Goal: Task Accomplishment & Management: Use online tool/utility

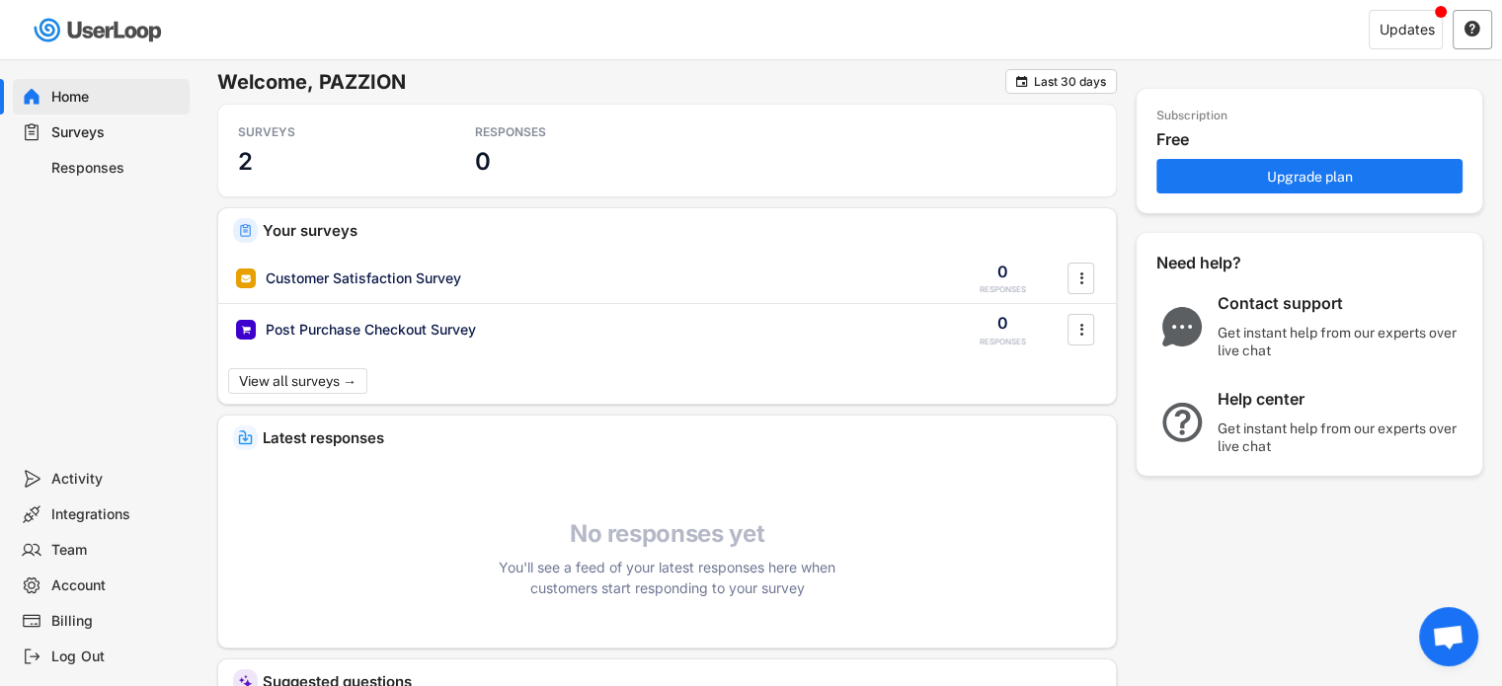
click at [1456, 29] on div "" at bounding box center [1471, 29] width 39 height 39
click at [1430, 32] on div "Updates" at bounding box center [1406, 30] width 55 height 14
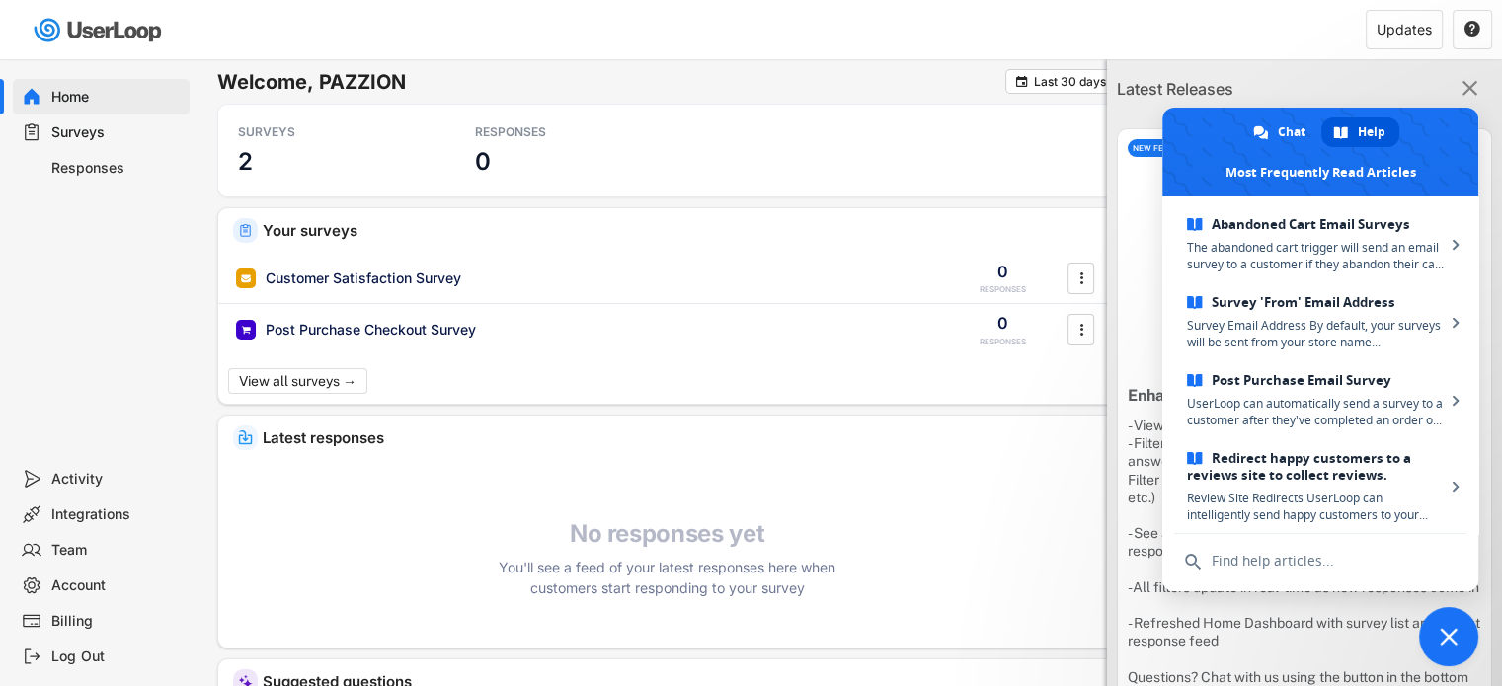
click at [1463, 94] on icon "" at bounding box center [1469, 89] width 26 height 26
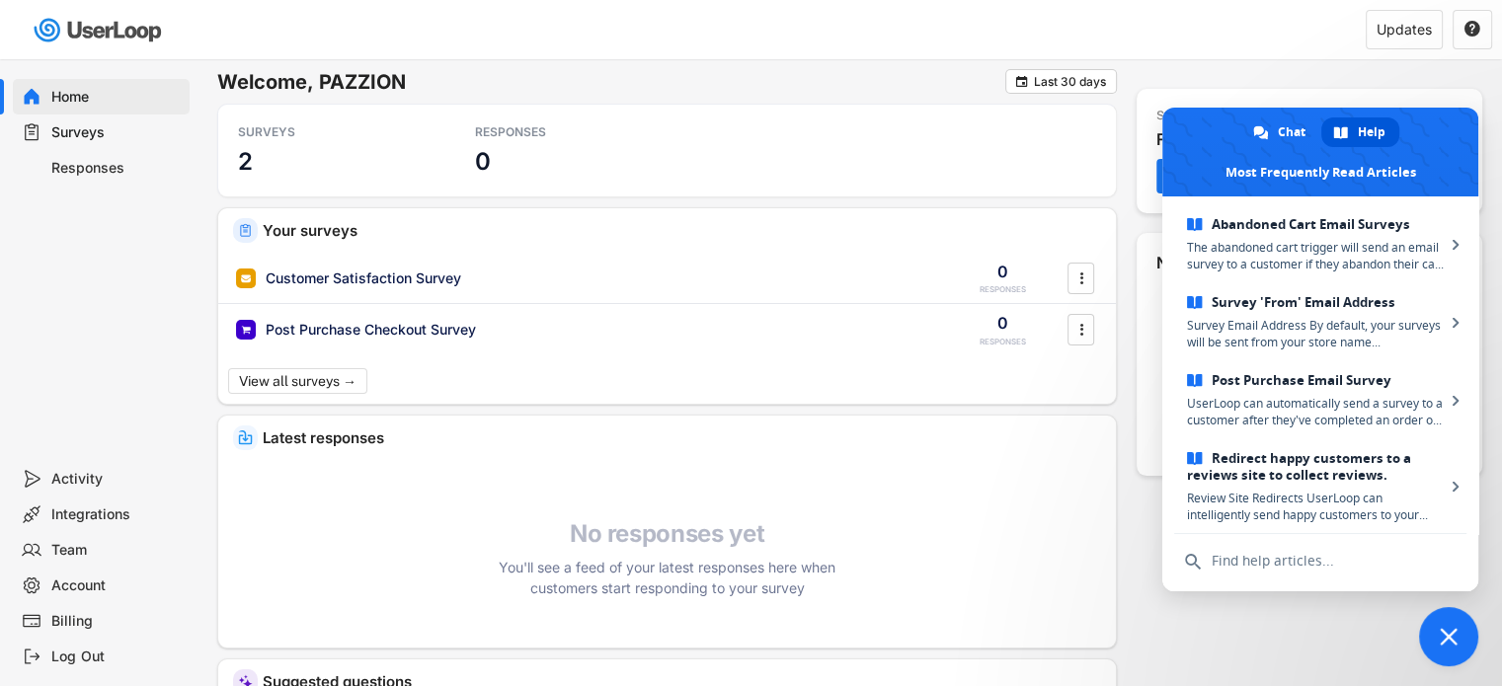
click at [1252, 58] on div "Updates " at bounding box center [1137, 30] width 729 height 58
click at [1250, 27] on div "Updates " at bounding box center [1137, 30] width 729 height 58
click at [1434, 653] on span "Close chat" at bounding box center [1448, 636] width 59 height 59
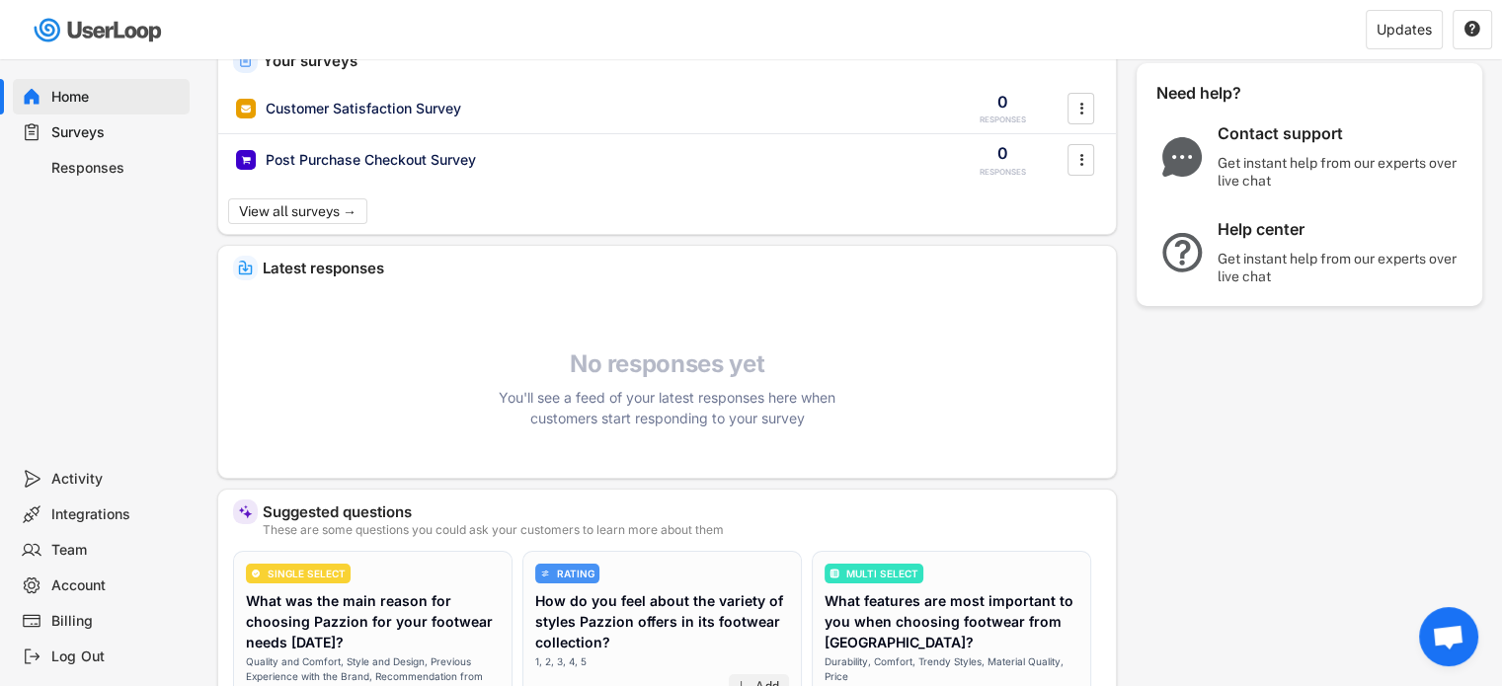
scroll to position [197, 0]
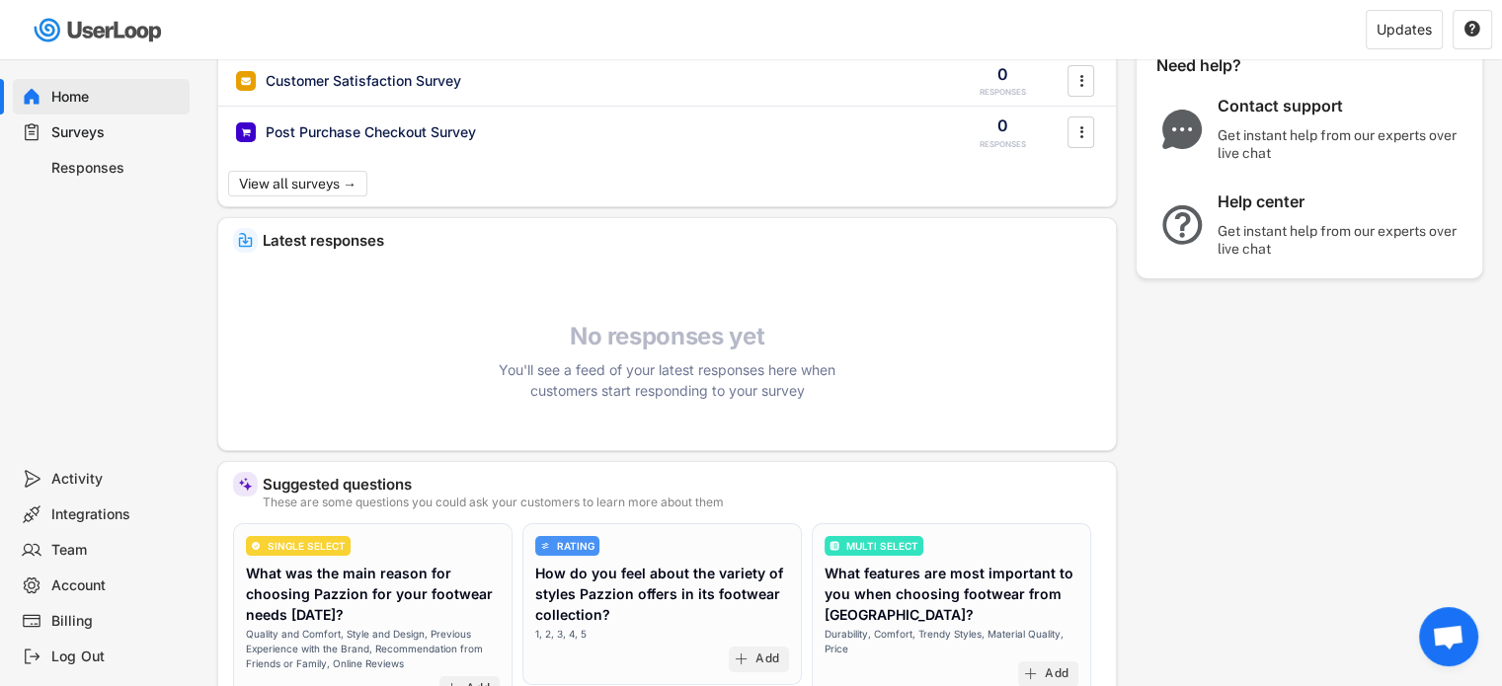
click at [71, 628] on div "Billing" at bounding box center [116, 621] width 130 height 19
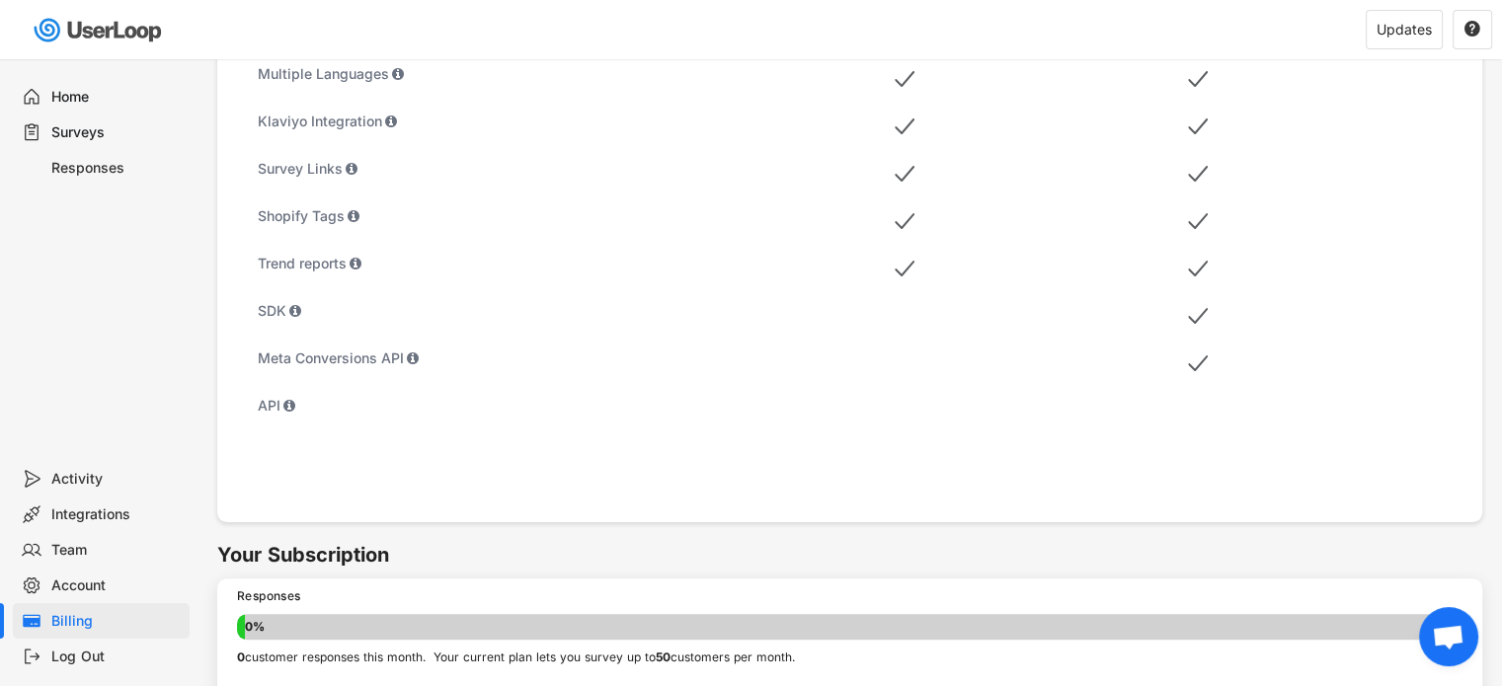
scroll to position [1140, 0]
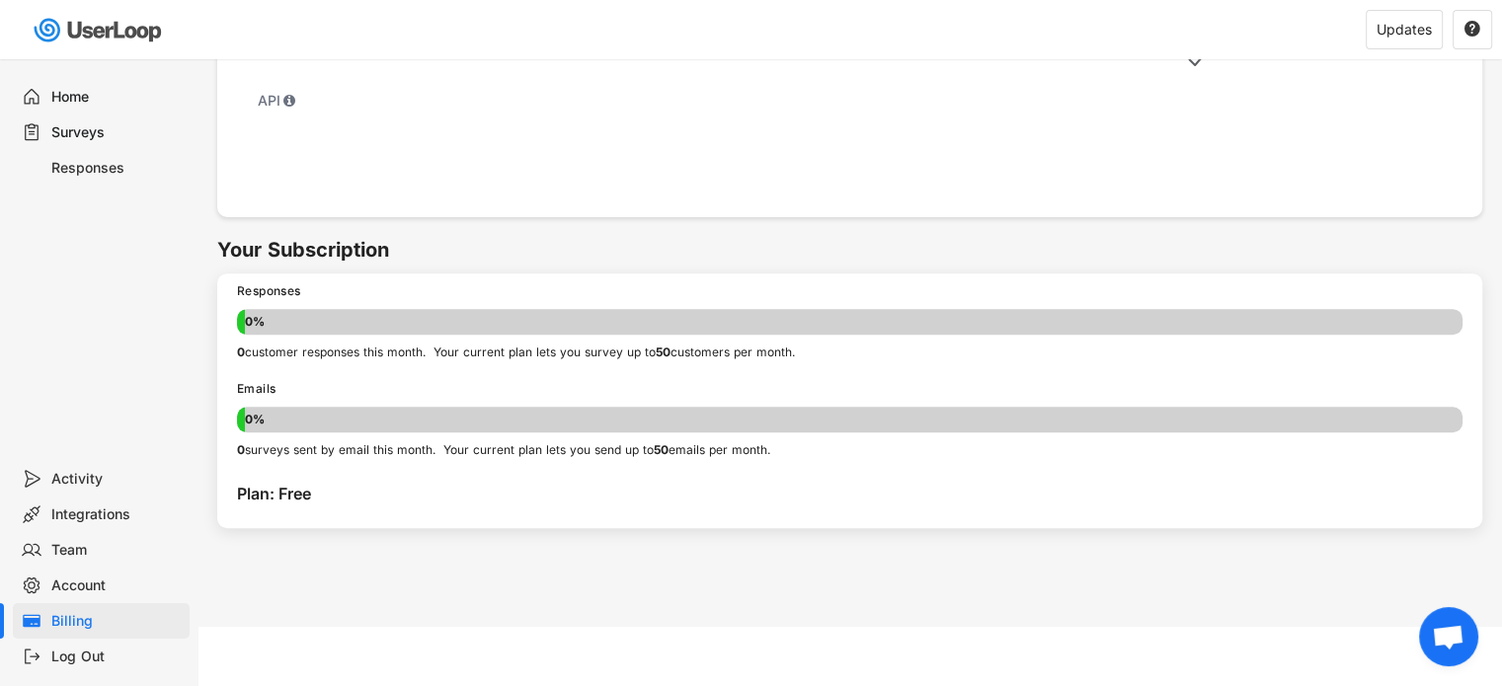
click at [69, 586] on div "Account" at bounding box center [116, 586] width 130 height 19
select select ""en""
select select ""1_week""
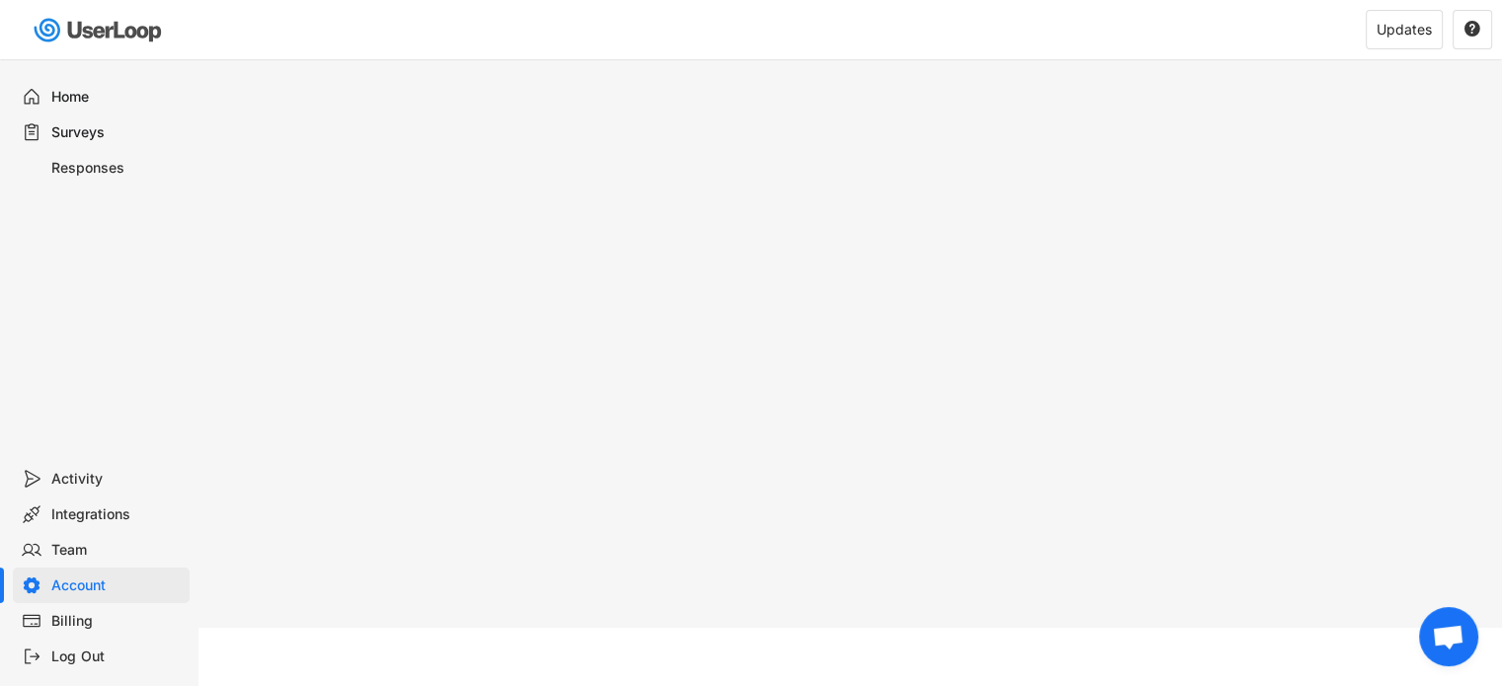
click at [76, 620] on div "Billing" at bounding box center [116, 621] width 130 height 19
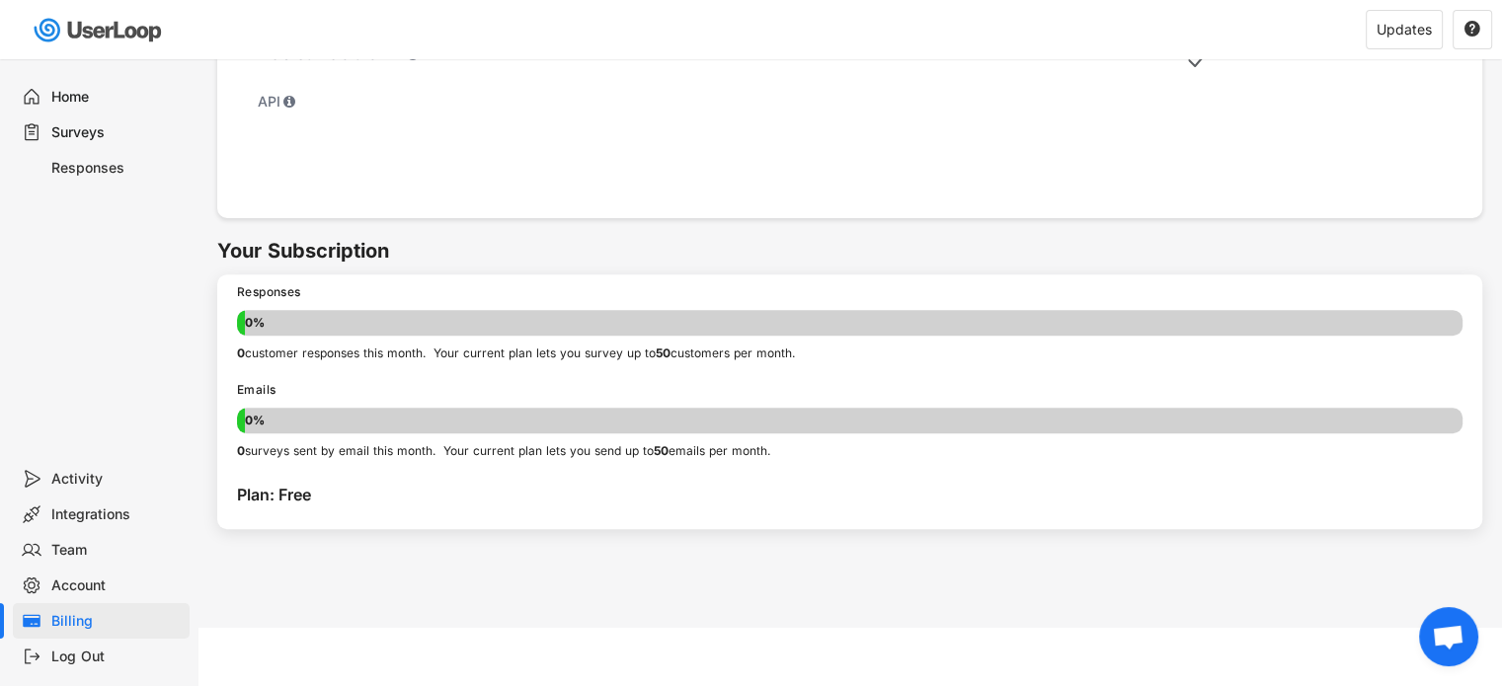
scroll to position [1140, 0]
click at [80, 654] on div "Log Out" at bounding box center [116, 657] width 130 height 19
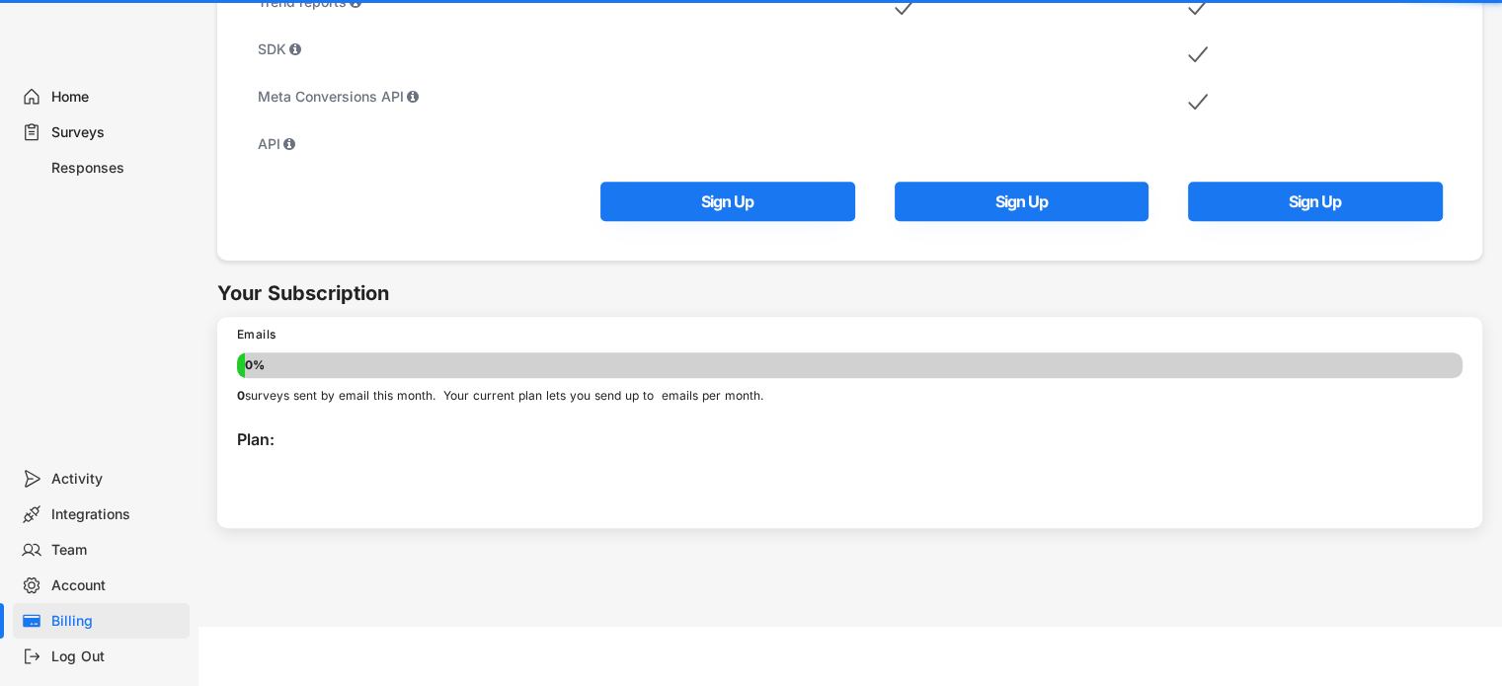
scroll to position [1097, 0]
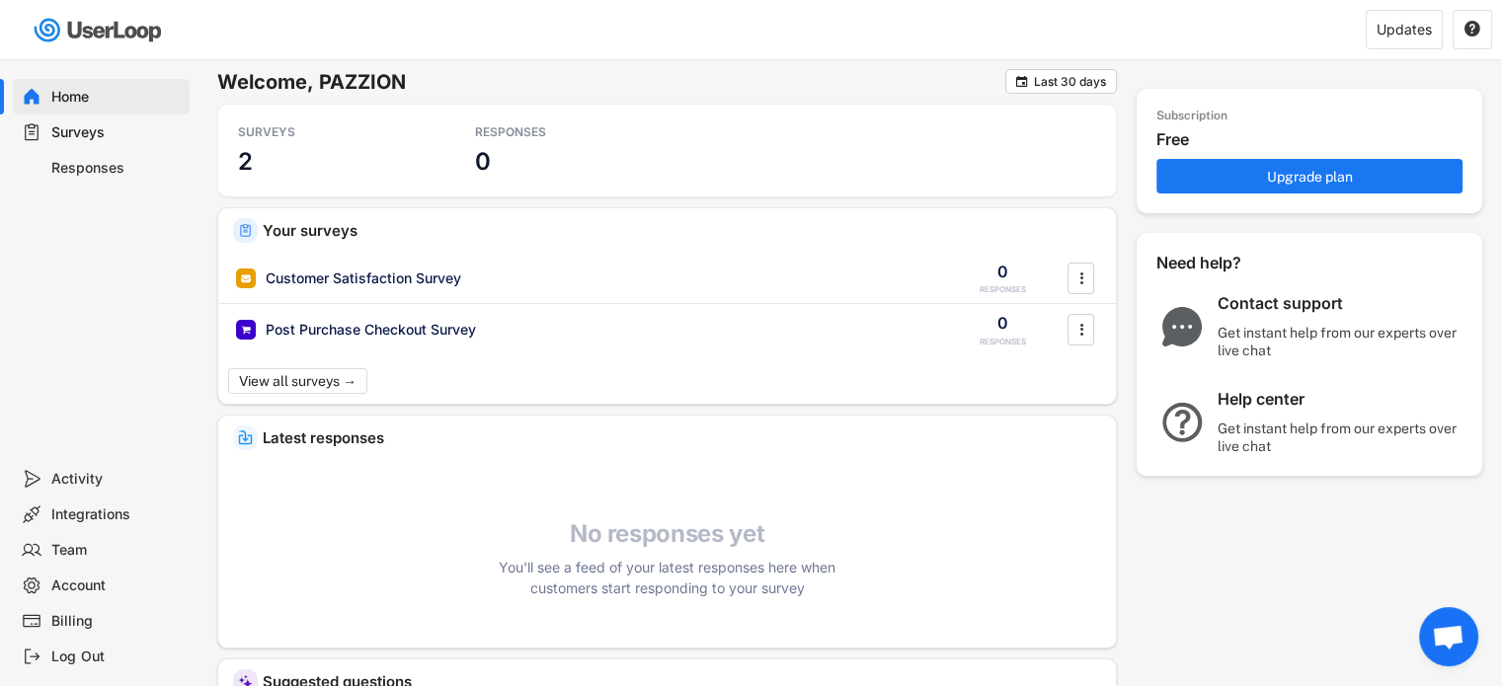
click at [1223, 121] on div "Subscription" at bounding box center [1191, 117] width 71 height 16
click at [1225, 120] on div "Subscription" at bounding box center [1191, 117] width 71 height 16
click at [1412, 31] on div "Updates" at bounding box center [1403, 30] width 55 height 14
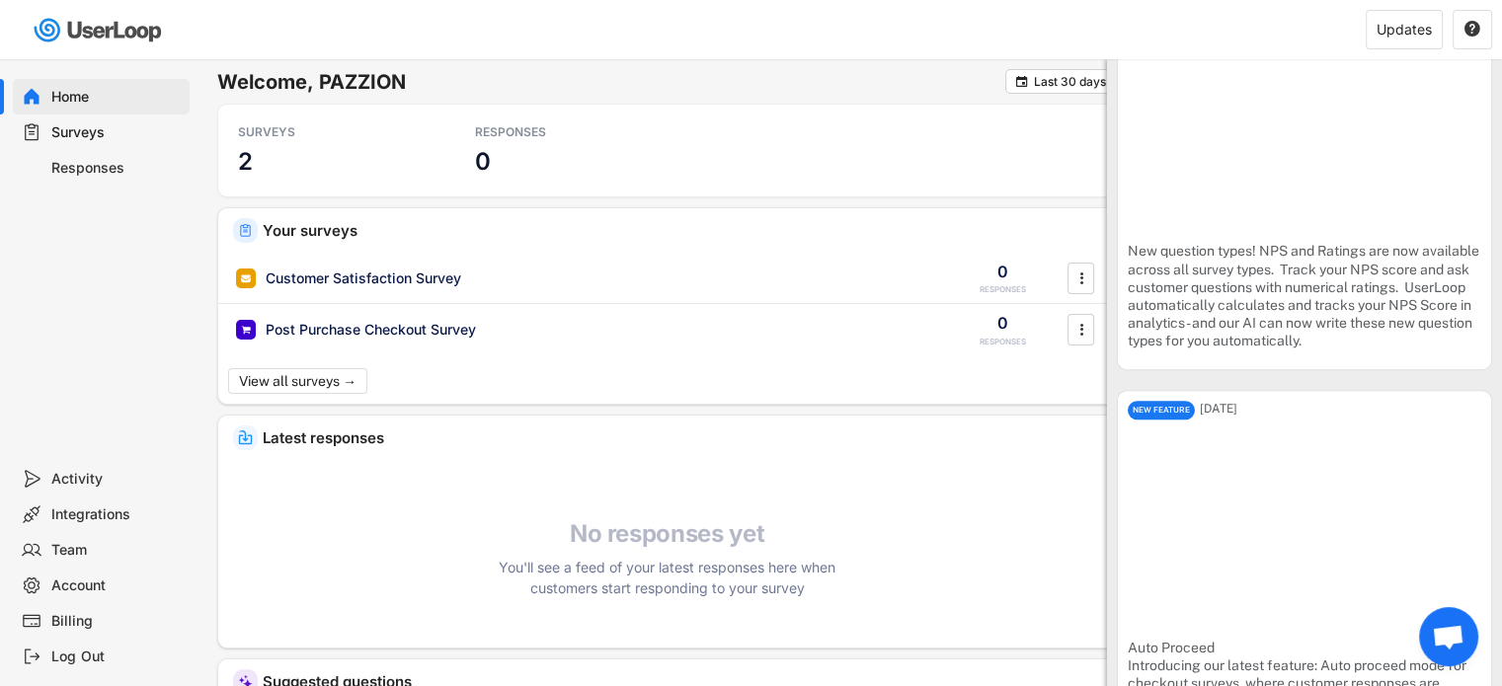
scroll to position [2073, 0]
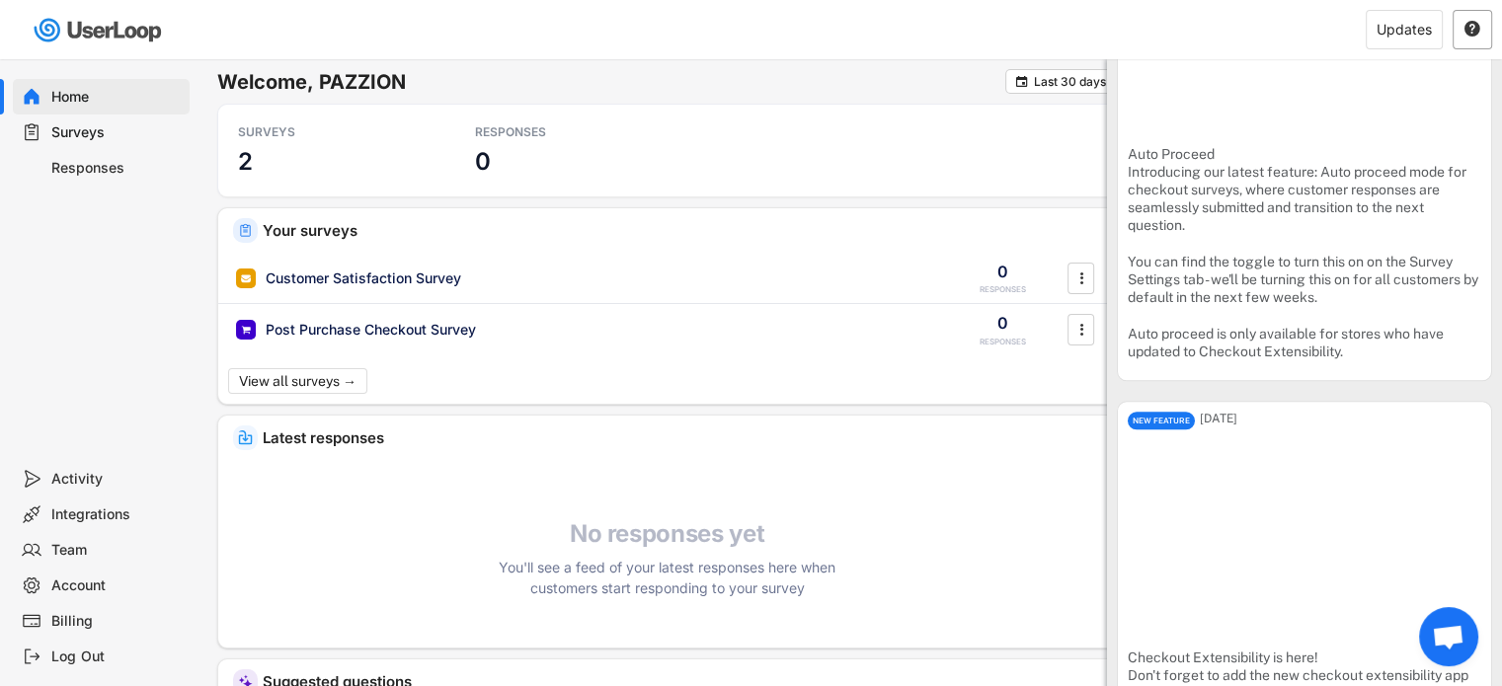
click at [1458, 37] on div "" at bounding box center [1471, 29] width 39 height 39
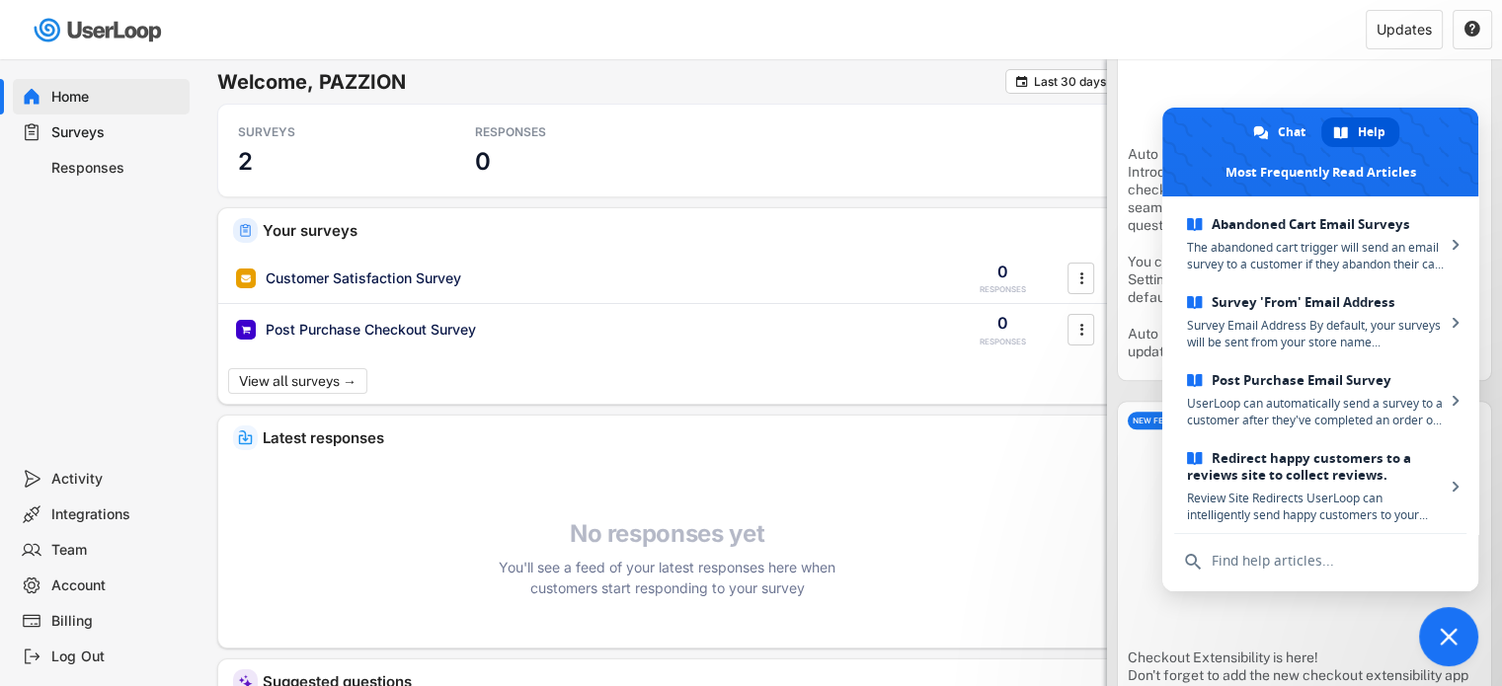
click at [1240, 584] on input "text" at bounding box center [1320, 560] width 292 height 53
click at [1231, 564] on input "text" at bounding box center [1320, 560] width 292 height 53
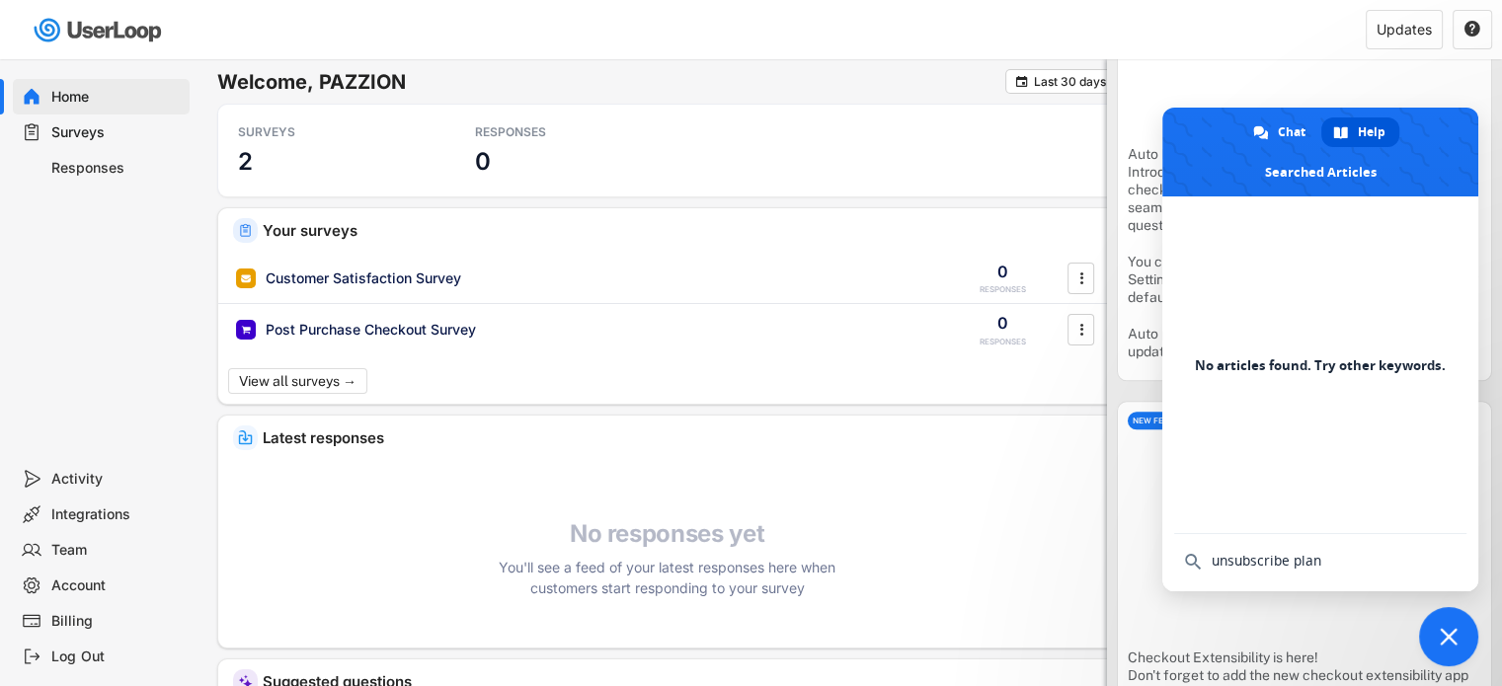
type input "unsubscribe plan"
click at [59, 568] on div "Account" at bounding box center [101, 586] width 177 height 36
select select ""en""
select select ""1_week""
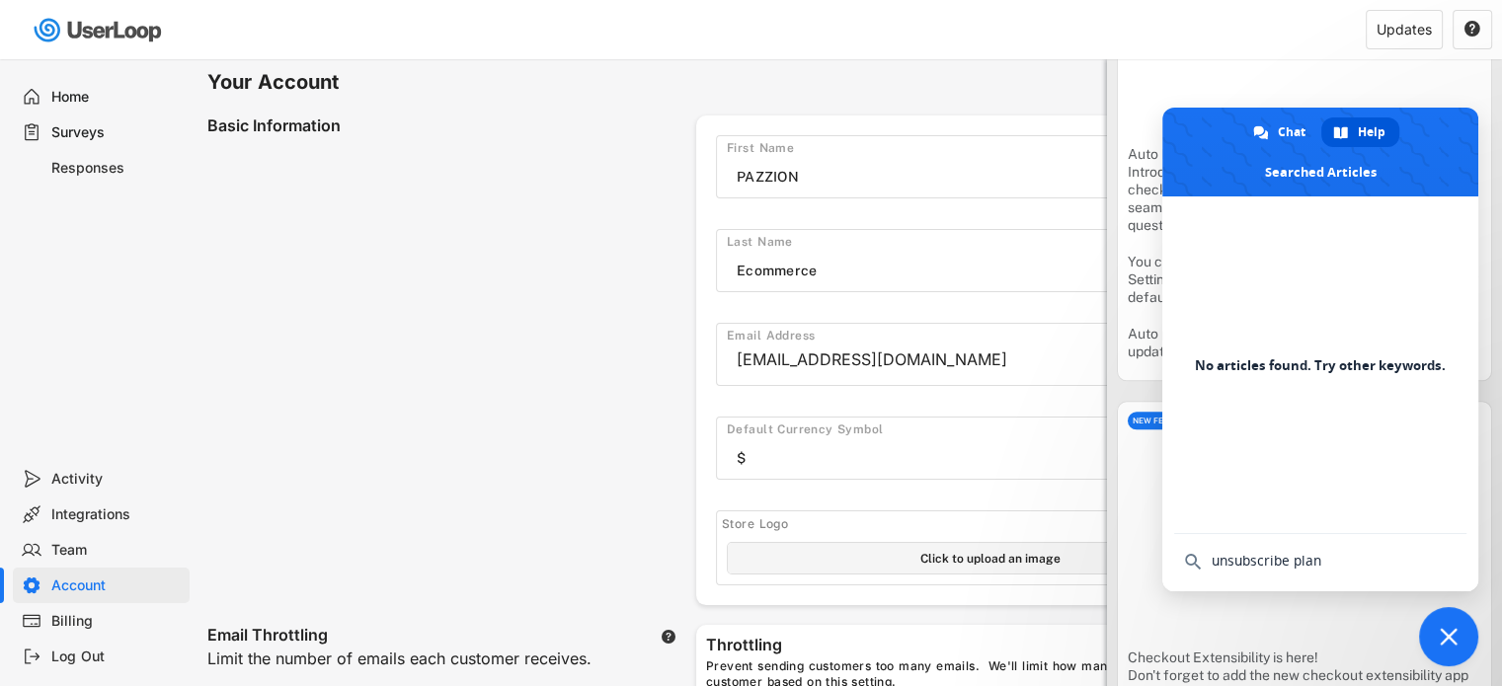
click at [61, 584] on div "Account" at bounding box center [116, 586] width 130 height 19
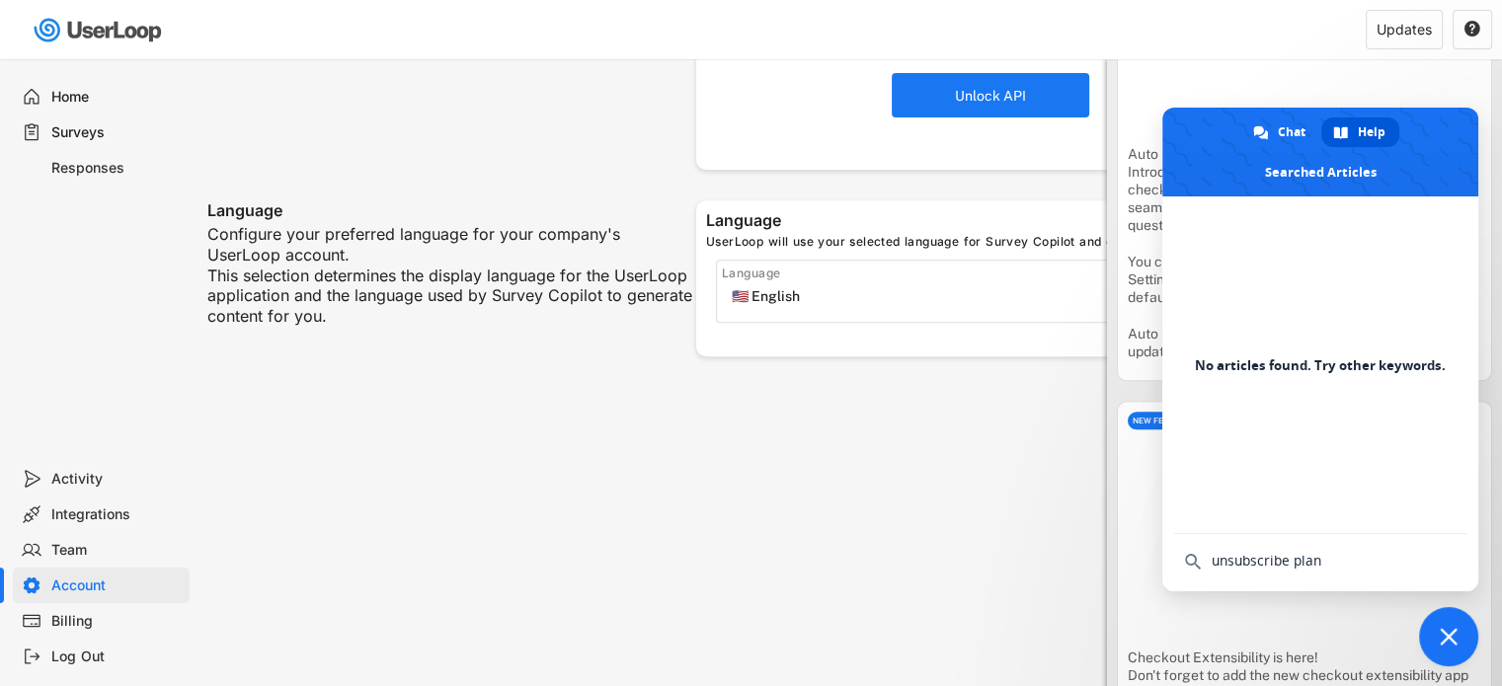
scroll to position [889, 0]
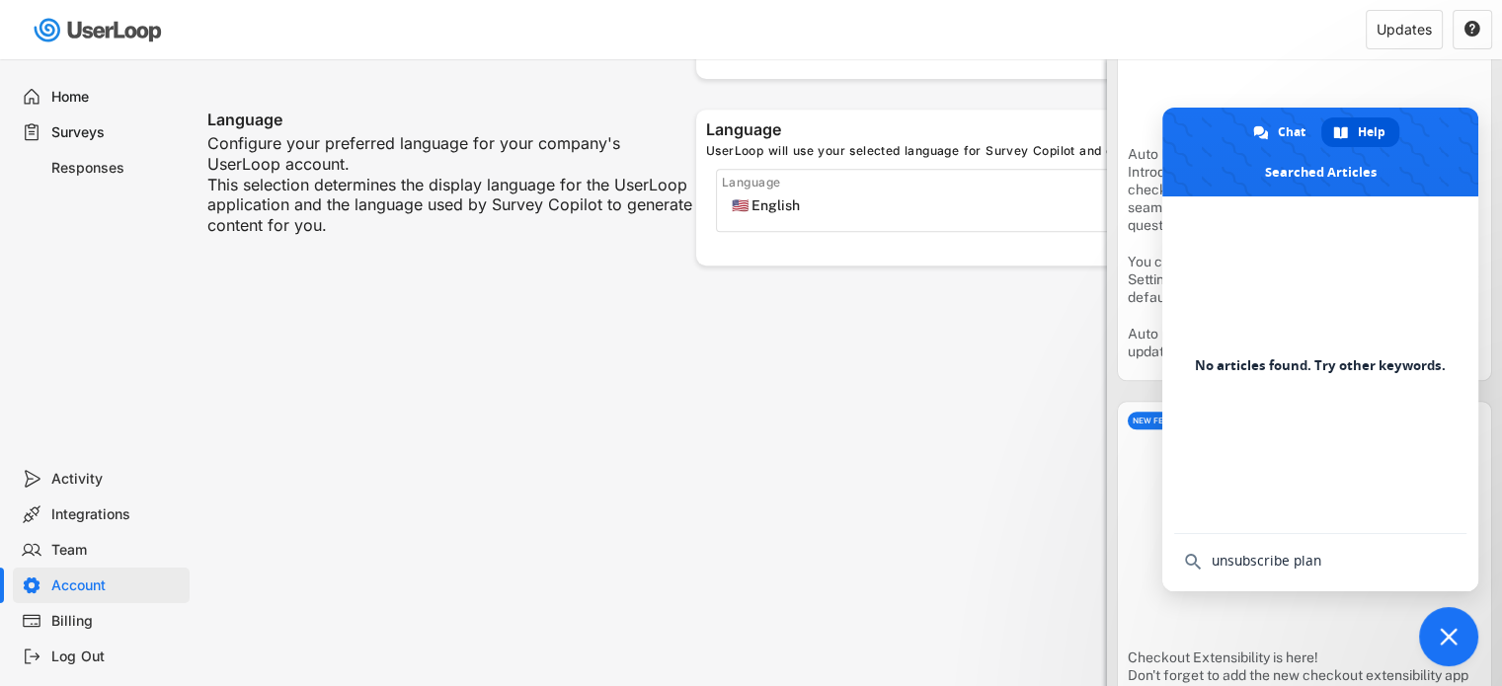
click at [63, 625] on div "Billing" at bounding box center [116, 621] width 130 height 19
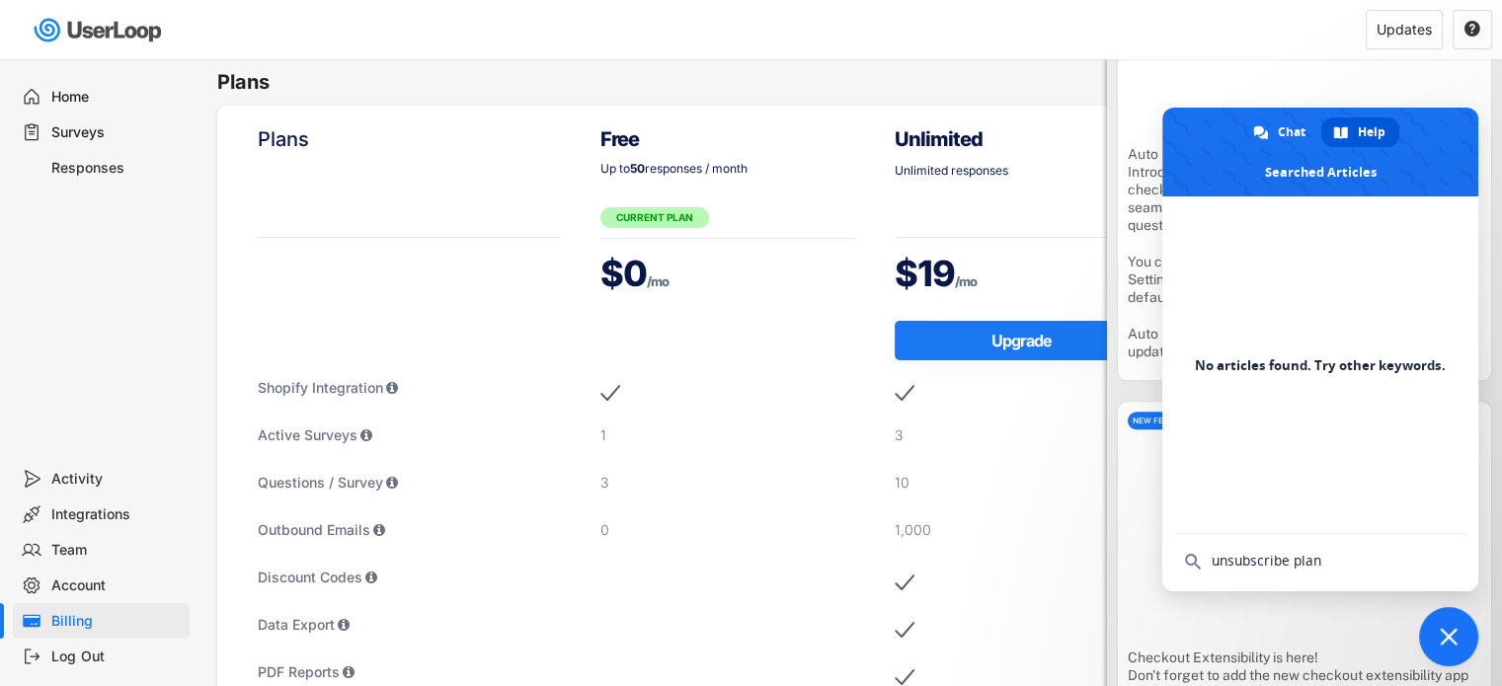
click at [668, 274] on font "/mo" at bounding box center [658, 281] width 22 height 16
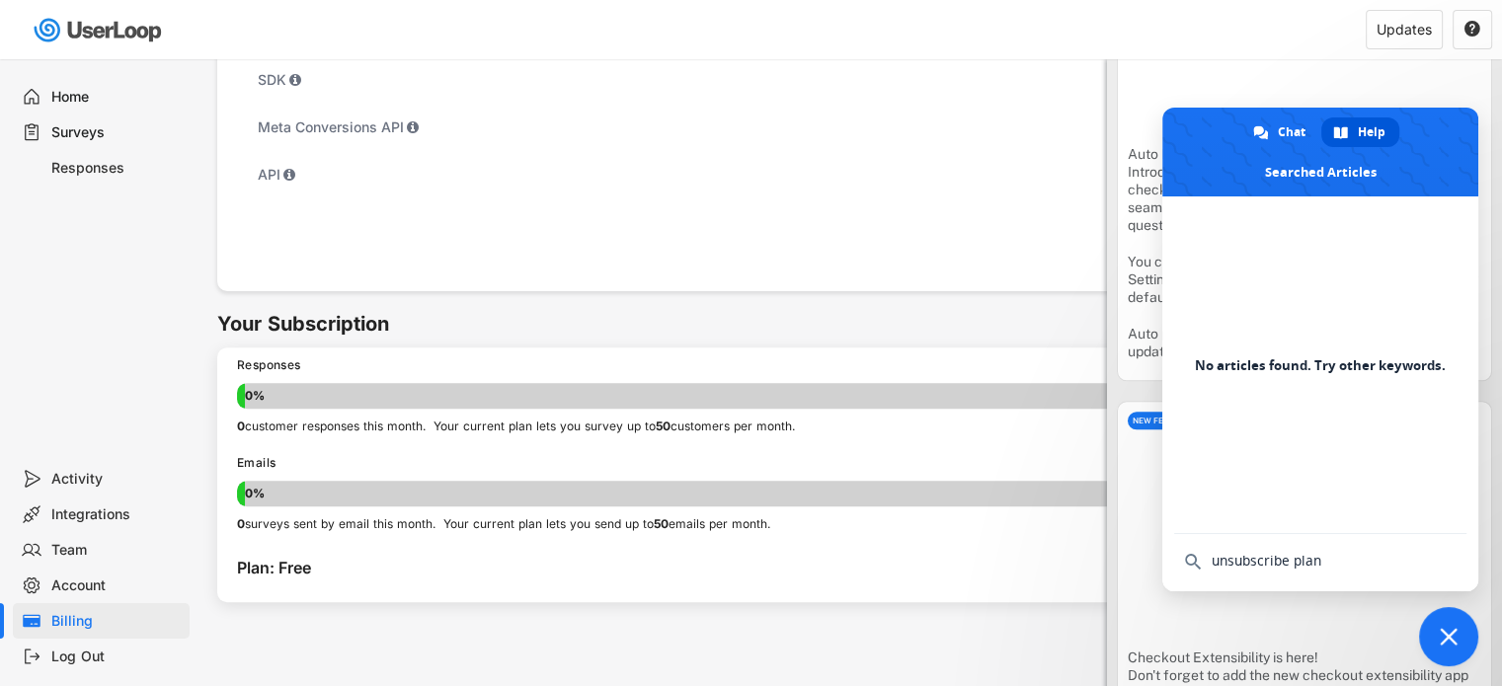
scroll to position [1086, 0]
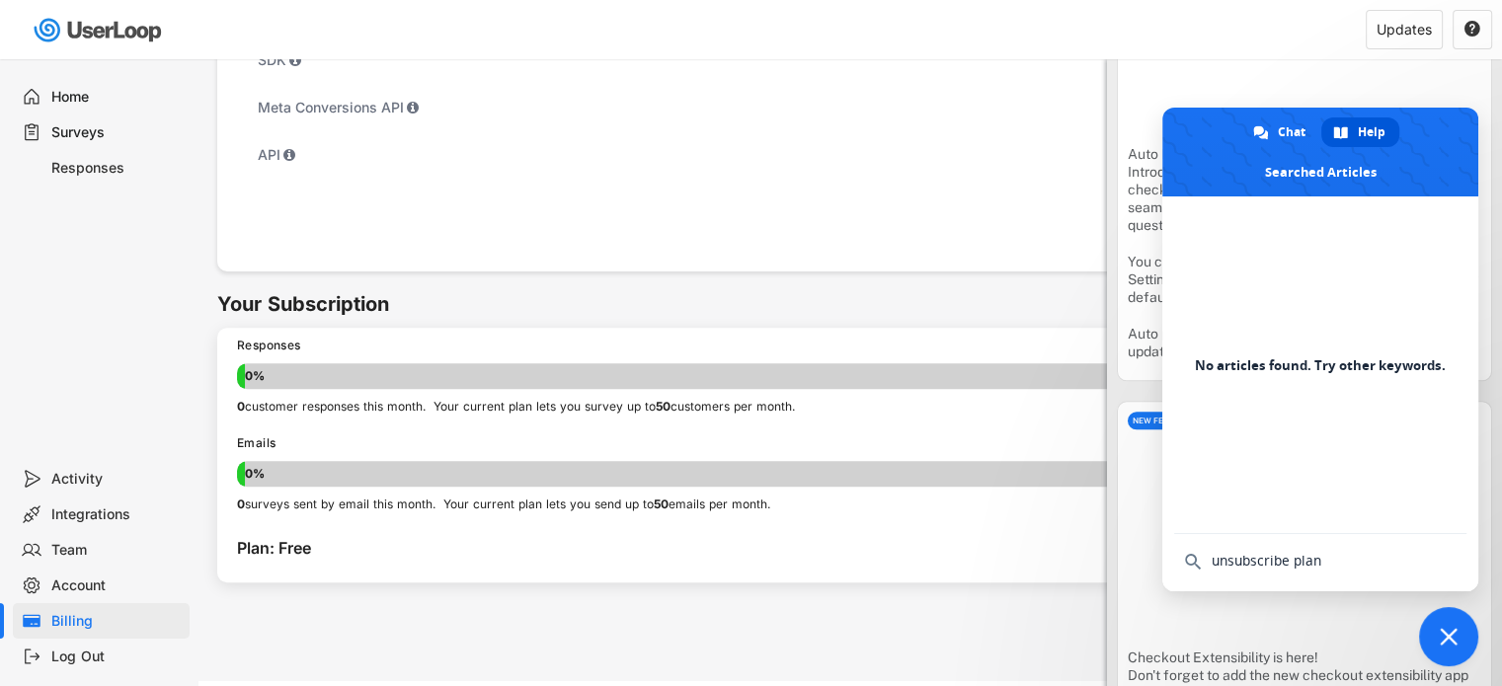
click at [545, 418] on div "Responses 0% 0% 0 customer responses this month. Your current plan lets you sur…" at bounding box center [849, 377] width 1265 height 98
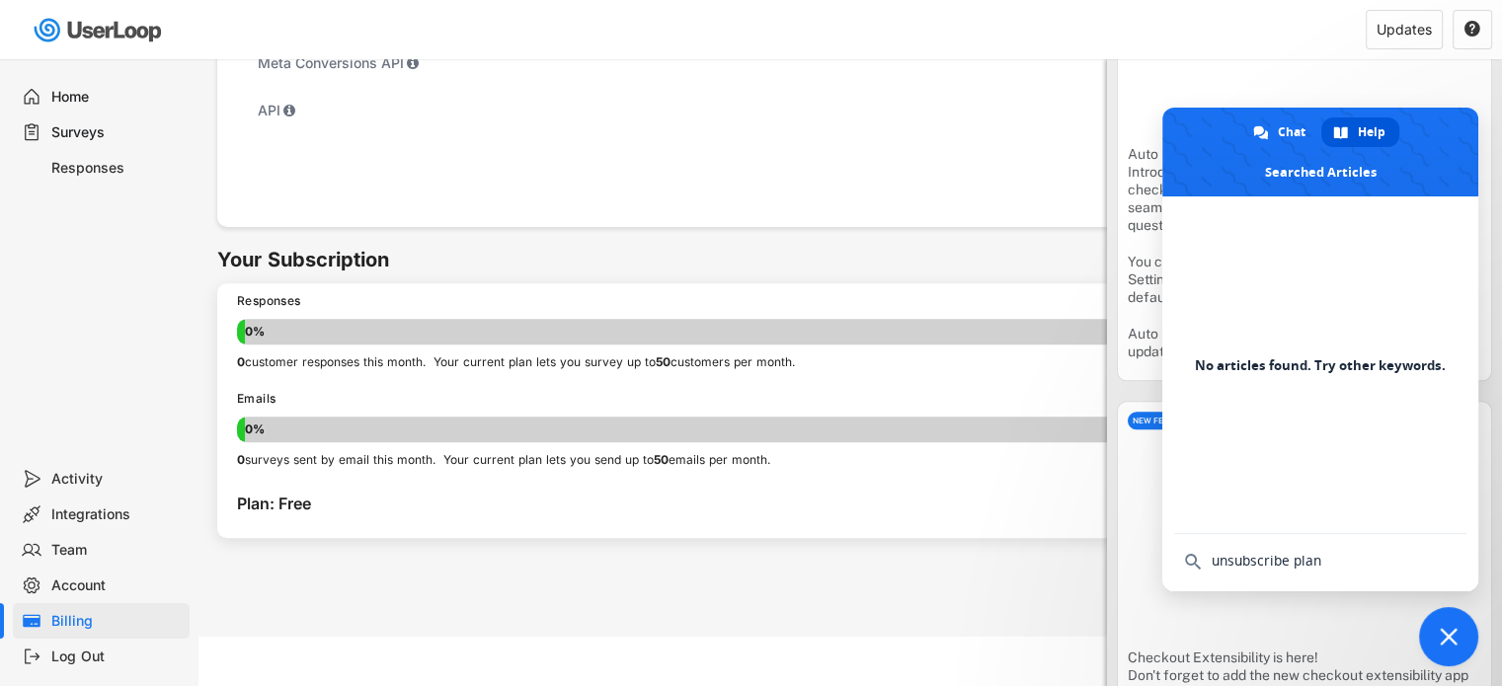
scroll to position [1140, 0]
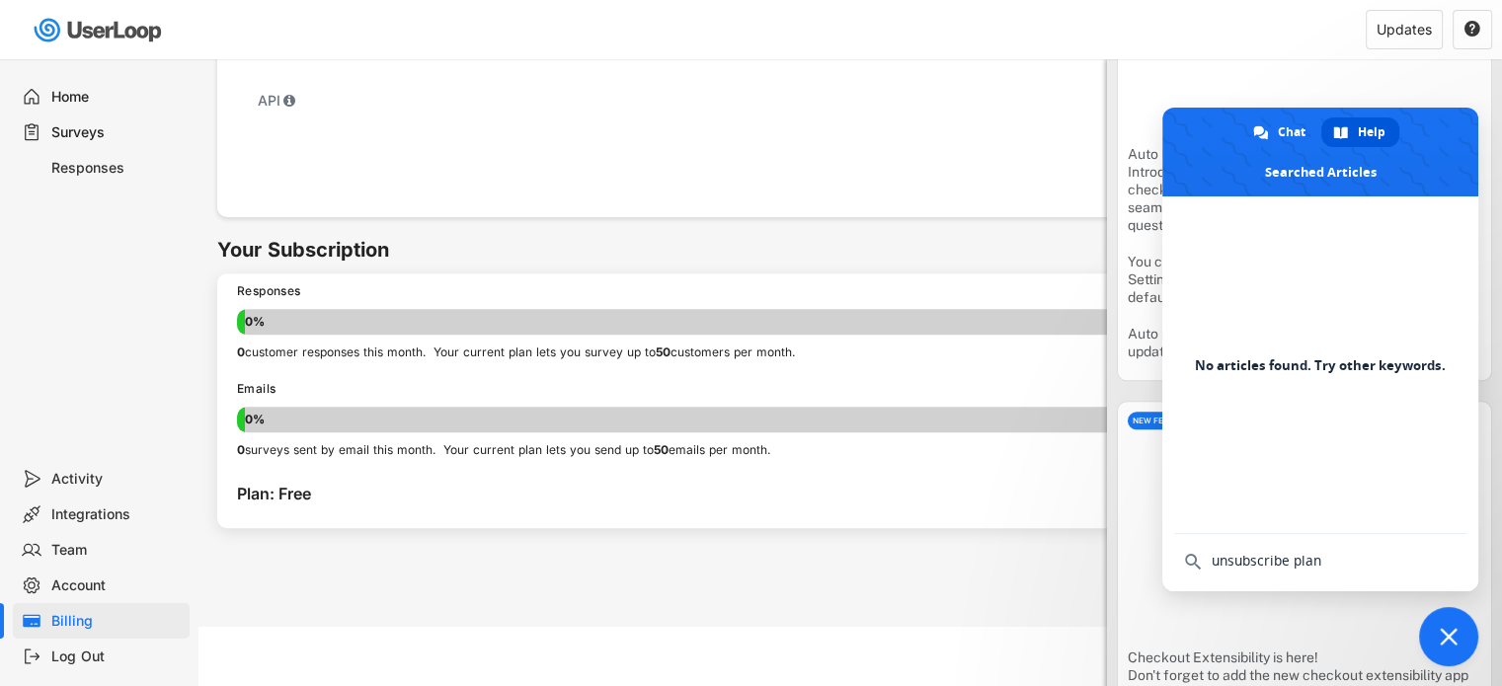
click at [345, 472] on div "Responses 0% 0% 0 customer responses this month. Your current plan lets you sur…" at bounding box center [849, 400] width 1265 height 255
click at [631, 516] on div "Responses 0% 0% 0 customer responses this month. Your current plan lets you sur…" at bounding box center [849, 400] width 1265 height 255
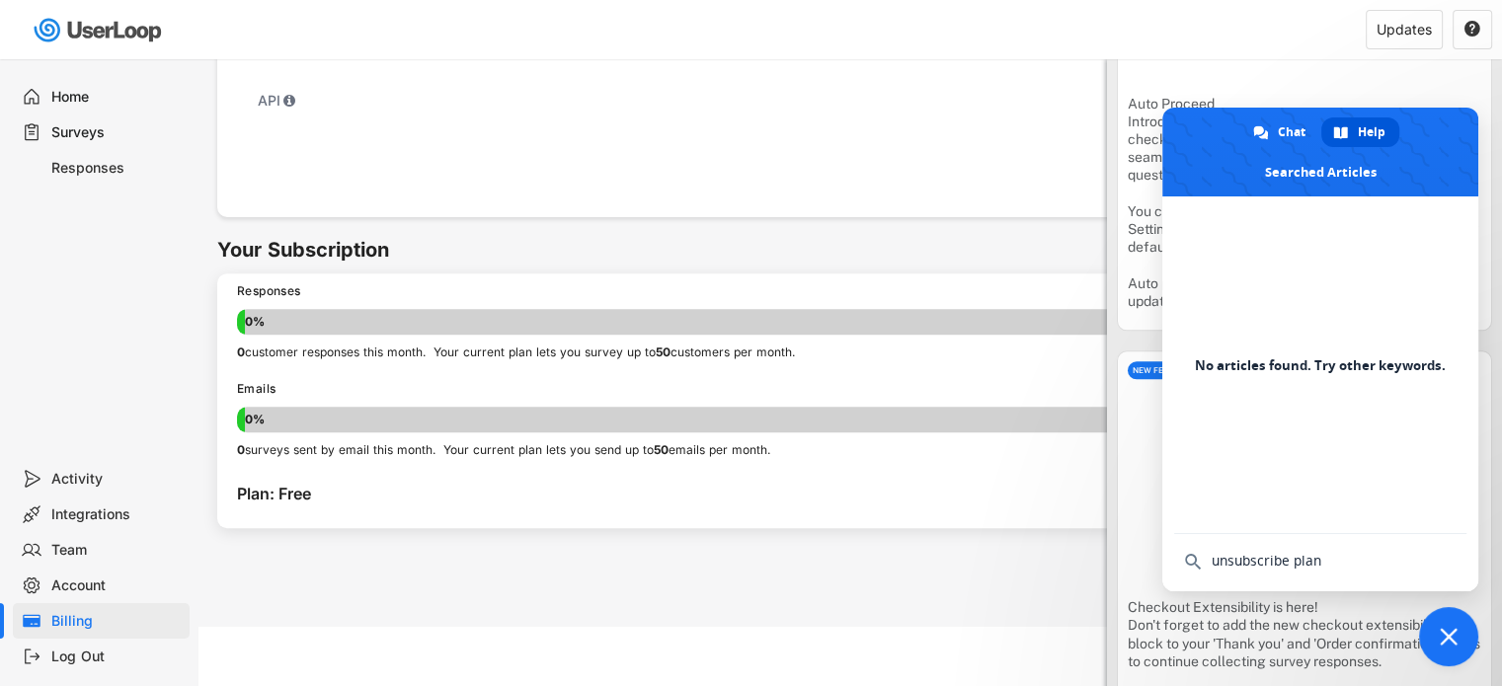
scroll to position [2172, 0]
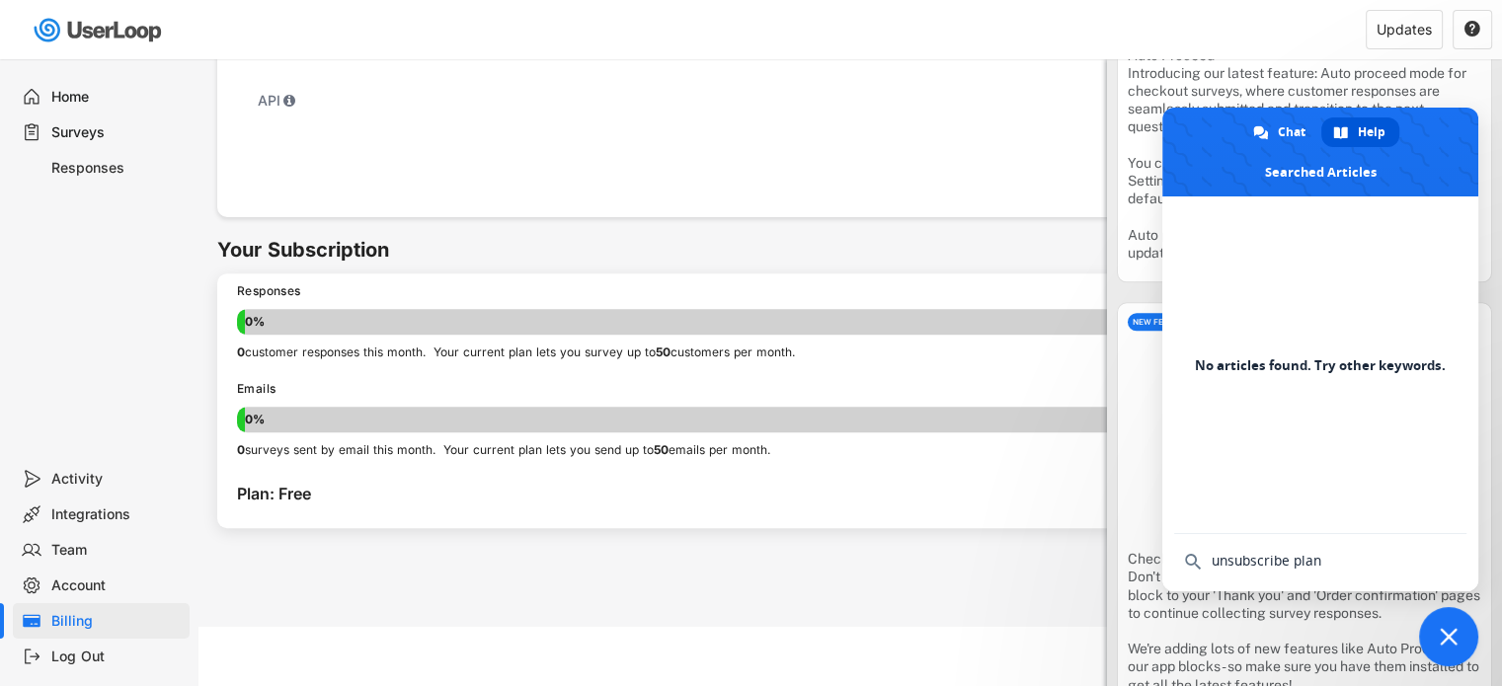
click at [1445, 644] on span "Close chat" at bounding box center [1449, 637] width 18 height 18
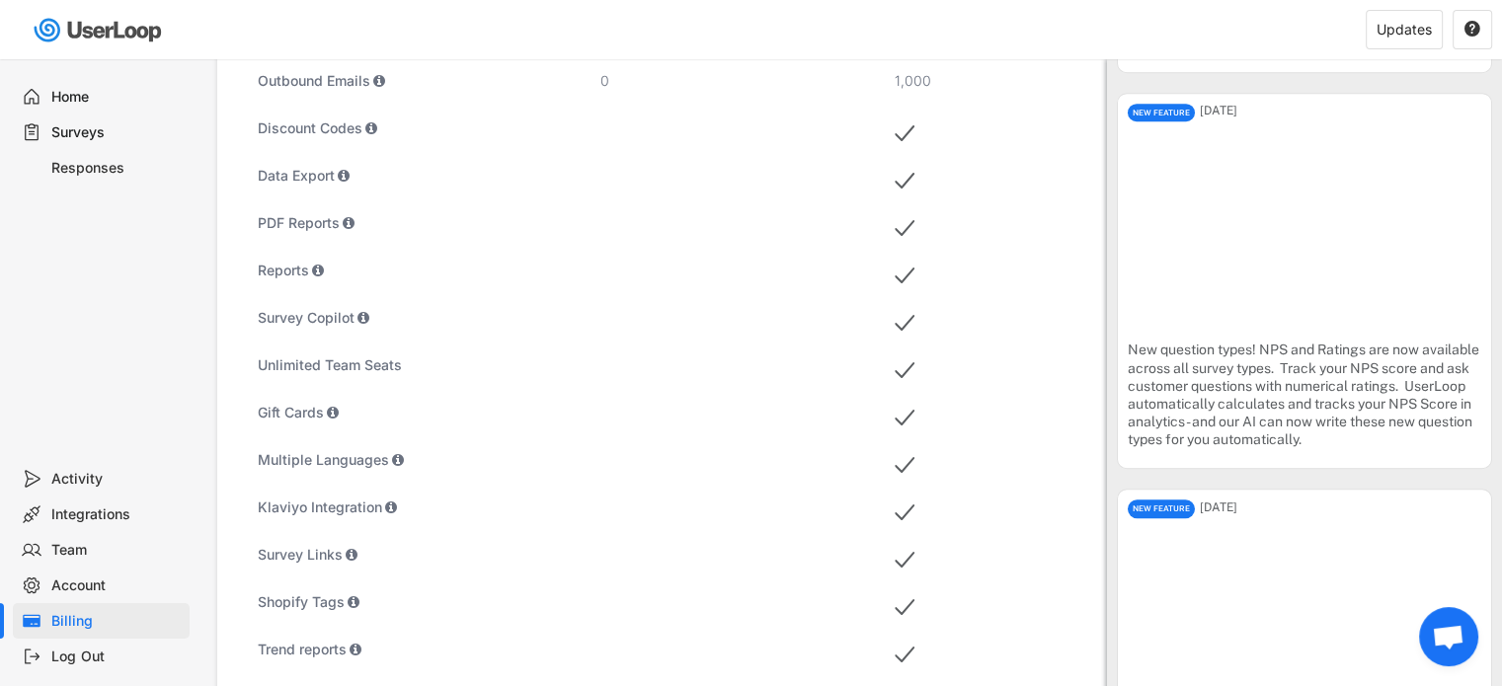
scroll to position [0, 0]
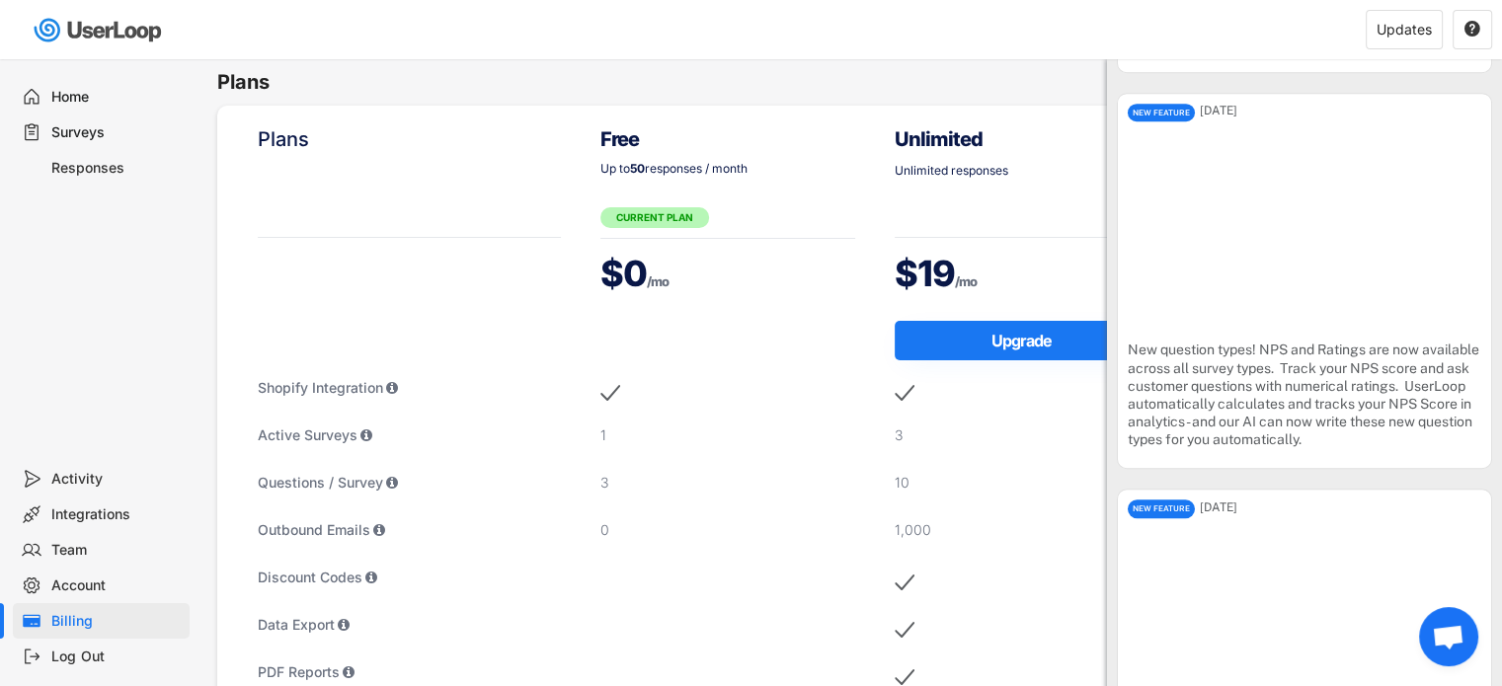
click at [83, 172] on div "Responses" at bounding box center [116, 168] width 130 height 19
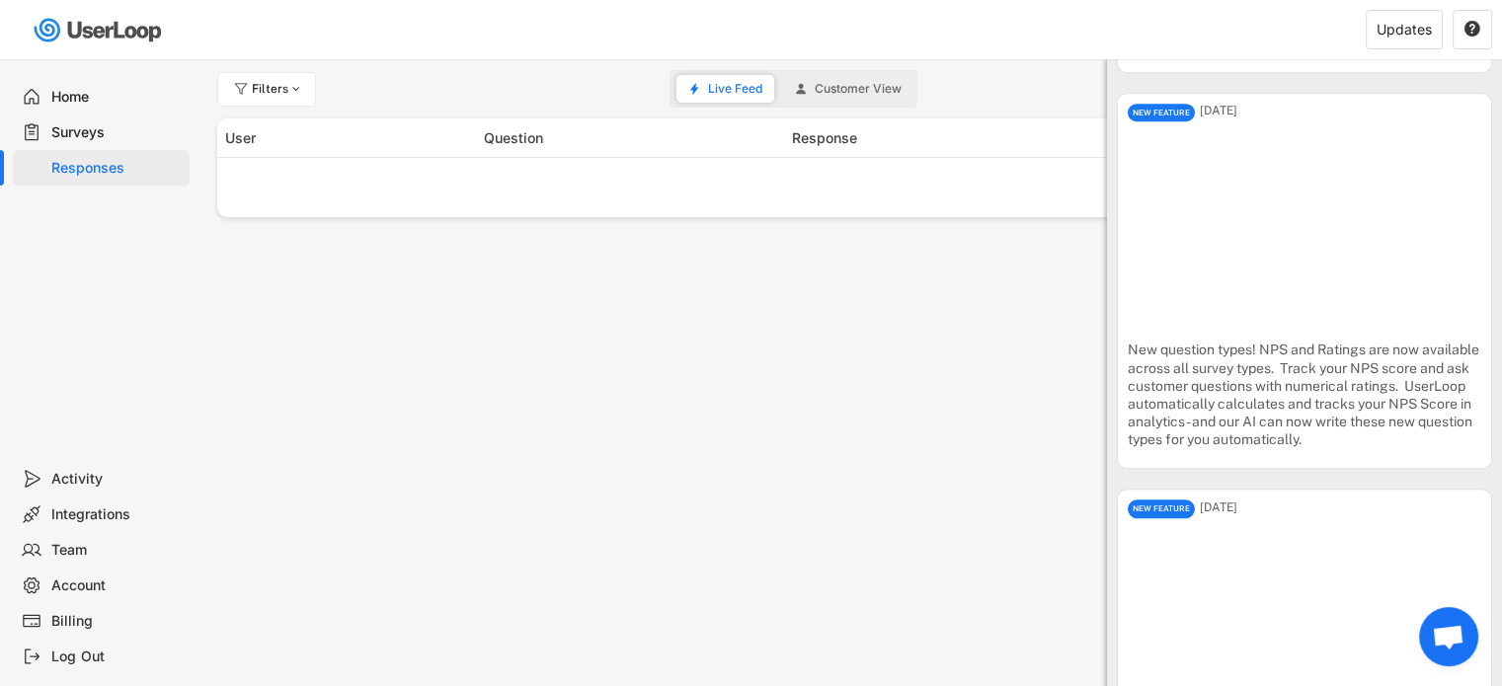
click at [817, 89] on span "Customer View" at bounding box center [858, 89] width 87 height 12
click at [722, 92] on span "Live Feed" at bounding box center [735, 89] width 54 height 12
click at [105, 136] on div "Surveys" at bounding box center [116, 132] width 130 height 19
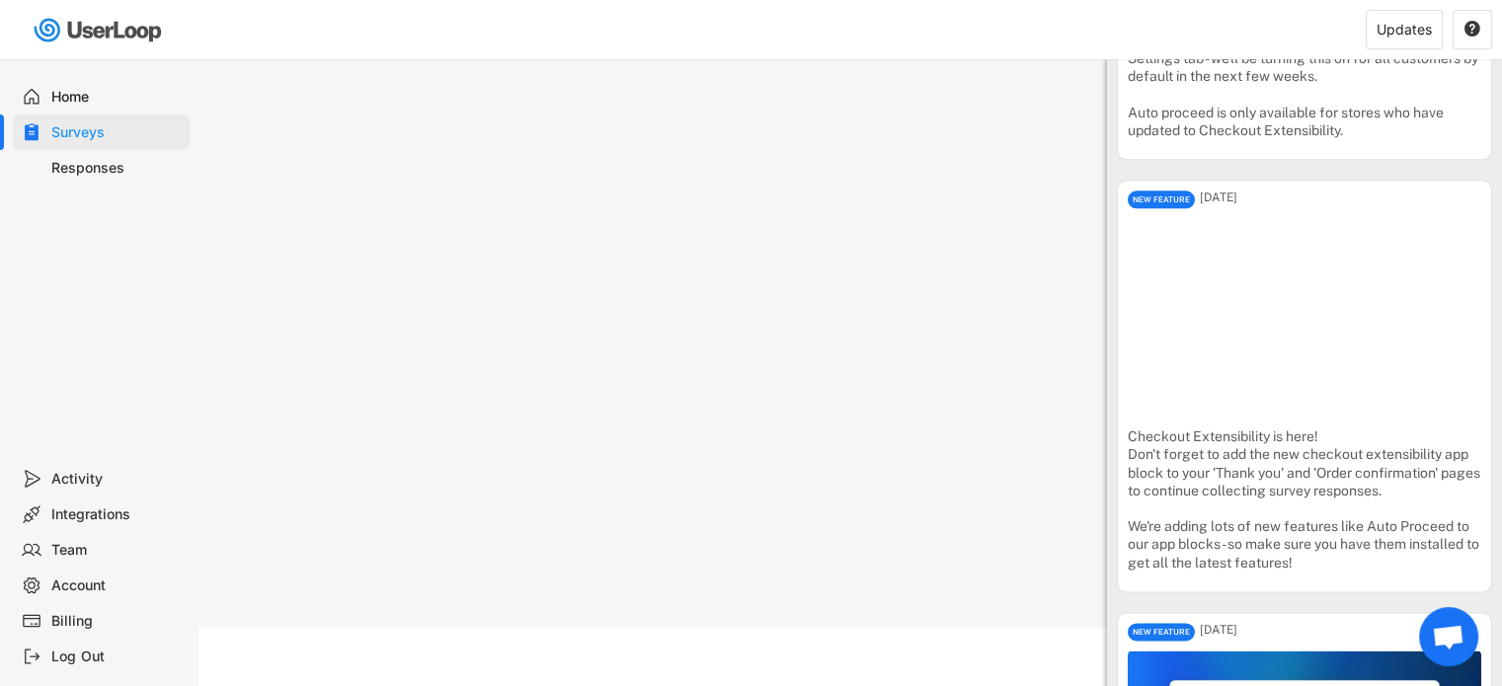
scroll to position [2370, 0]
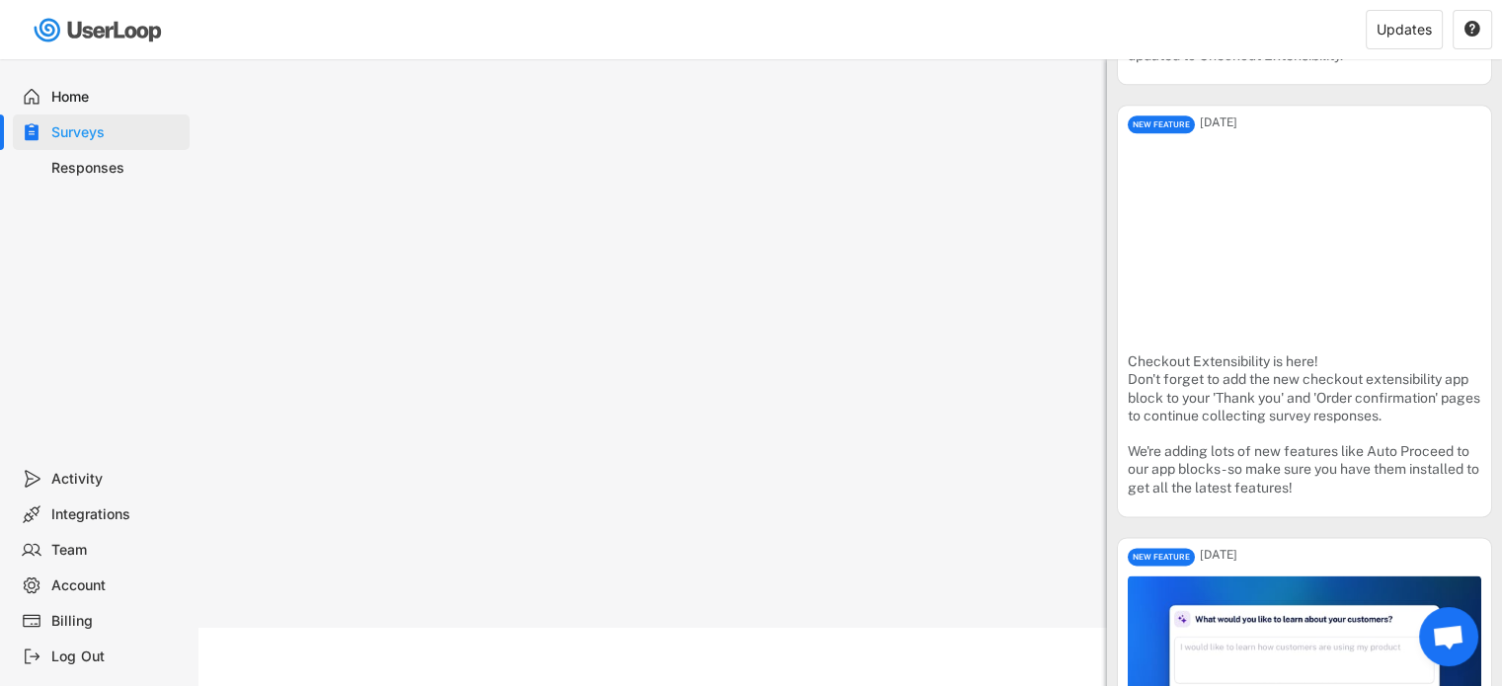
click at [60, 655] on div "Log Out" at bounding box center [116, 657] width 130 height 19
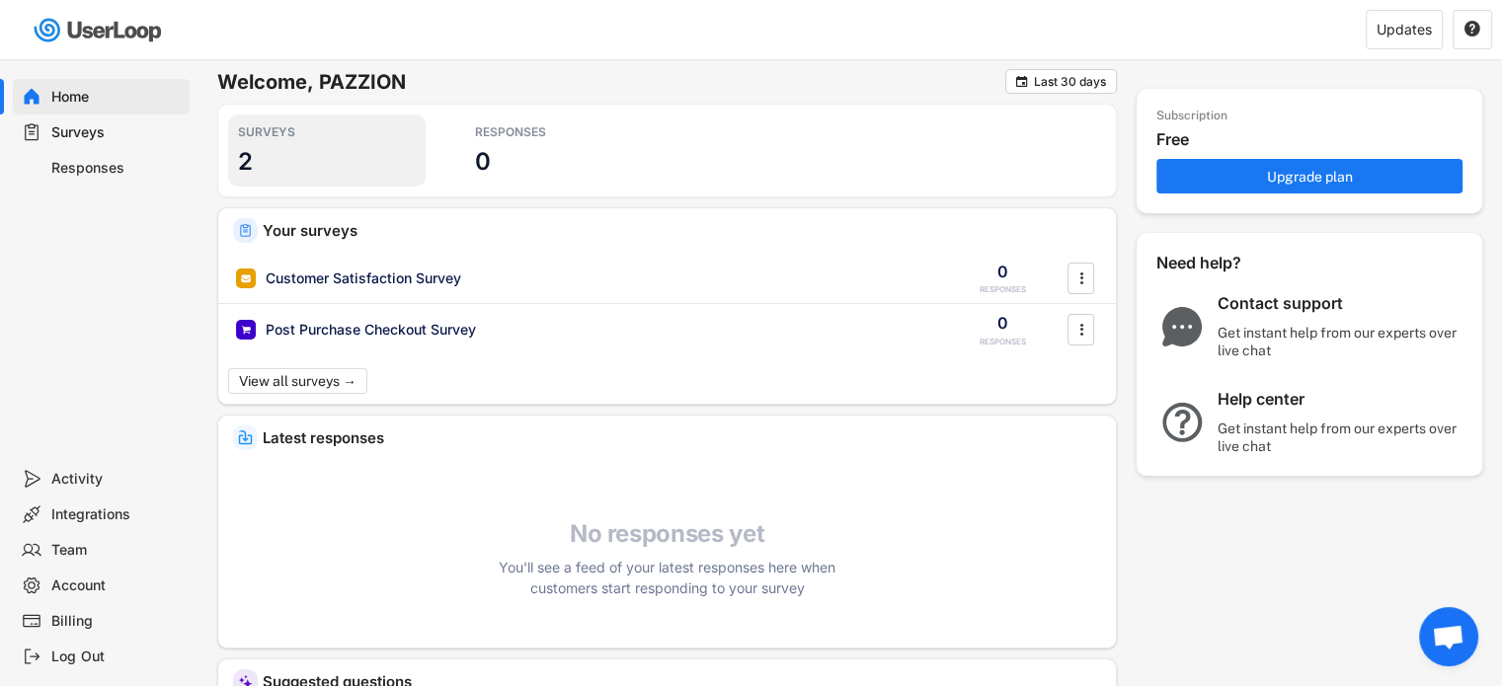
click at [249, 157] on h3 "2" at bounding box center [245, 161] width 15 height 31
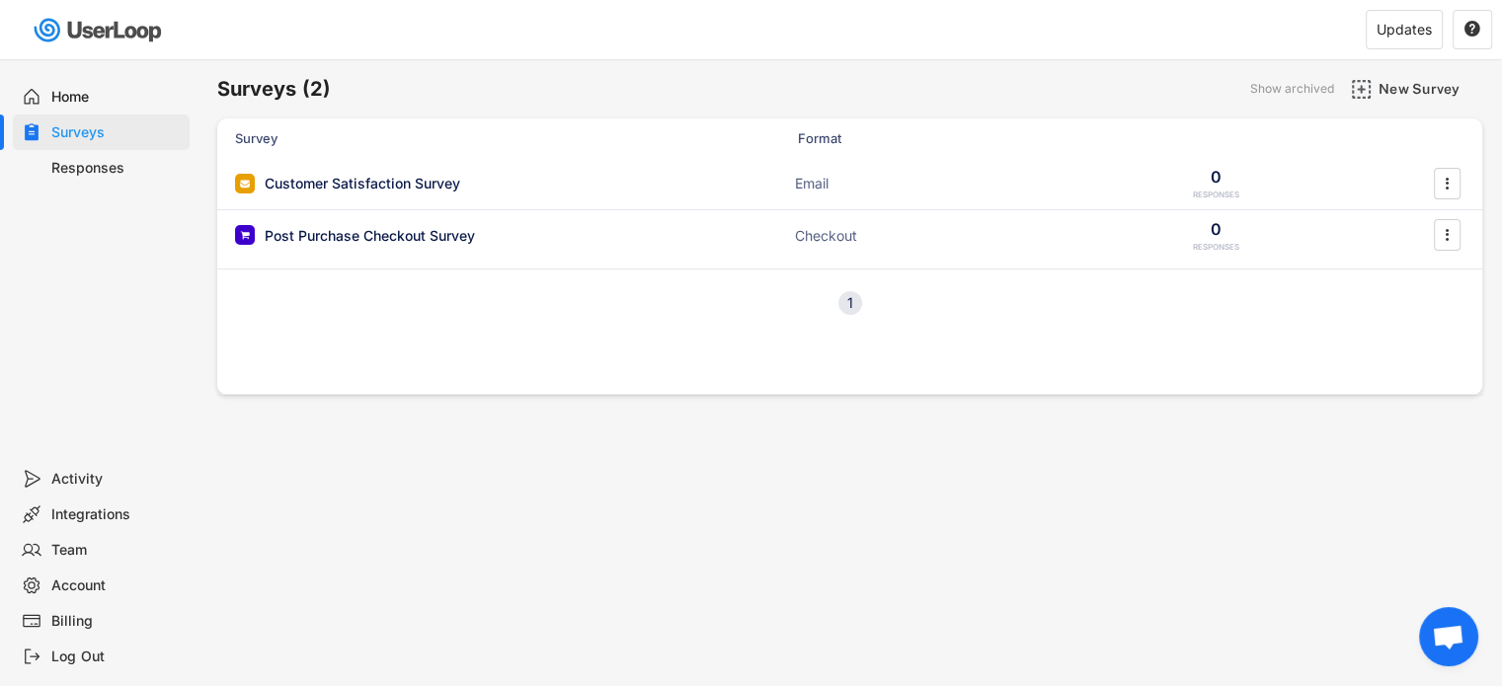
click at [474, 355] on div "Survey Format Customer Satisfaction Survey Email 0 RESPONSES  Post Purchase Ch…" at bounding box center [849, 256] width 1265 height 276
click at [367, 181] on div "Customer Satisfaction Survey" at bounding box center [362, 184] width 195 height 20
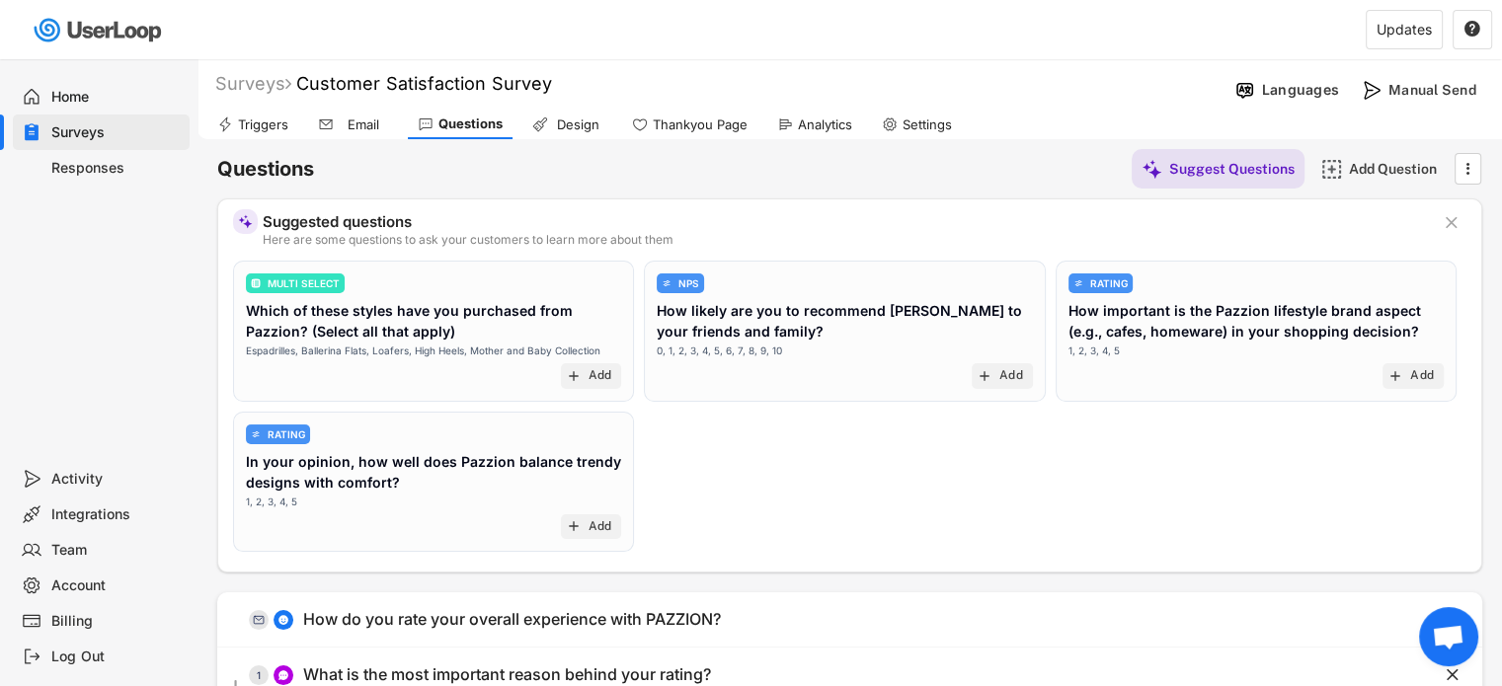
click at [936, 461] on div "MULTI SELECT Which of these styles have you purchased from Pazzion? (Select all…" at bounding box center [849, 411] width 1233 height 301
click at [548, 129] on div "Design" at bounding box center [567, 125] width 90 height 30
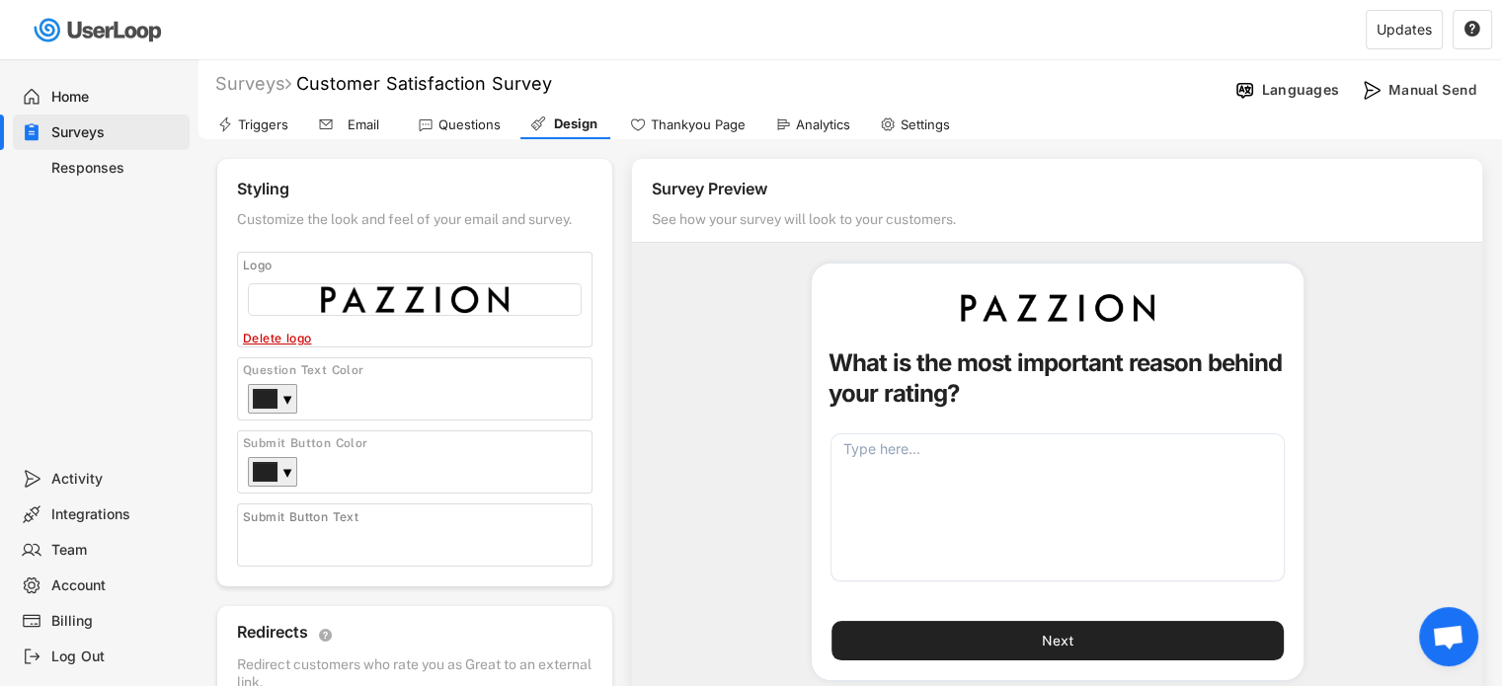
click at [689, 124] on div "Thankyou Page" at bounding box center [698, 125] width 95 height 17
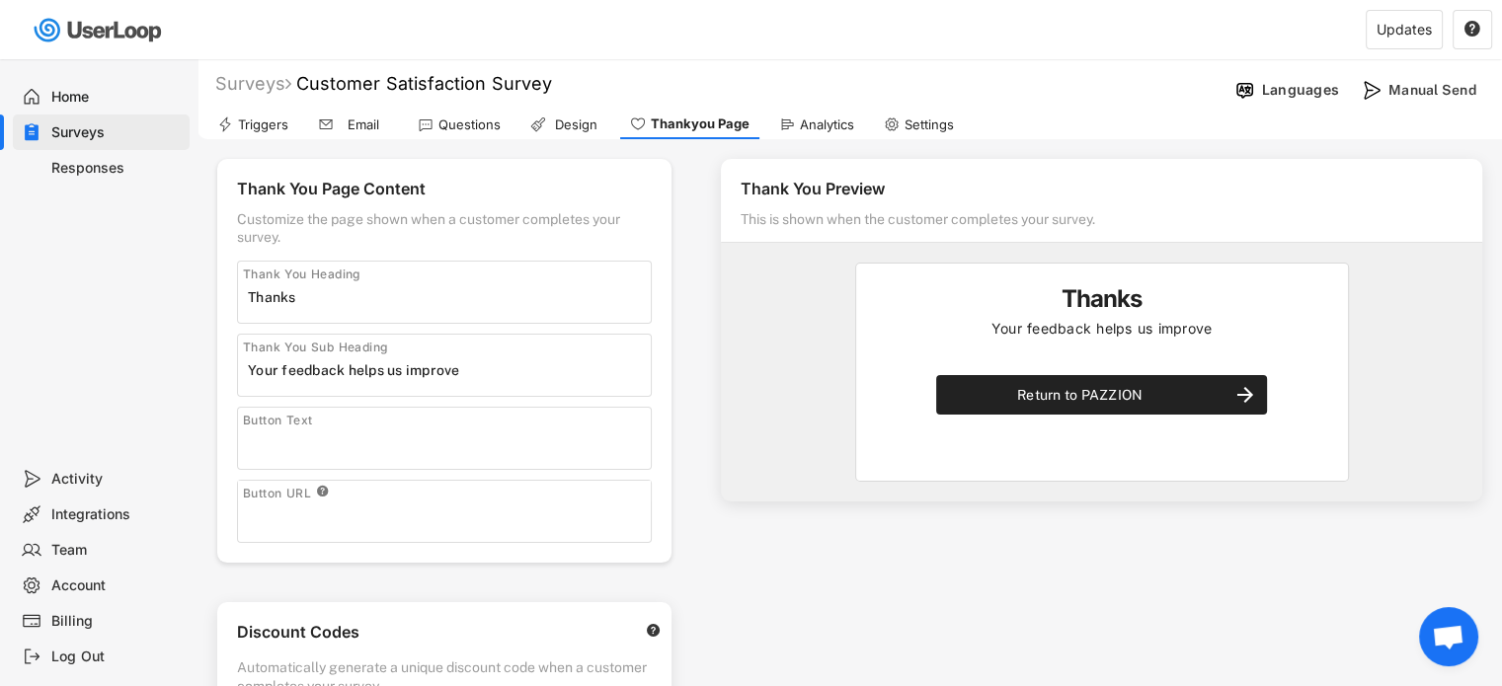
click at [832, 129] on div "Analytics" at bounding box center [827, 125] width 54 height 17
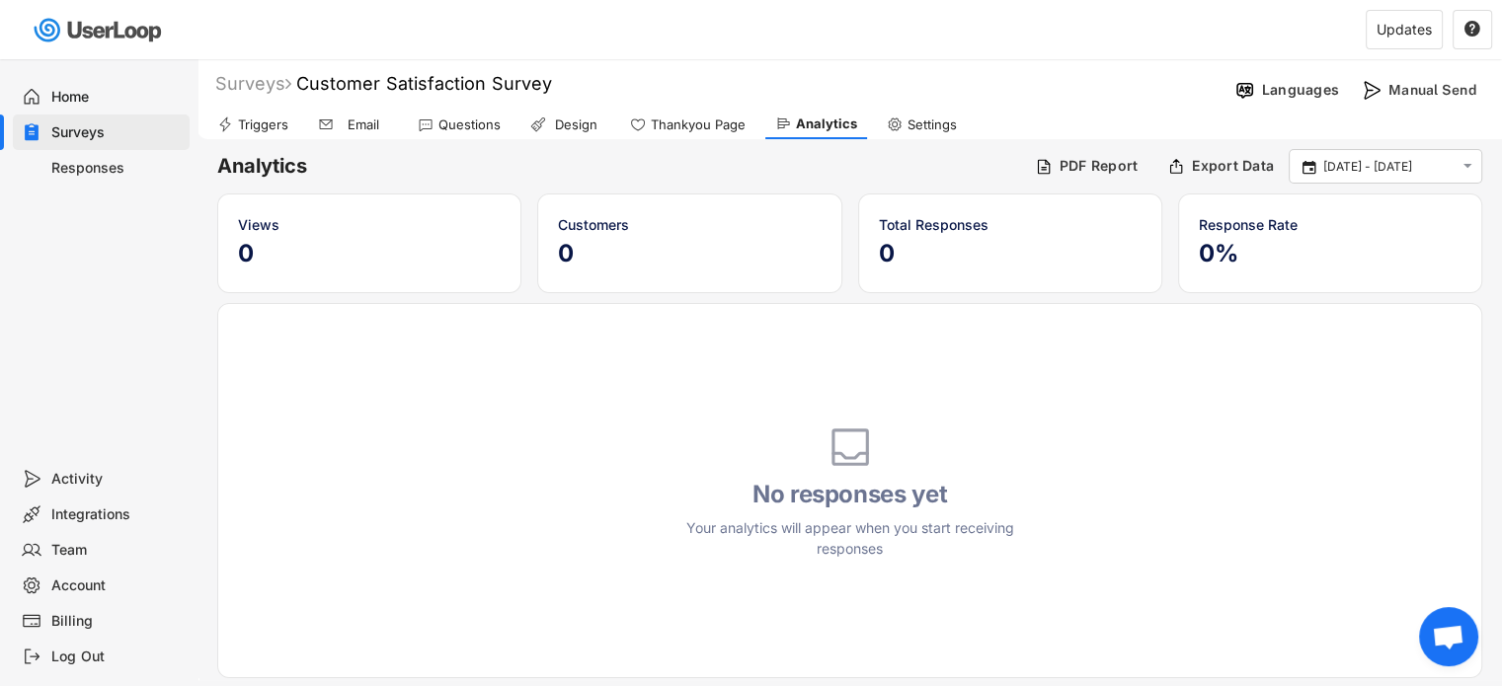
click at [583, 124] on div "Design" at bounding box center [575, 125] width 49 height 17
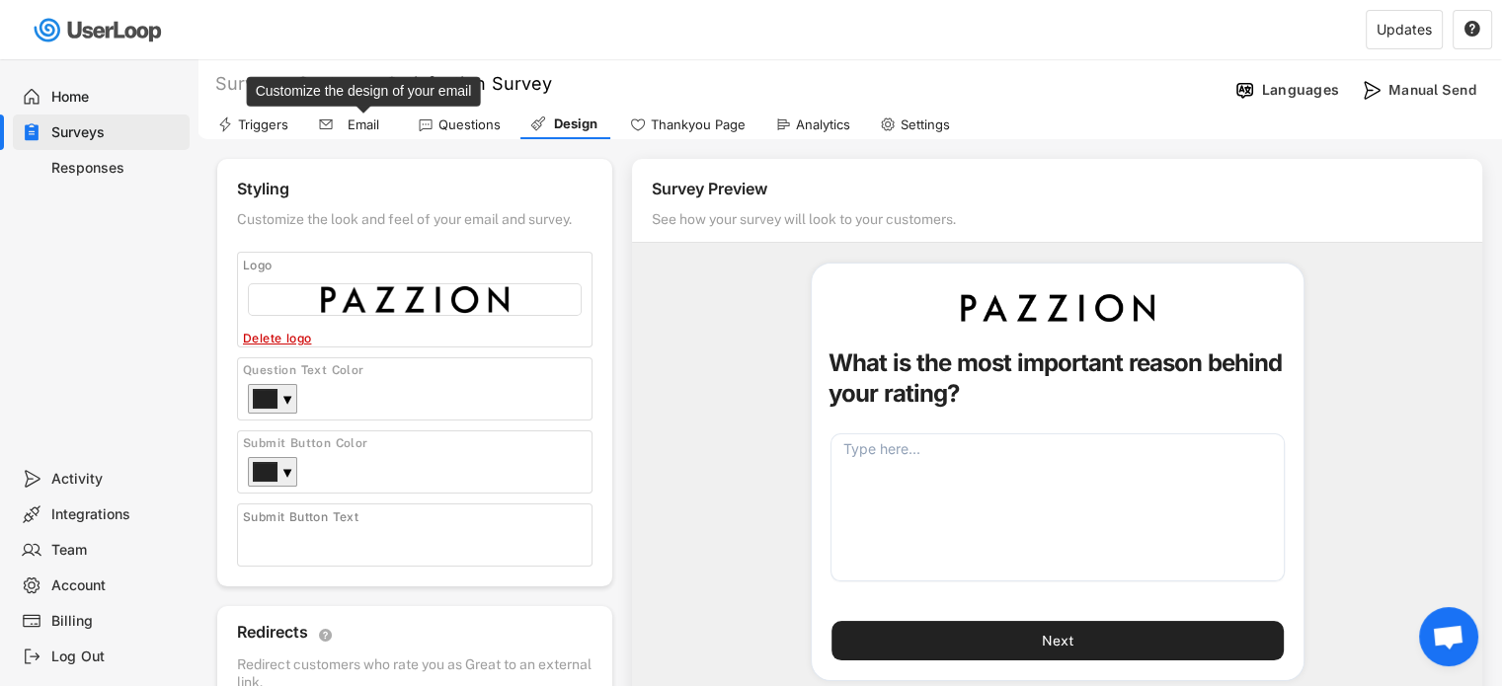
click at [363, 125] on div "Email" at bounding box center [363, 125] width 49 height 17
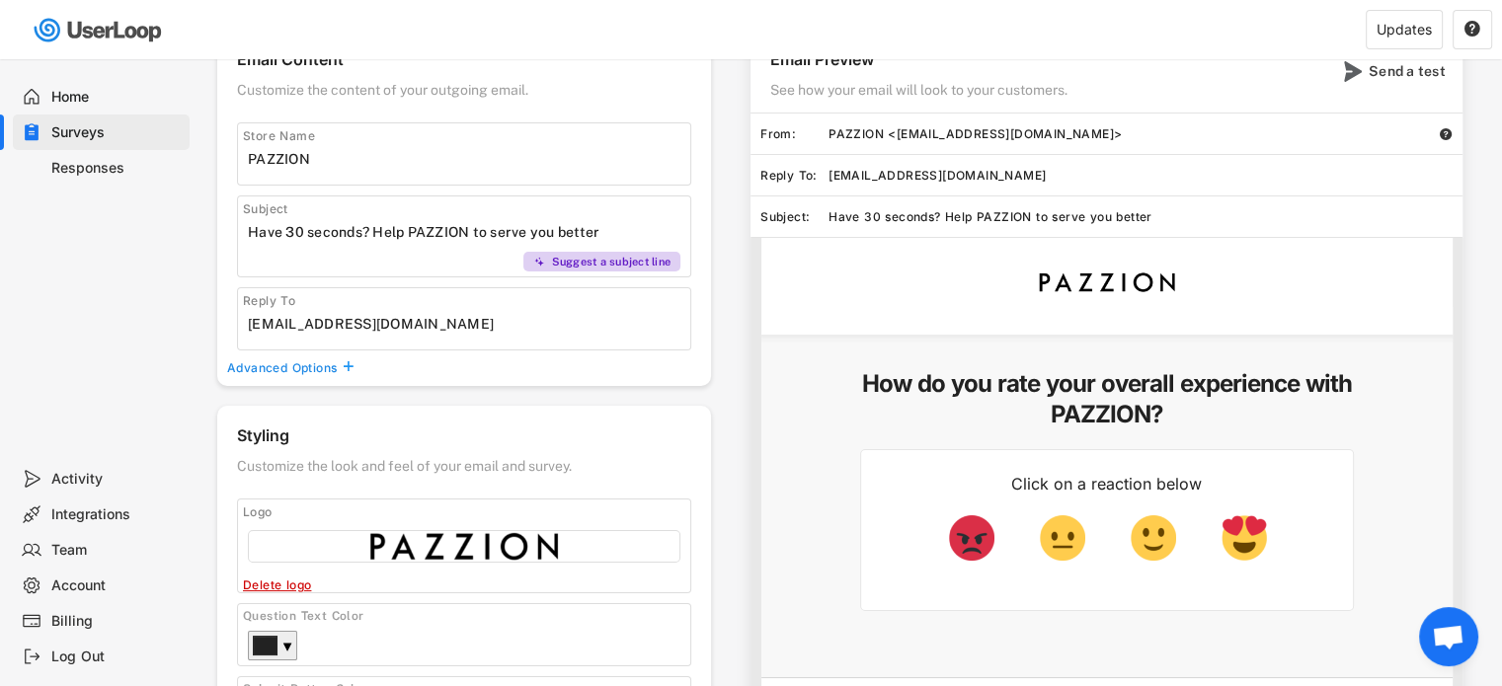
scroll to position [95, 0]
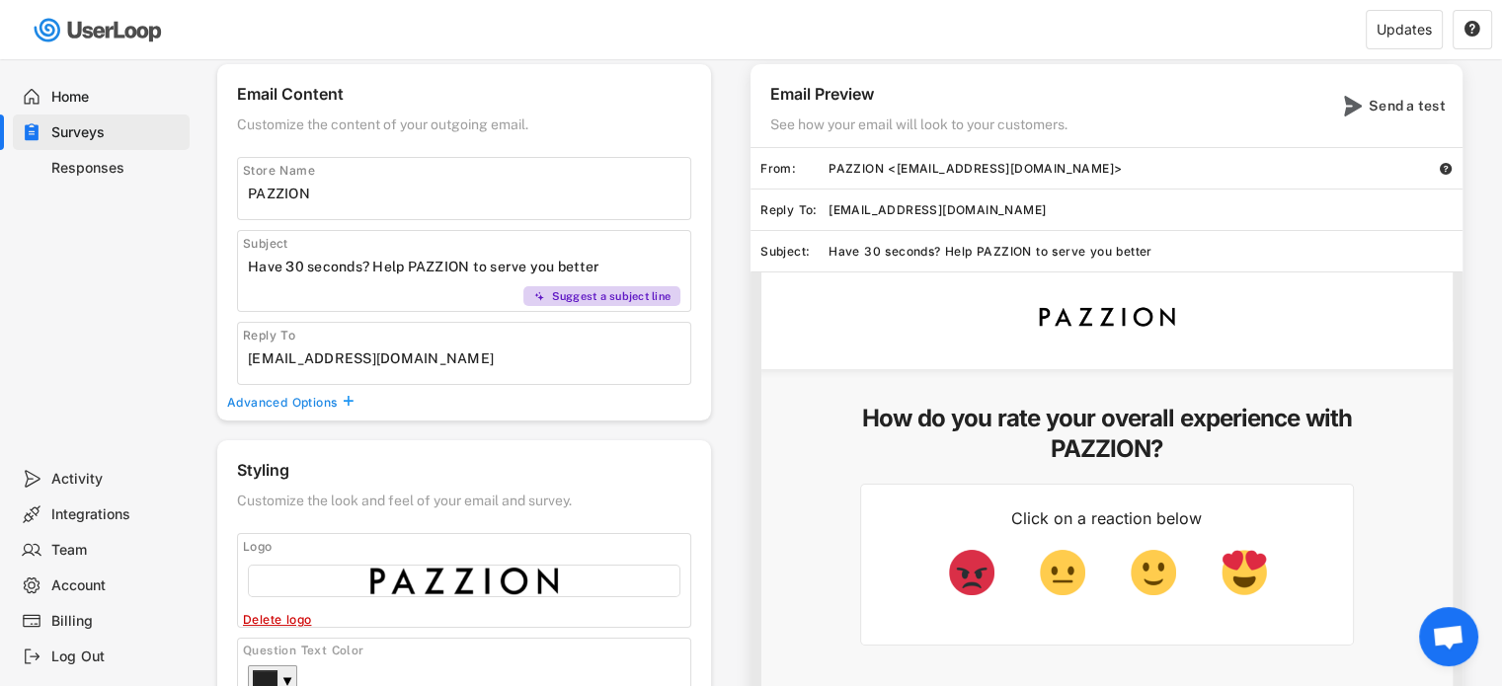
click at [293, 404] on div "Advanced Options" at bounding box center [283, 403] width 113 height 16
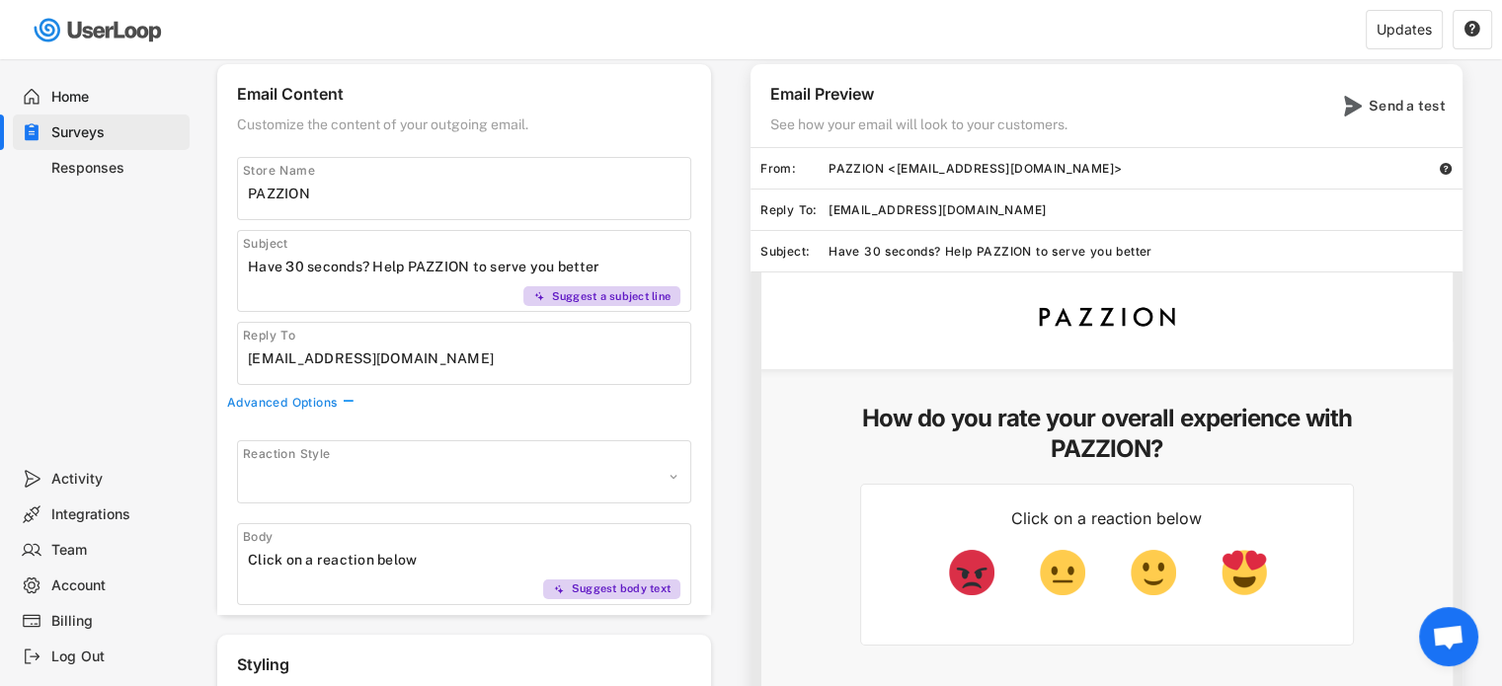
scroll to position [194, 0]
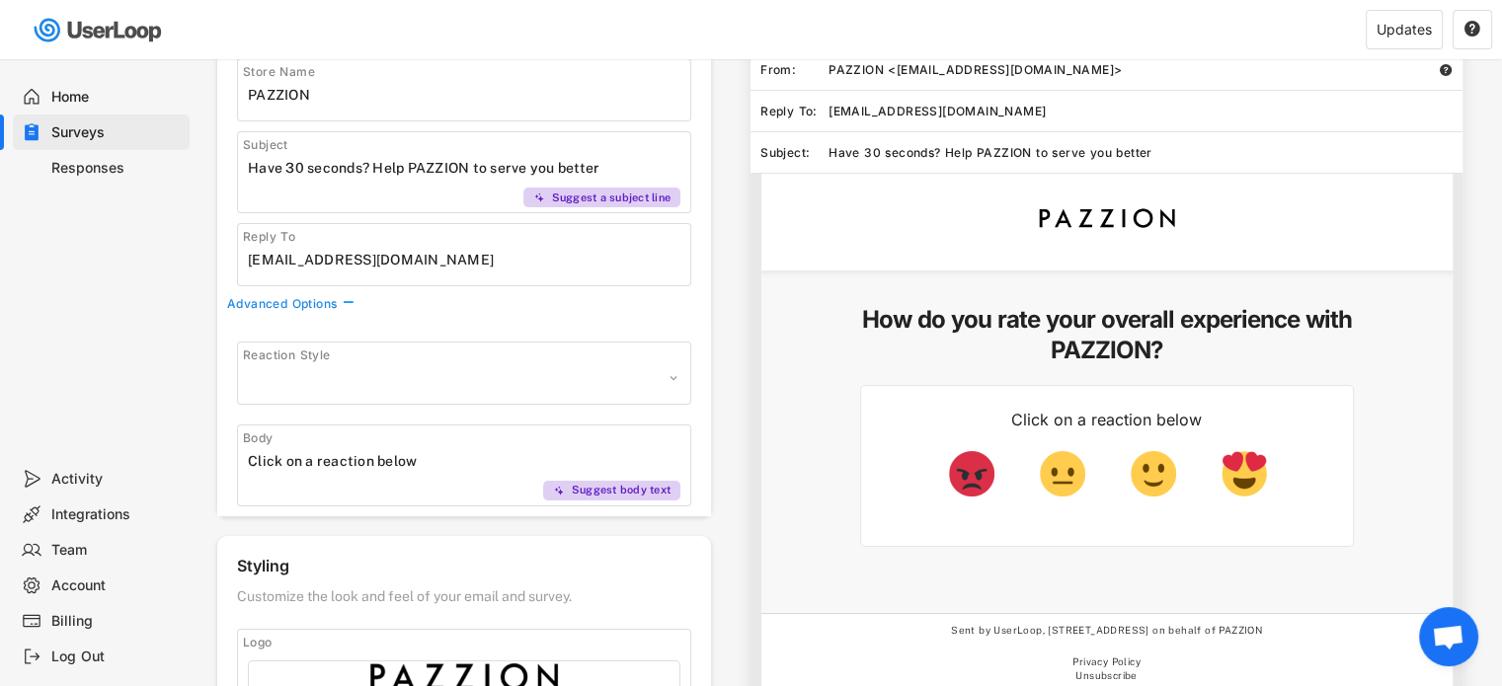
select select ""1348695171700984260__LOOKUP__1606924314316x911513506656550900""
click at [366, 380] on select "Apple Default Hearts Stars Pugs" at bounding box center [464, 378] width 432 height 30
click at [152, 366] on div "Home Surveys Responses" at bounding box center [98, 260] width 197 height 402
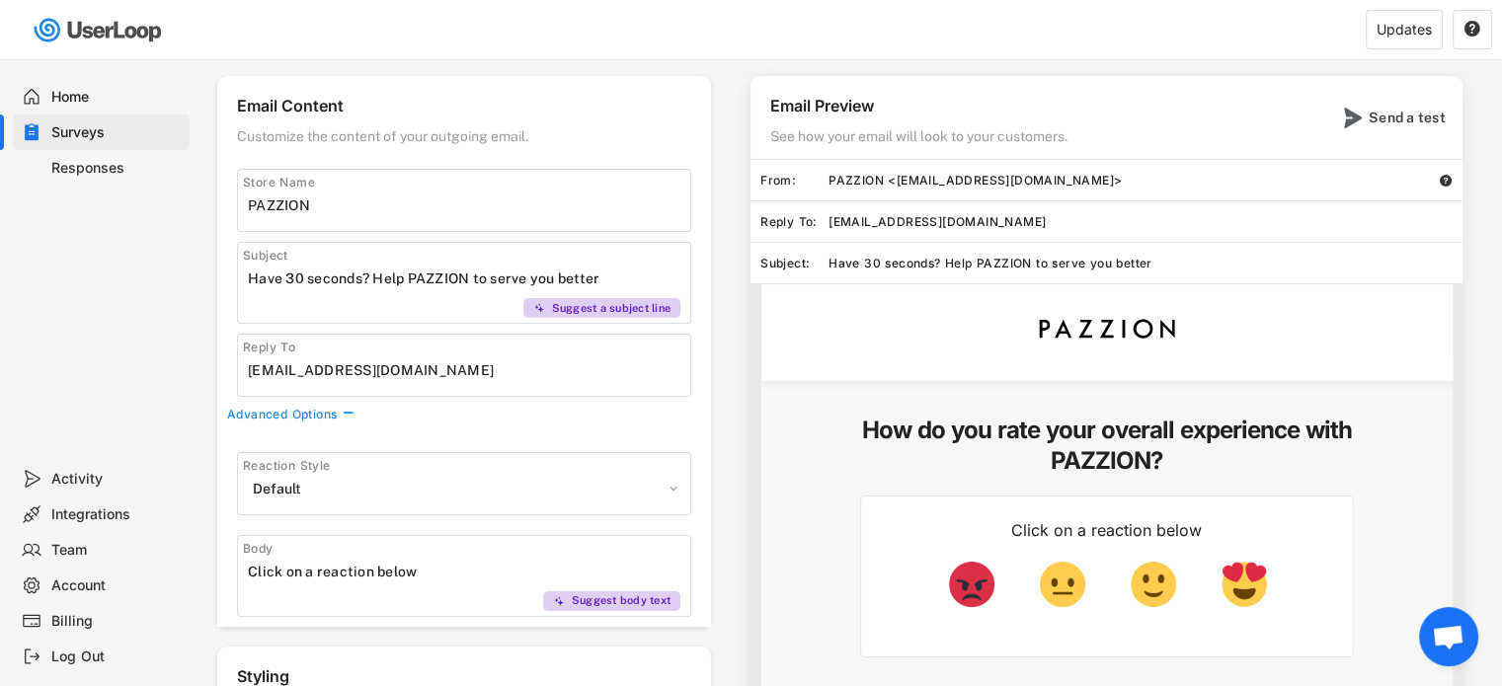
scroll to position [0, 0]
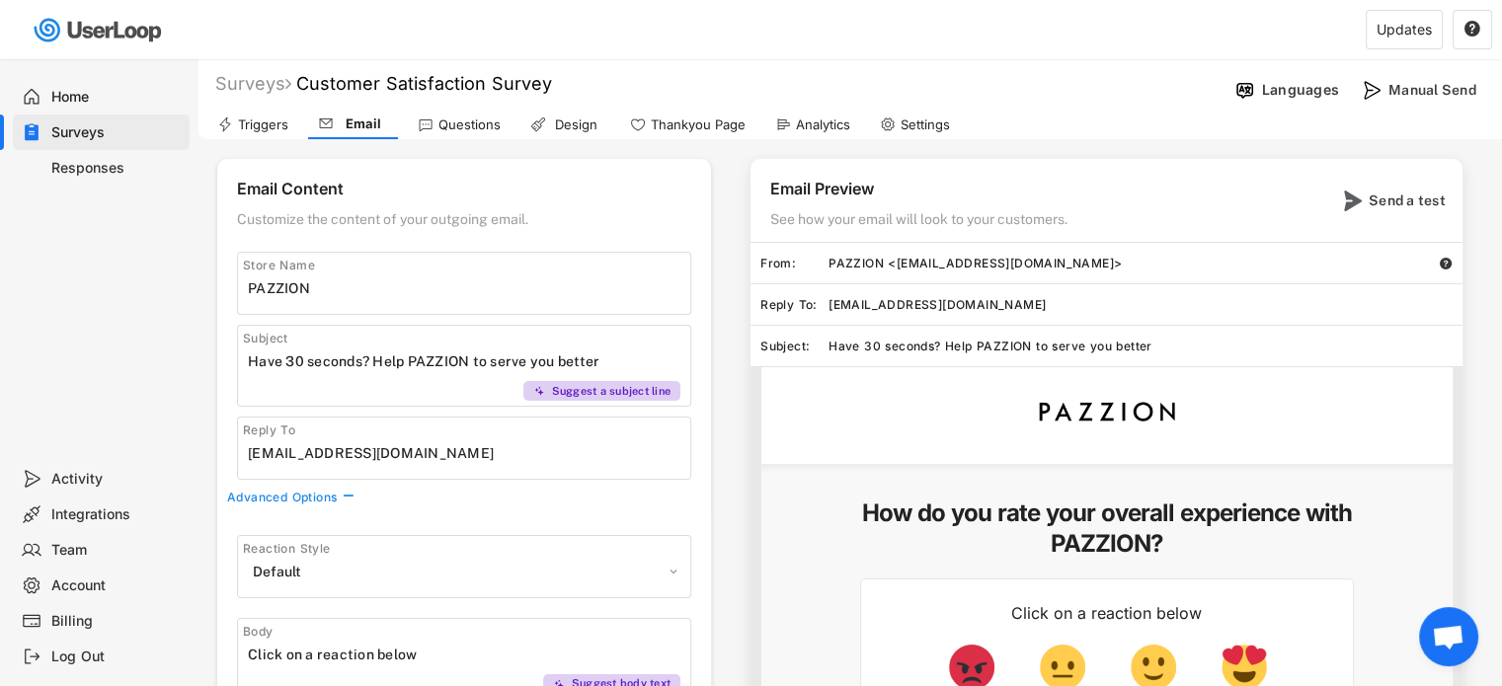
click at [259, 121] on div "Triggers" at bounding box center [263, 125] width 50 height 17
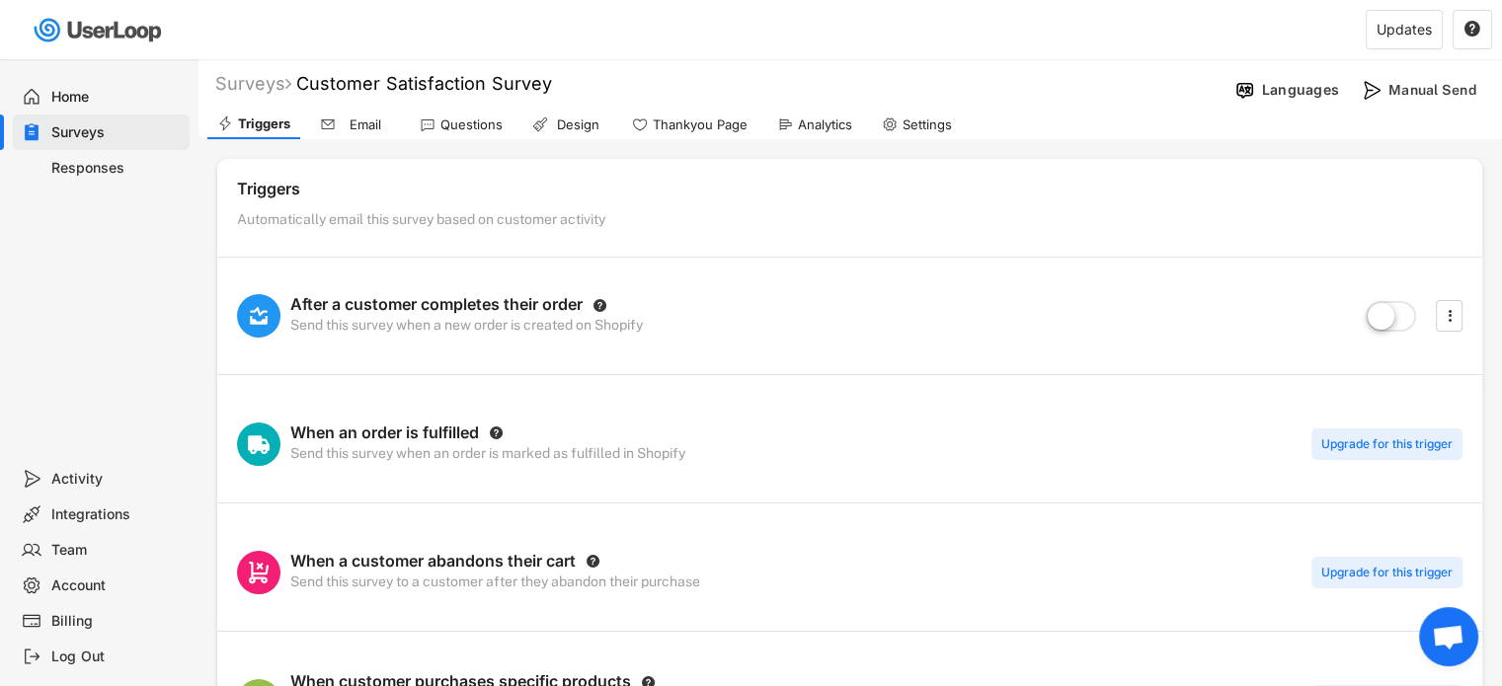
click at [332, 126] on icon at bounding box center [328, 125] width 16 height 16
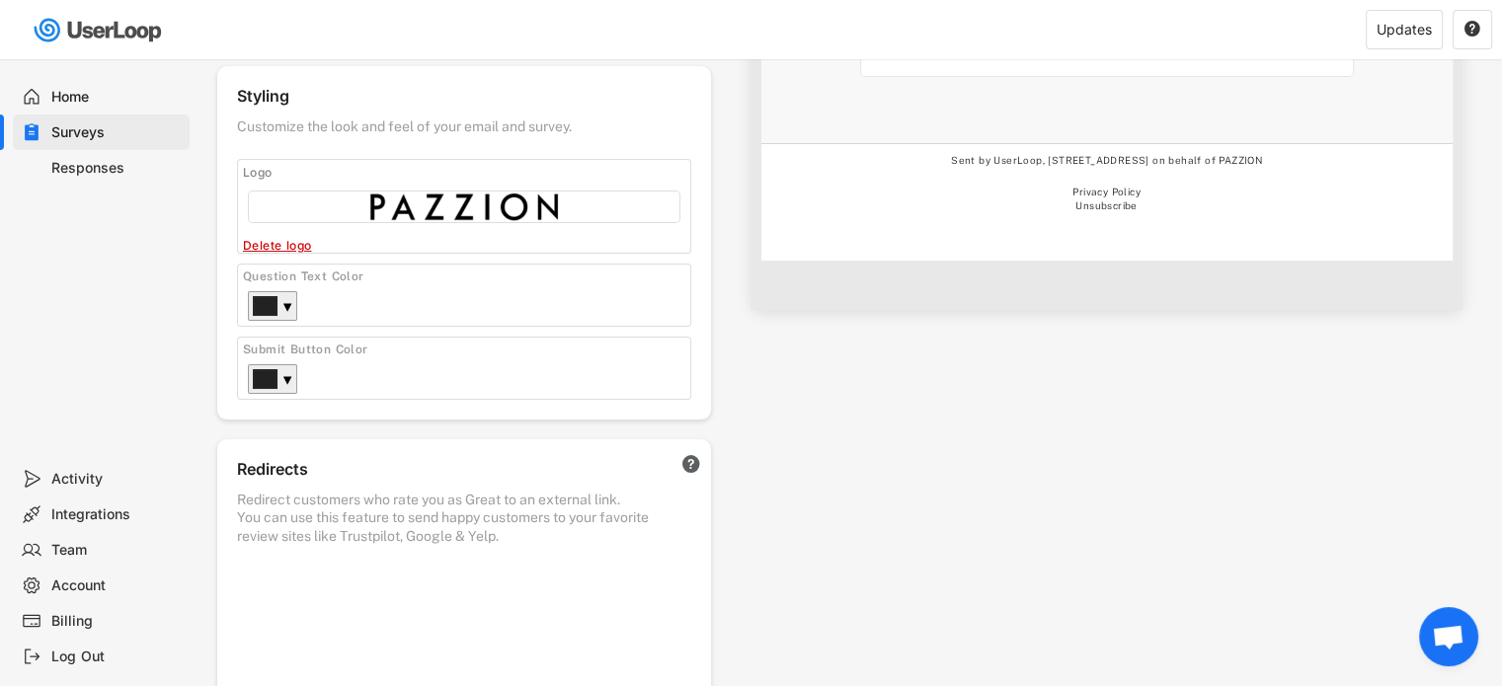
scroll to position [783, 0]
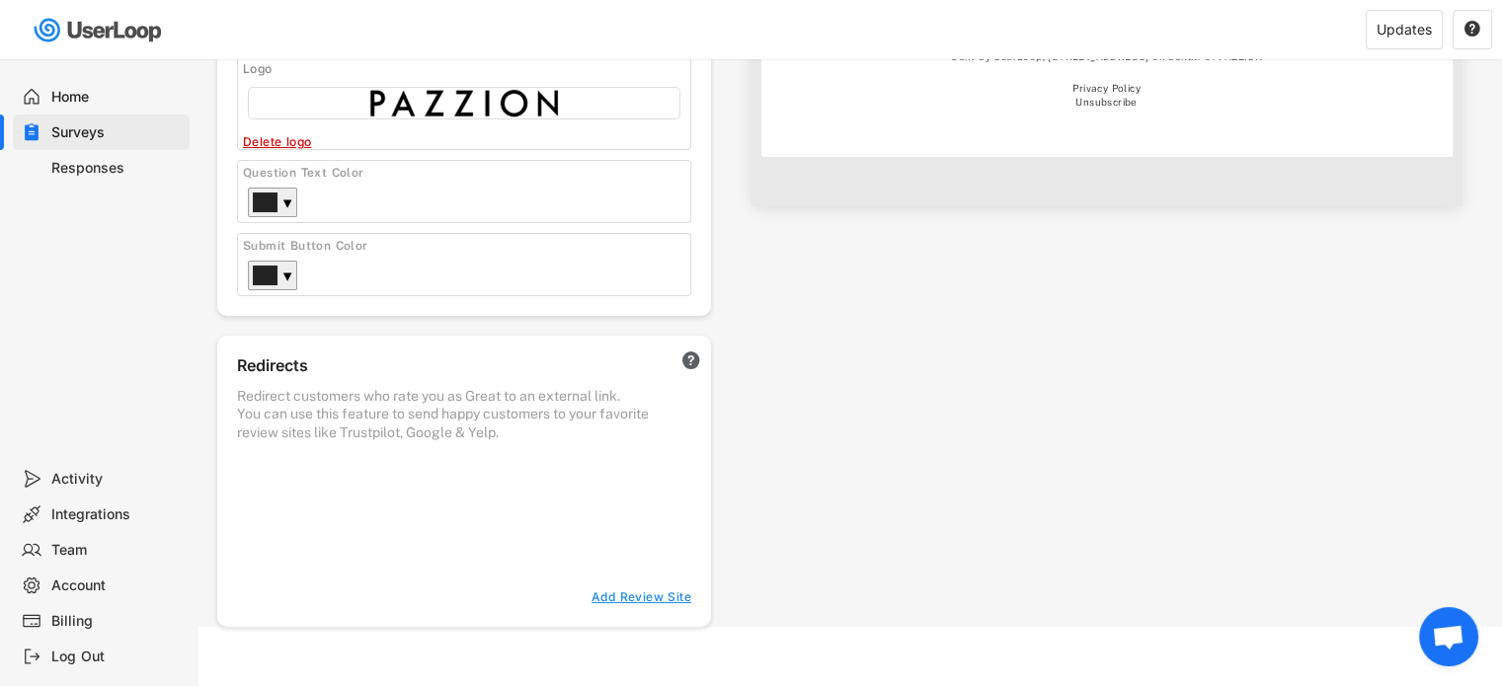
click at [414, 439] on div "Redirect customers who rate you as Great to an external link. You can use this …" at bounding box center [464, 414] width 454 height 54
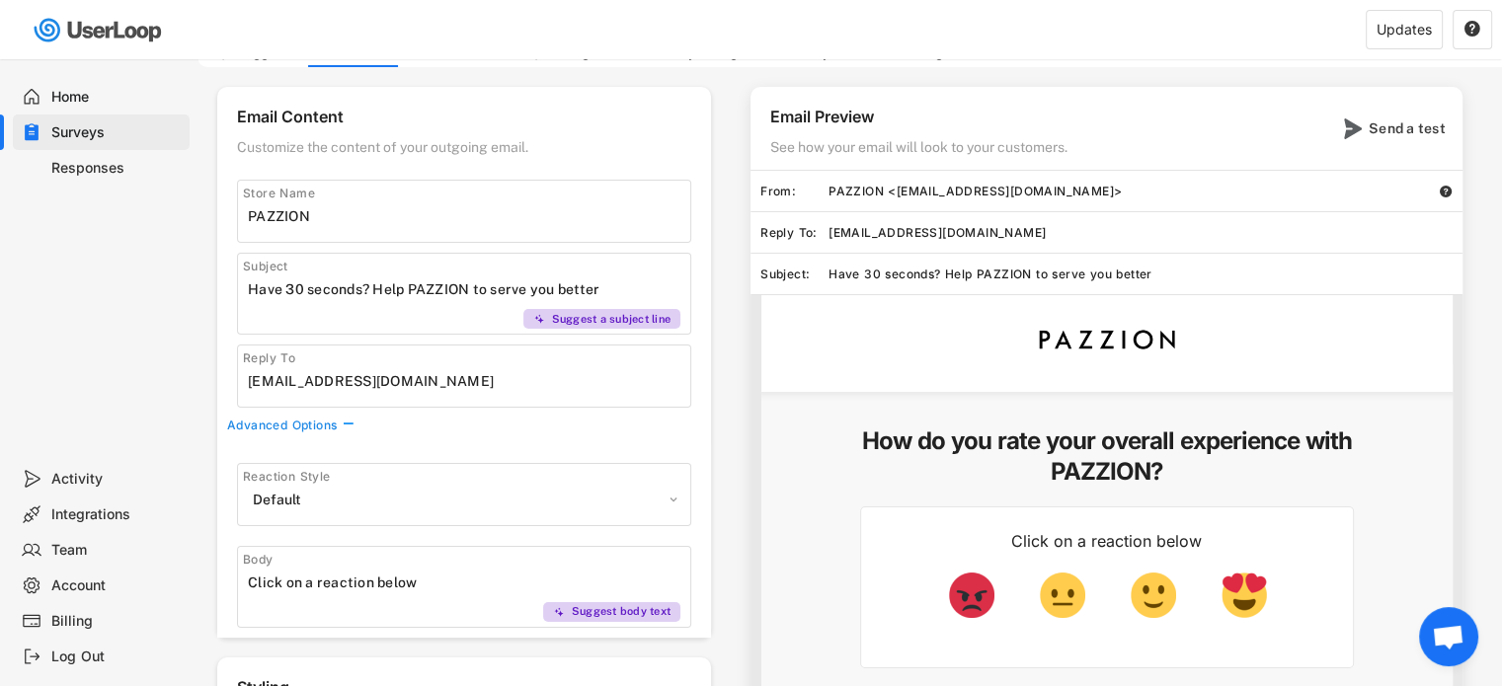
scroll to position [0, 0]
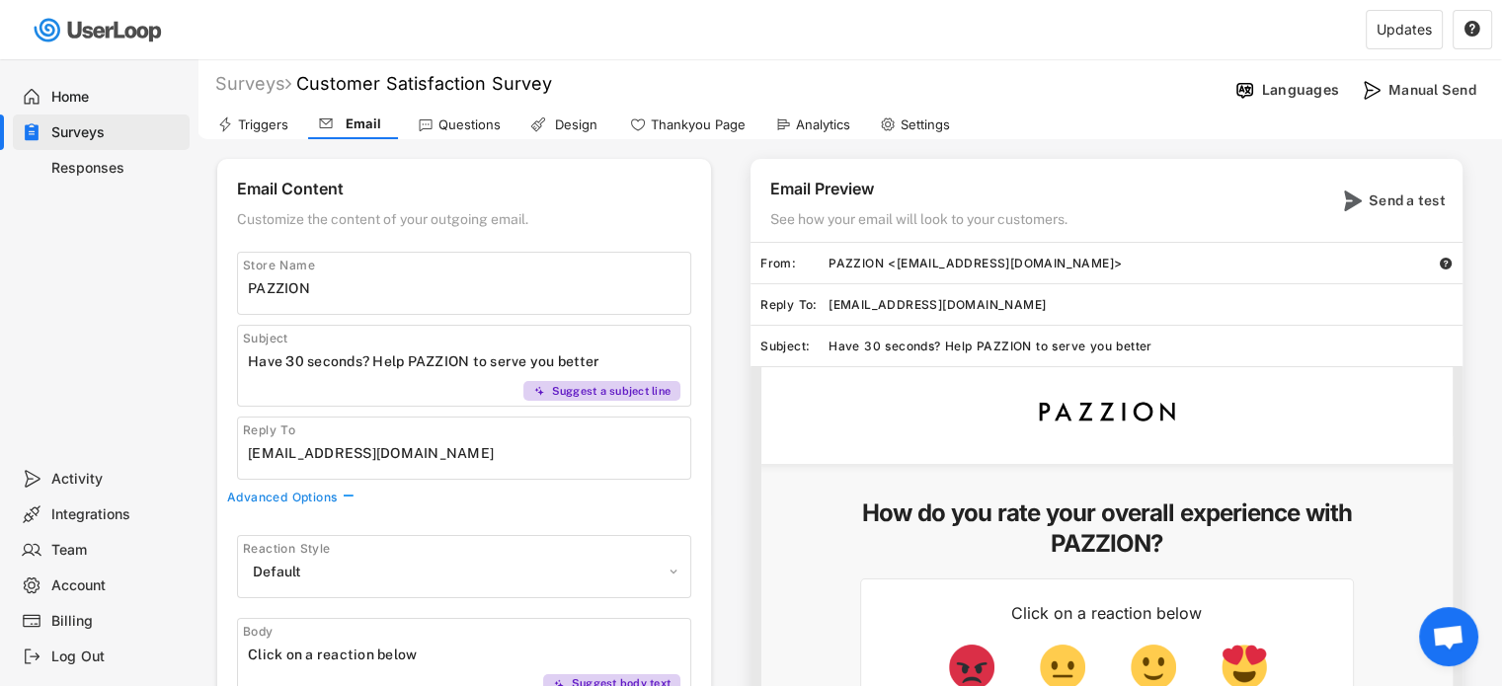
click at [494, 126] on div "Questions" at bounding box center [469, 125] width 62 height 17
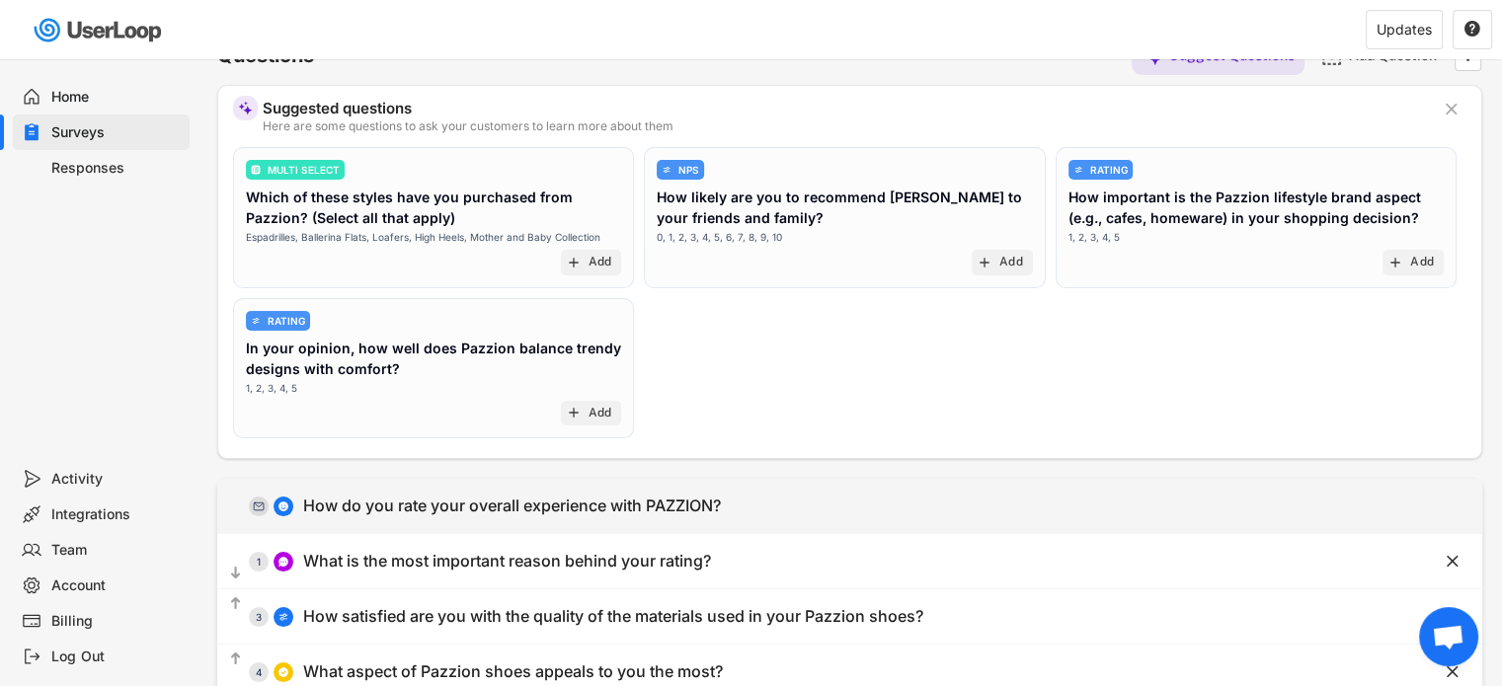
scroll to position [197, 0]
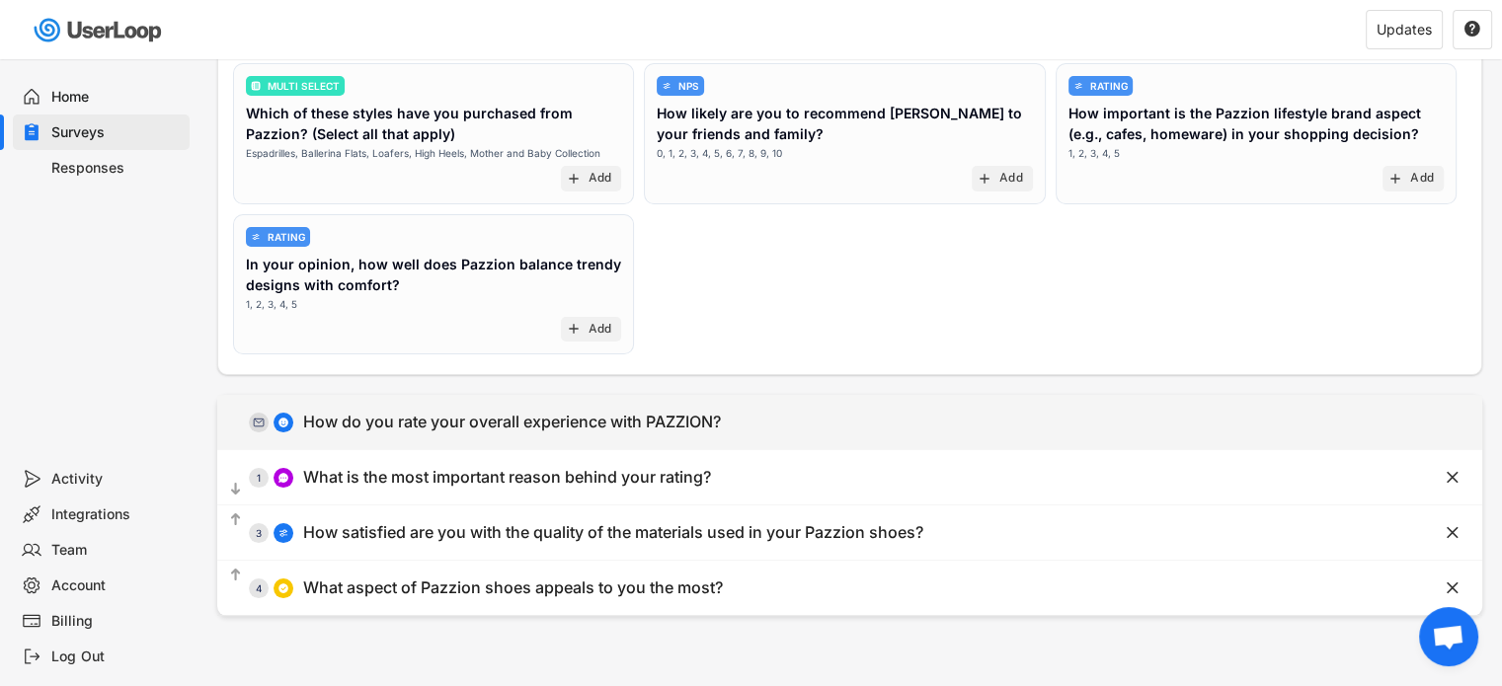
click at [1275, 427] on div "  0 How do you rate your overall experience with PAZZION?" at bounding box center [800, 422] width 1166 height 44
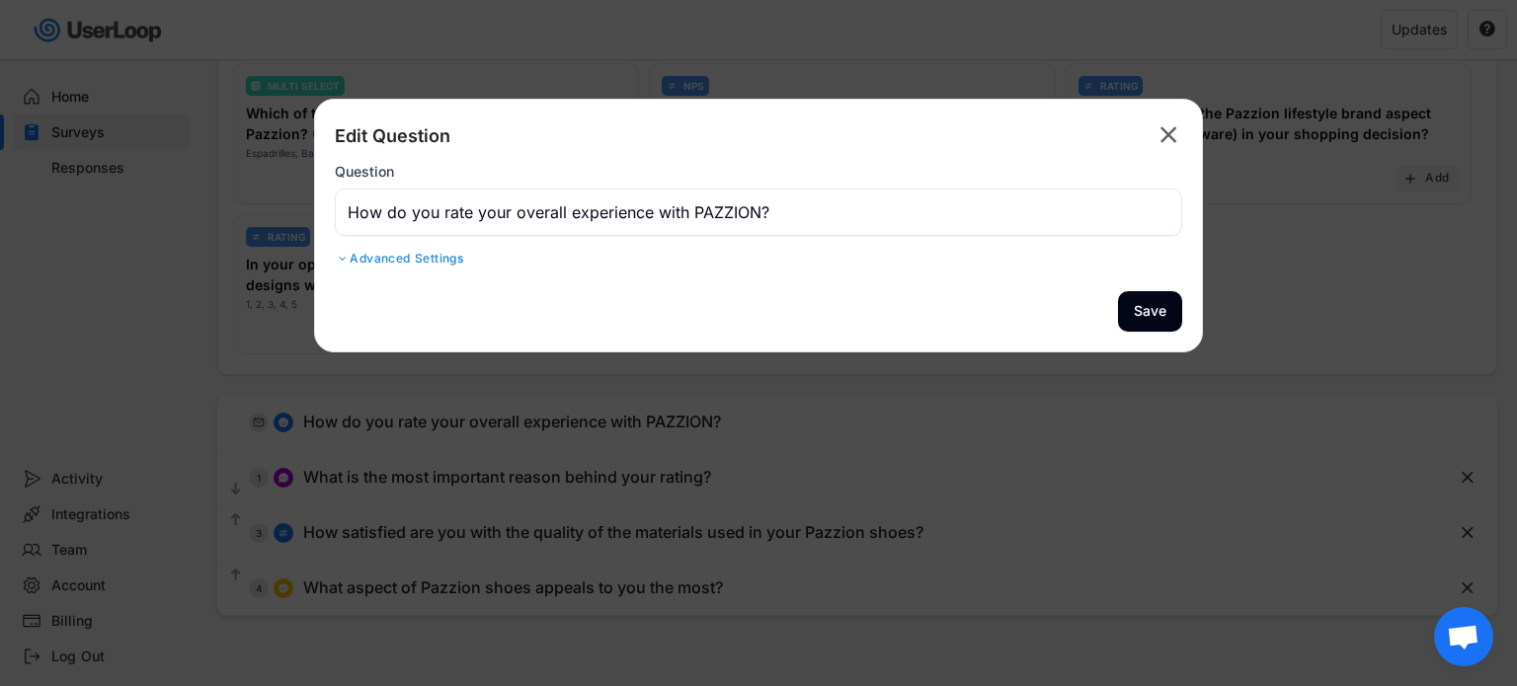
click at [403, 260] on div "Advanced Settings" at bounding box center [758, 259] width 847 height 16
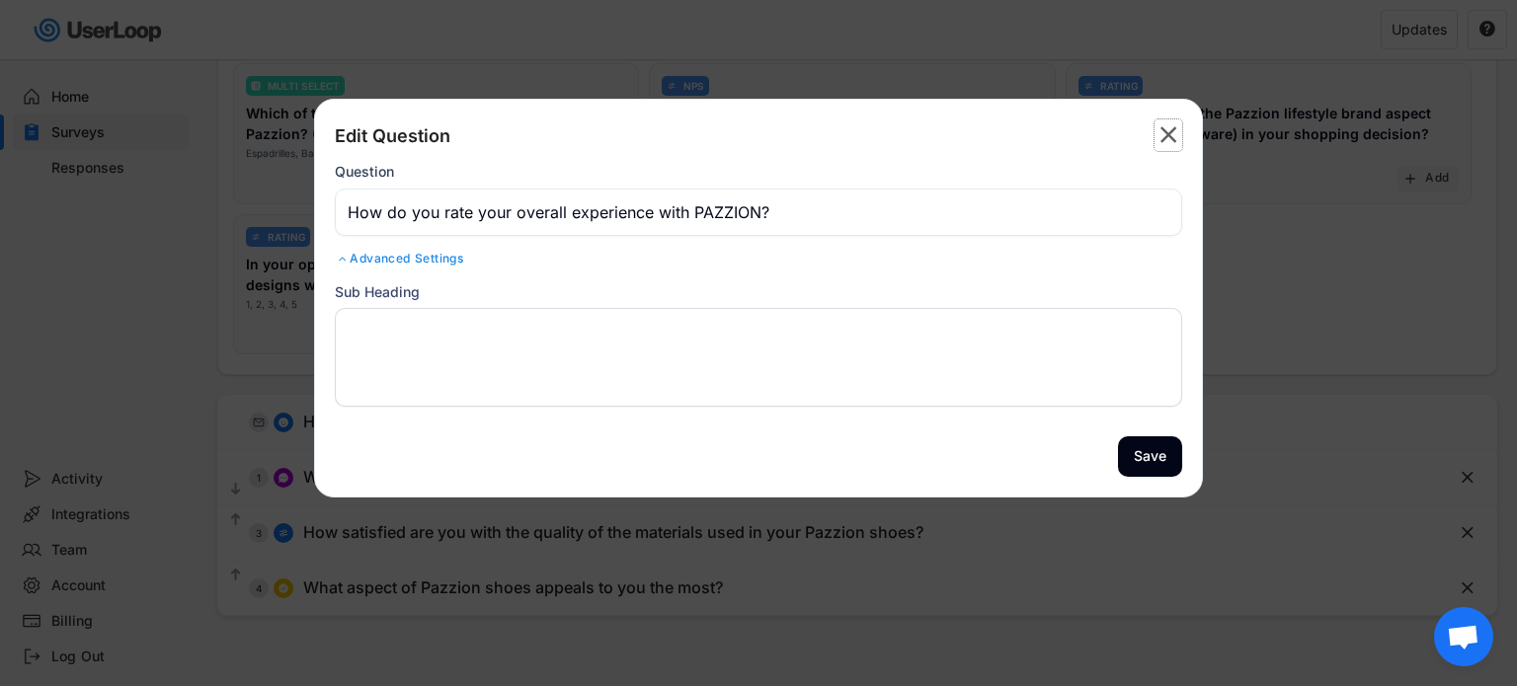
click at [1164, 135] on text "" at bounding box center [1168, 134] width 17 height 29
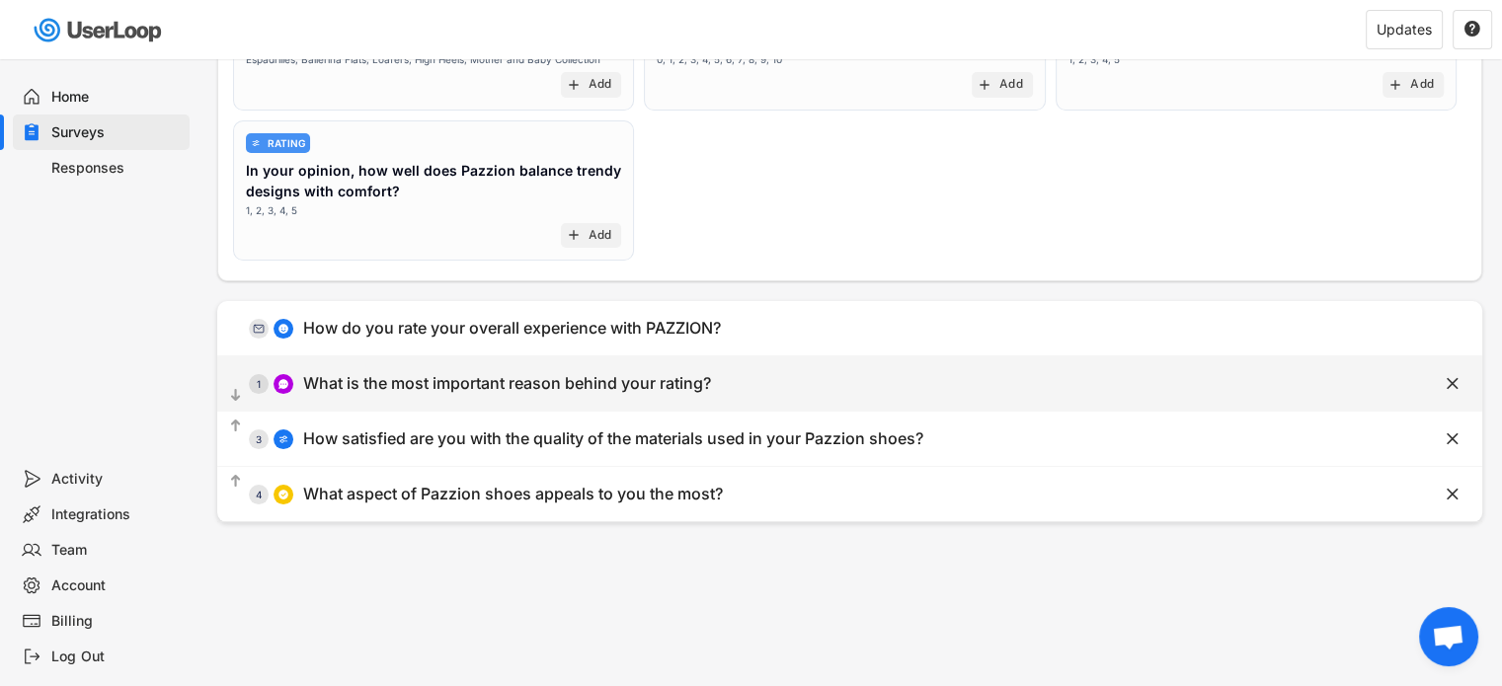
scroll to position [296, 0]
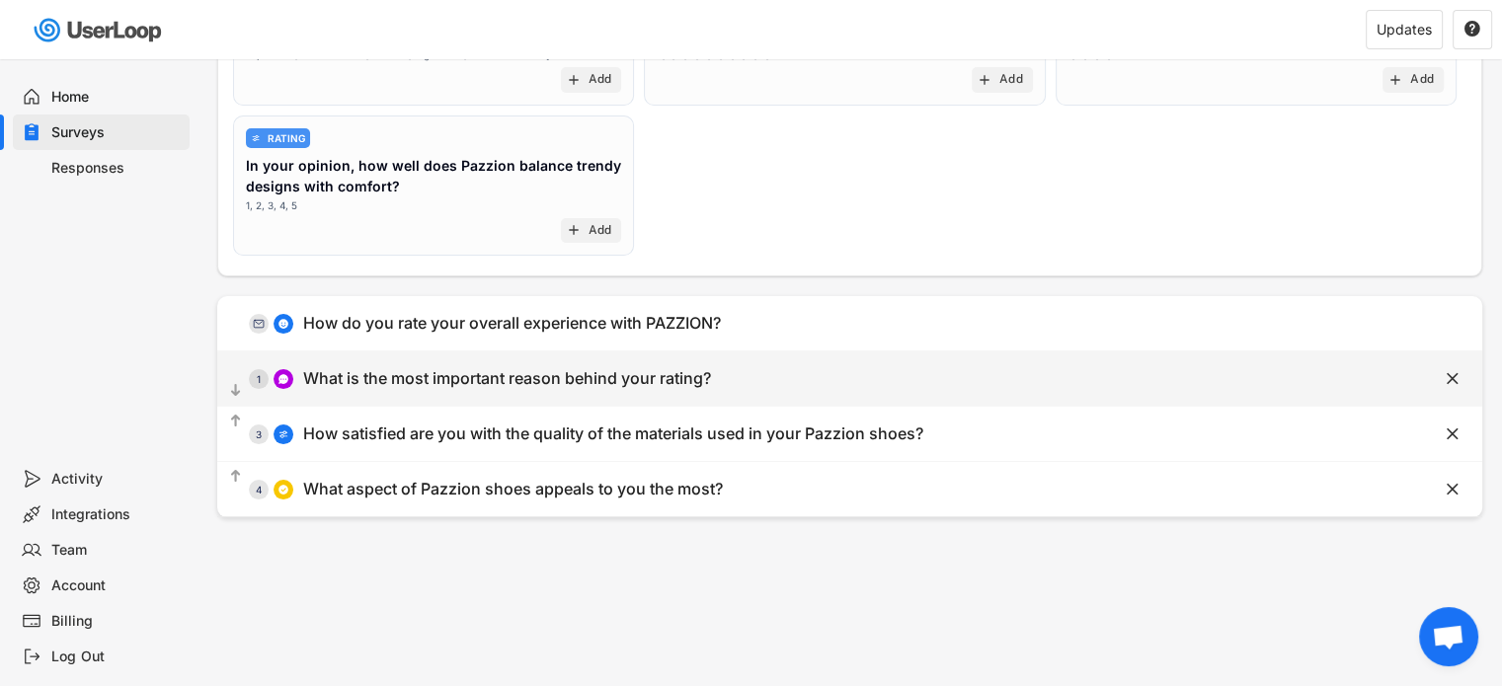
click at [434, 370] on div "What is the most important reason behind your rating?" at bounding box center [507, 378] width 408 height 21
type input "What is the most important reason behind your rating?"
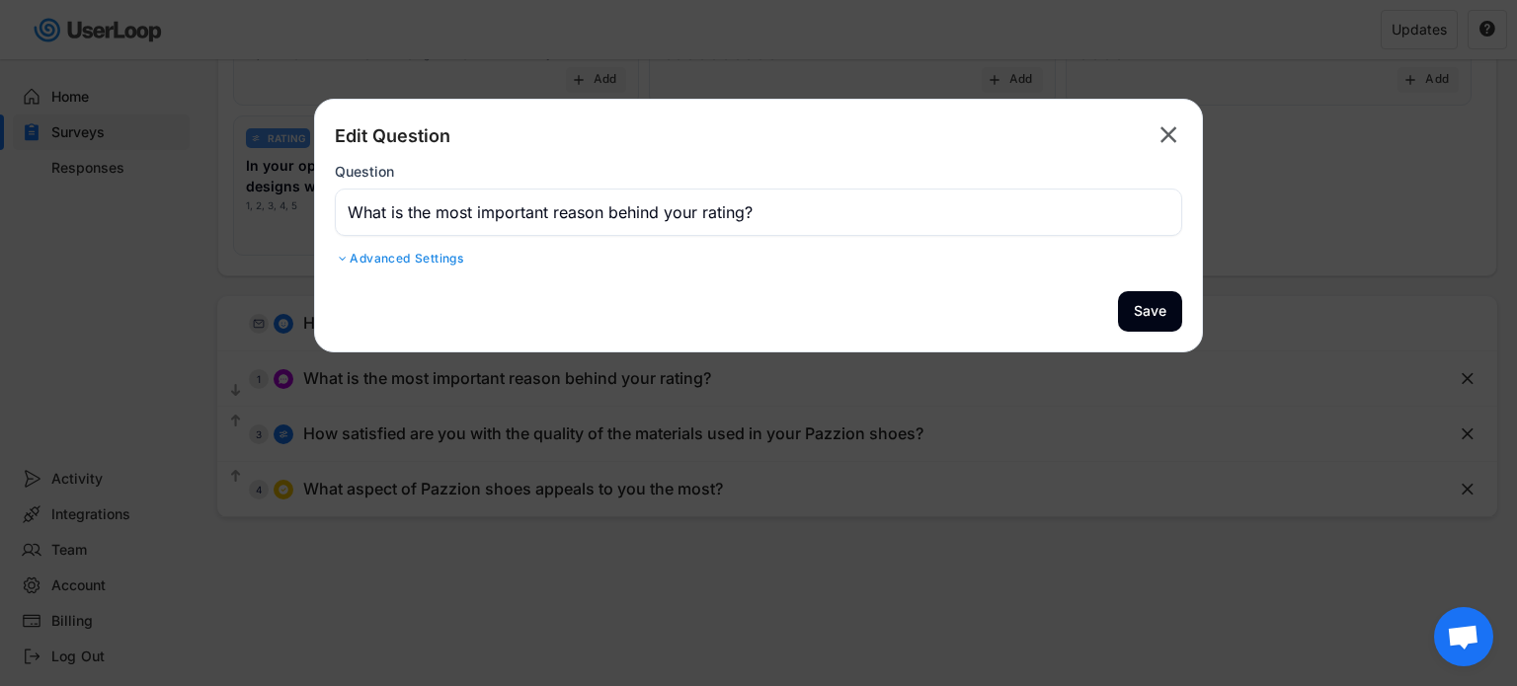
click at [1173, 126] on text "" at bounding box center [1168, 134] width 17 height 29
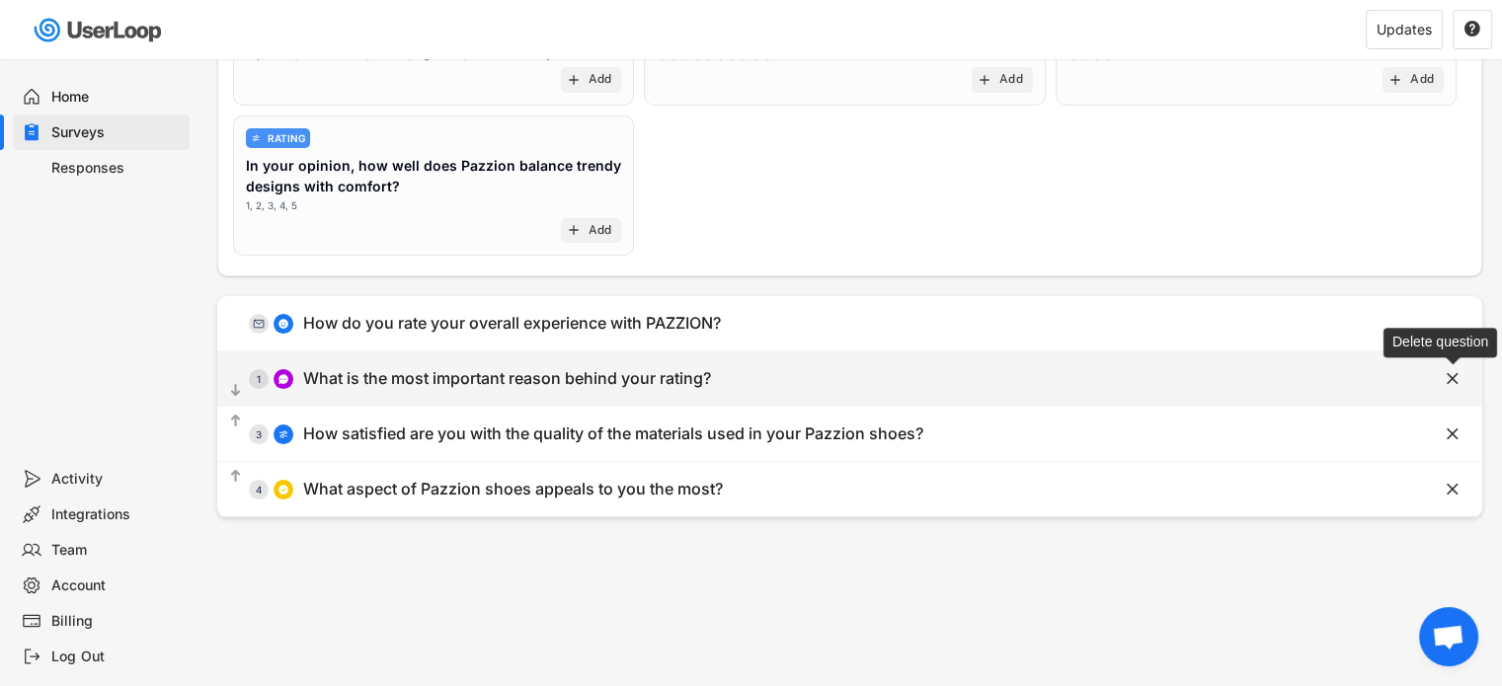
click at [1451, 378] on text "" at bounding box center [1452, 378] width 12 height 21
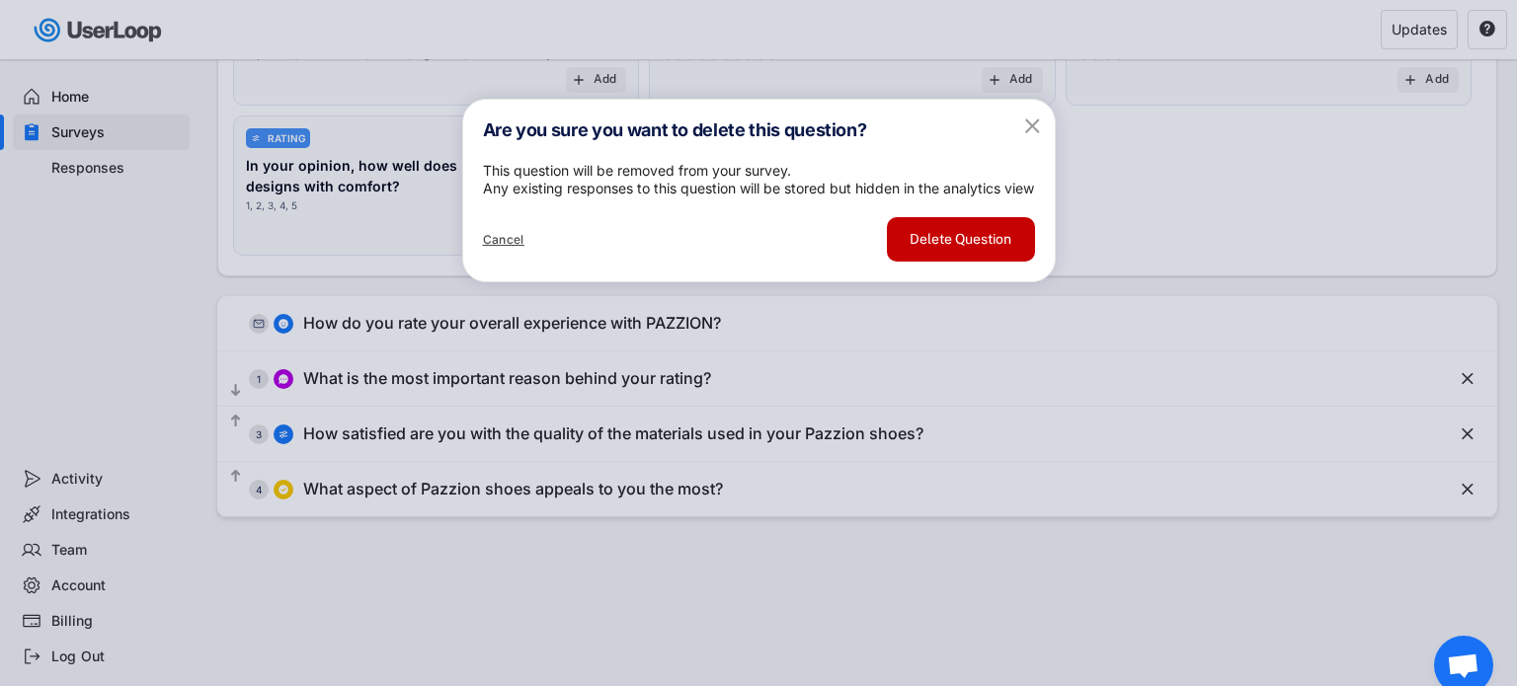
click at [975, 262] on button "Delete Question" at bounding box center [961, 239] width 148 height 44
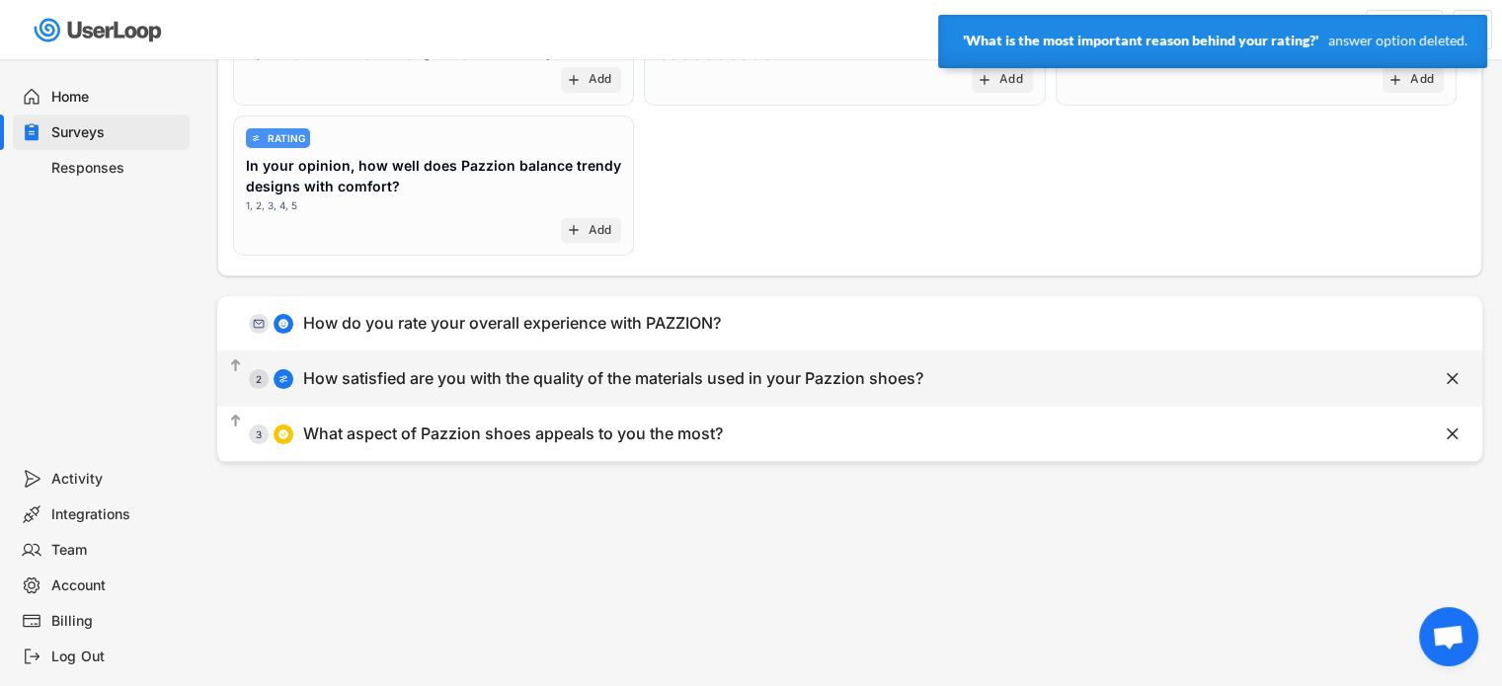
click at [1461, 382] on icon "" at bounding box center [1453, 379] width 20 height 20
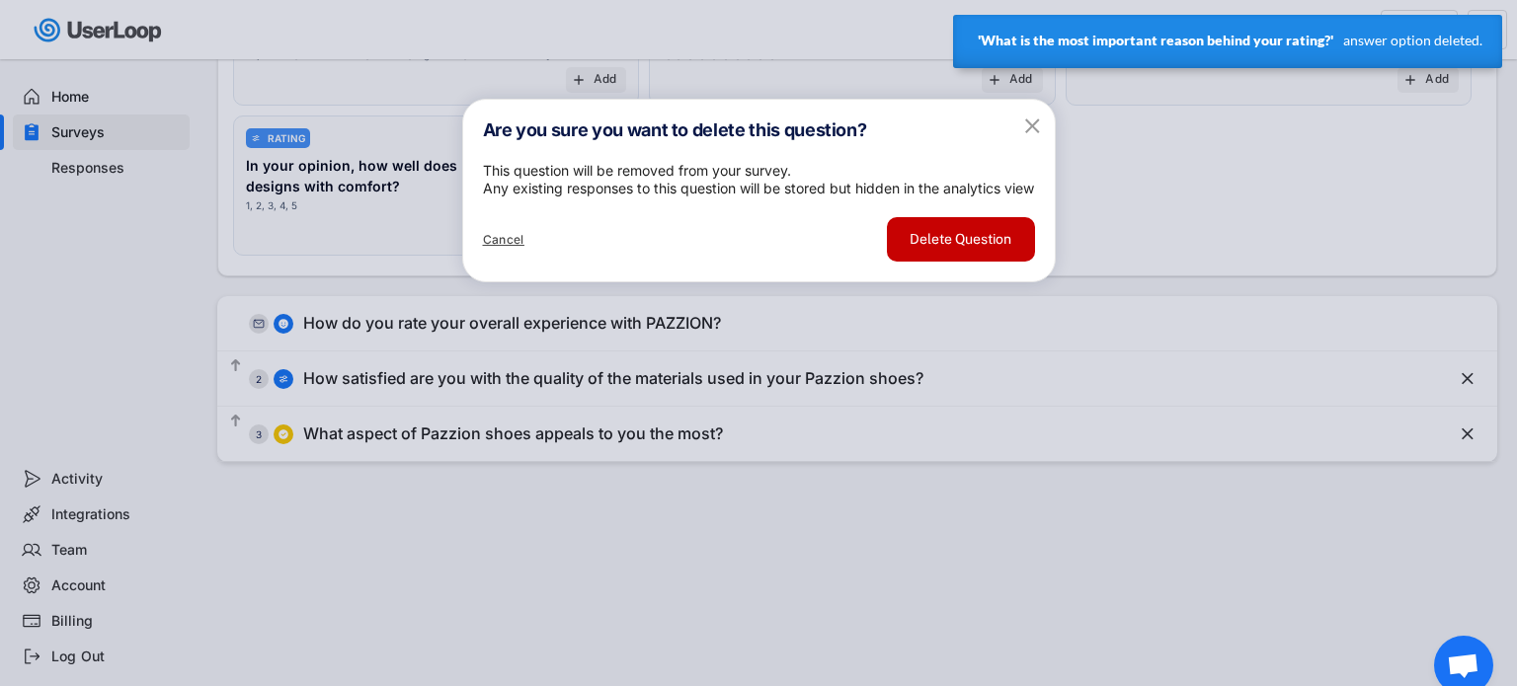
click at [989, 262] on button "Delete Question" at bounding box center [961, 239] width 148 height 44
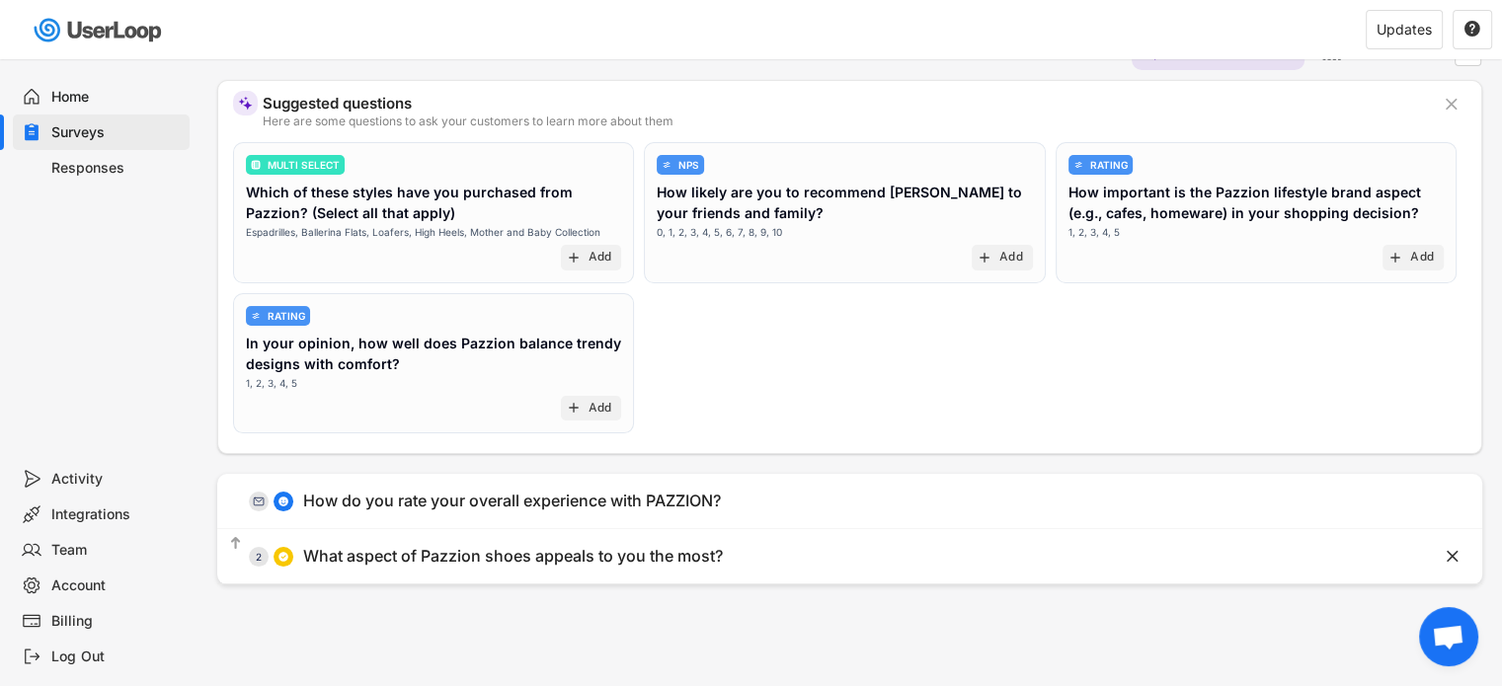
scroll to position [0, 0]
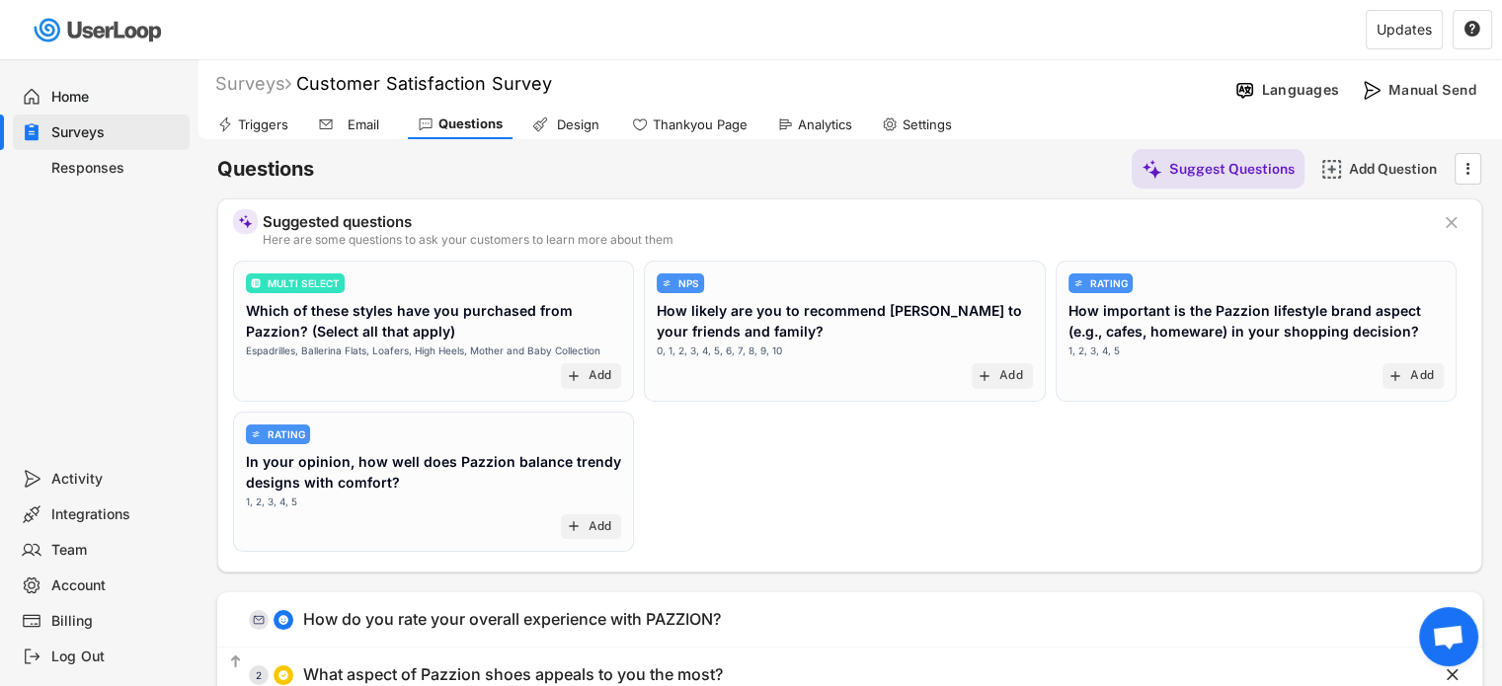
click at [549, 121] on div "Design" at bounding box center [567, 125] width 90 height 30
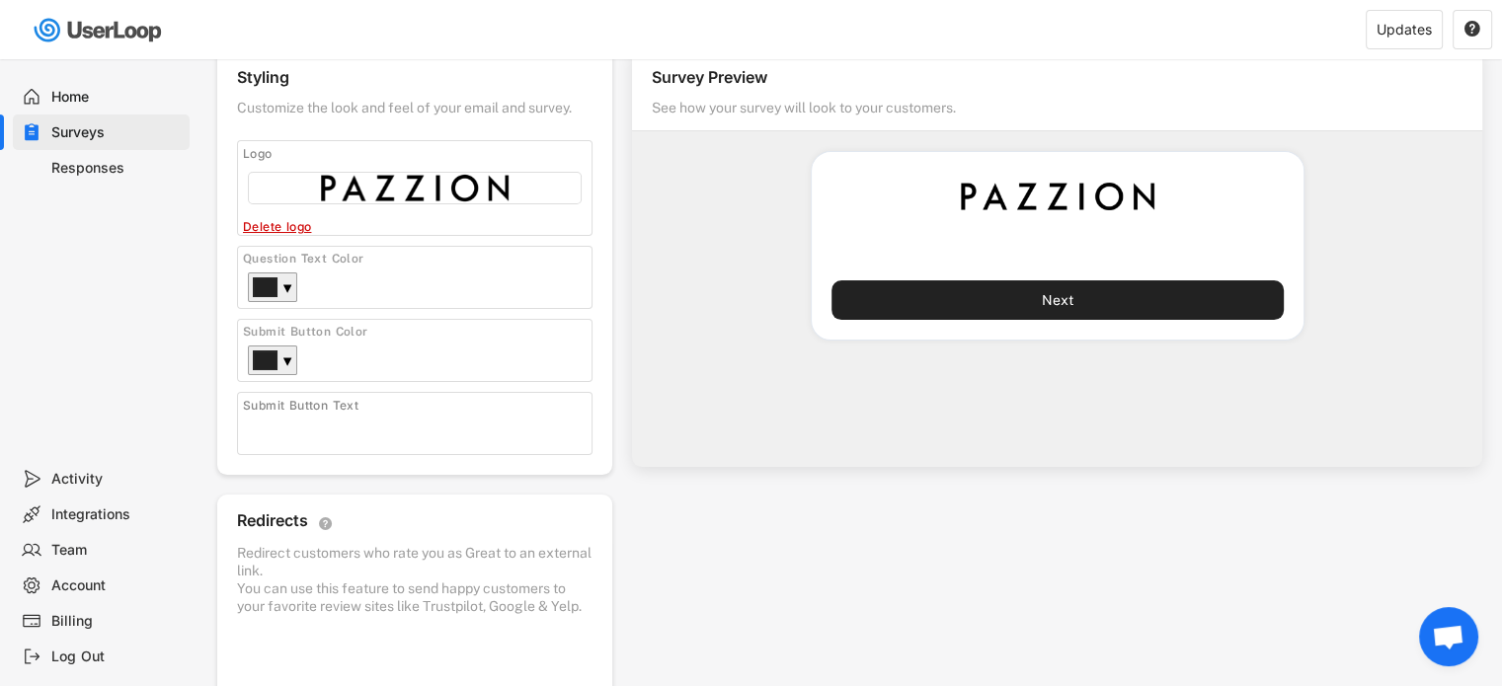
scroll to position [197, 0]
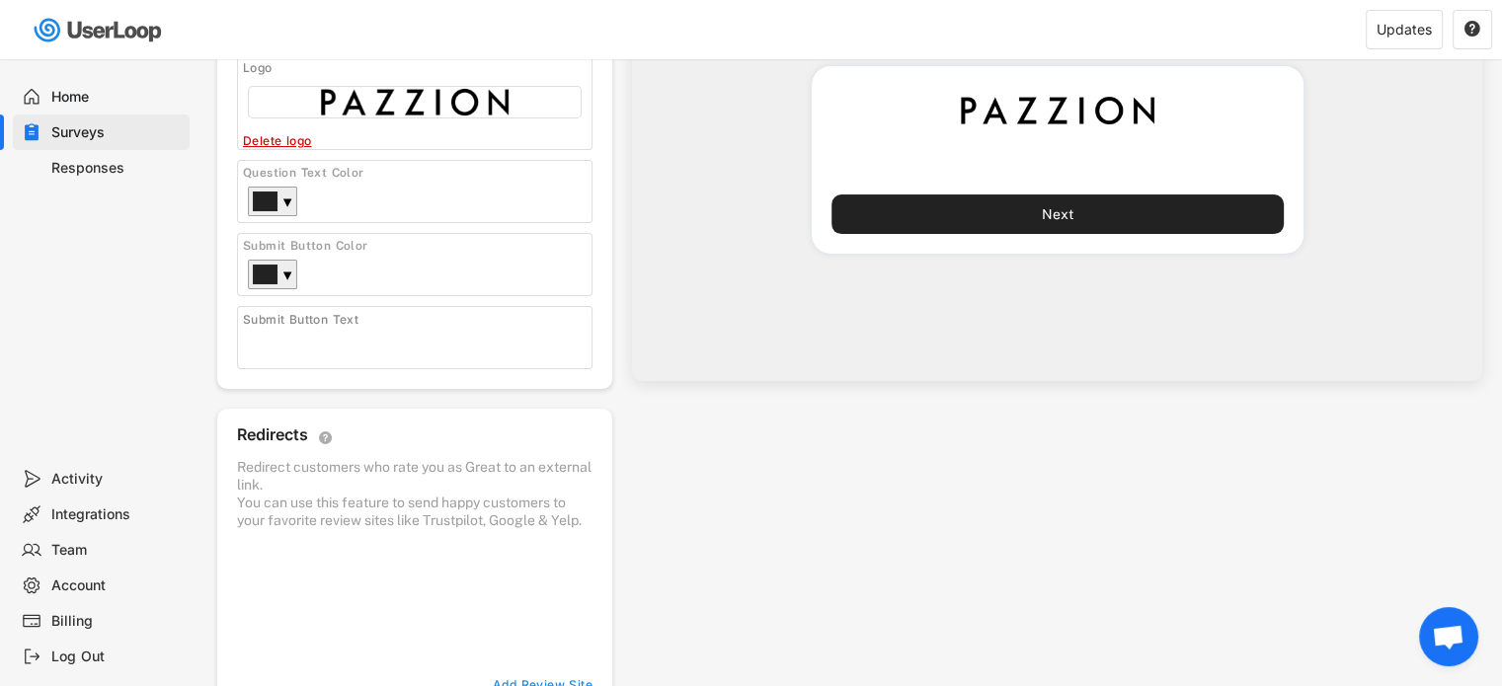
click at [328, 353] on input "input" at bounding box center [420, 343] width 344 height 30
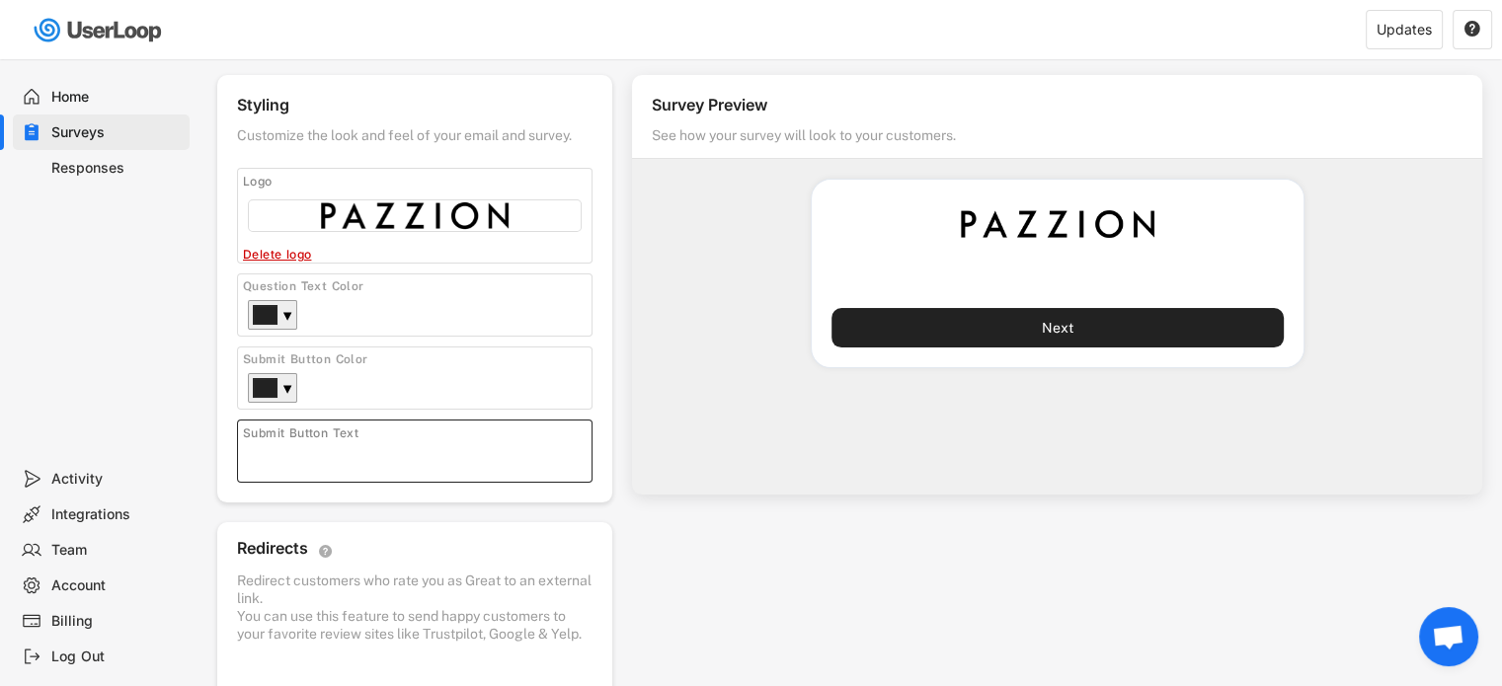
scroll to position [0, 0]
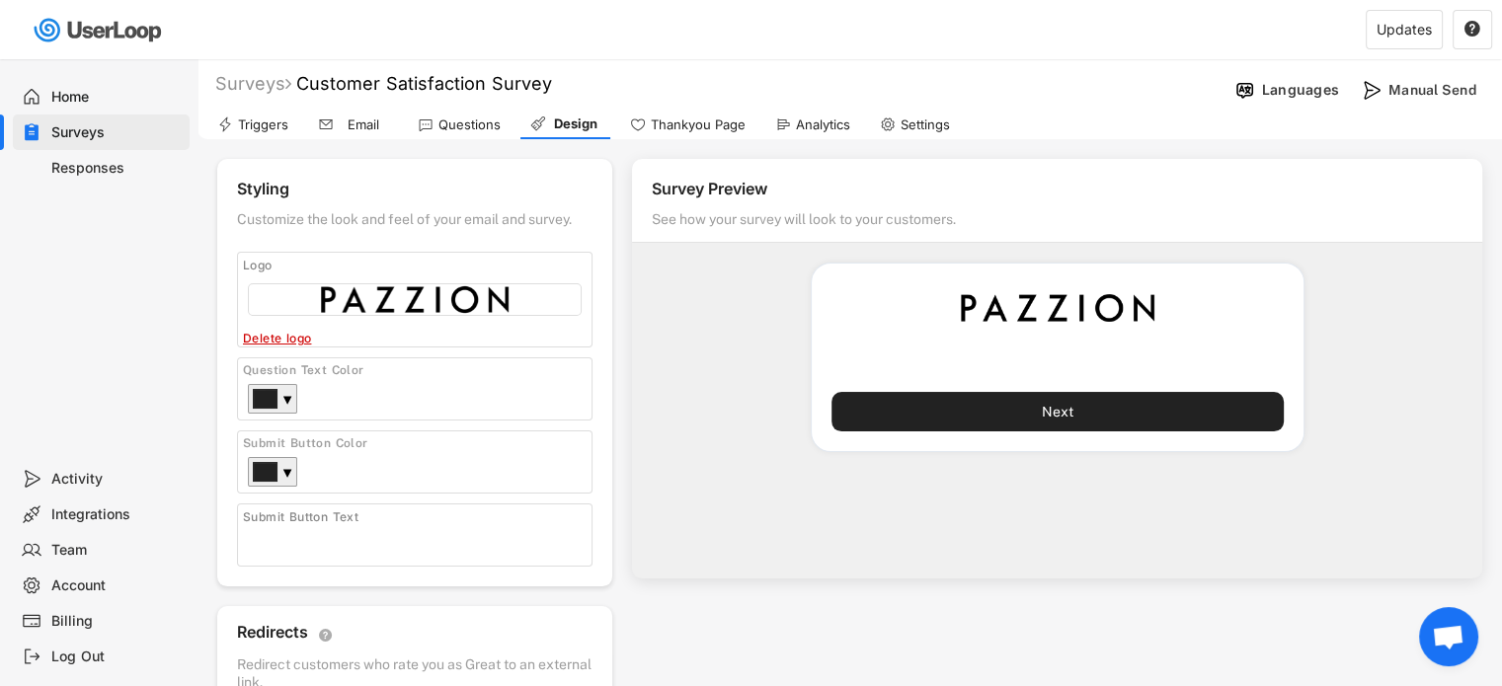
click at [795, 210] on div "See how your survey will look to your customers." at bounding box center [804, 223] width 304 height 27
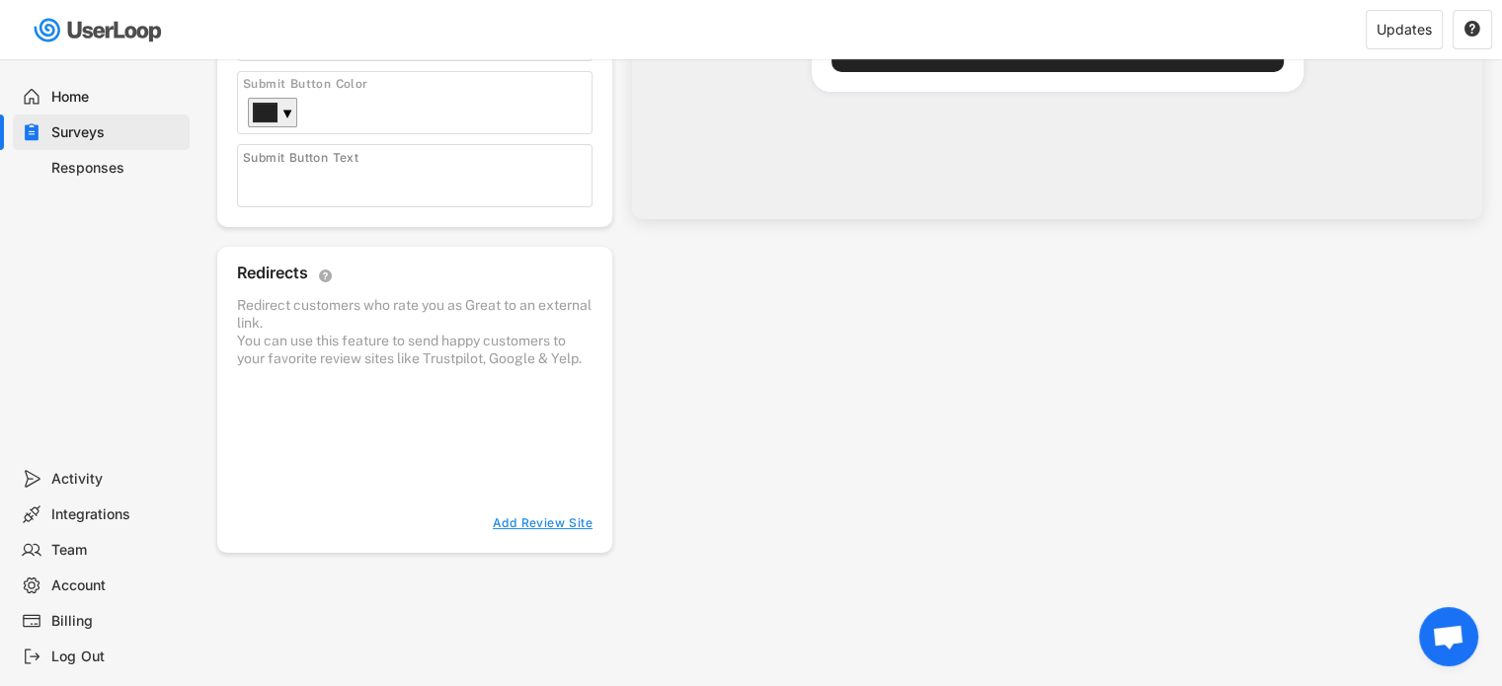
scroll to position [419, 0]
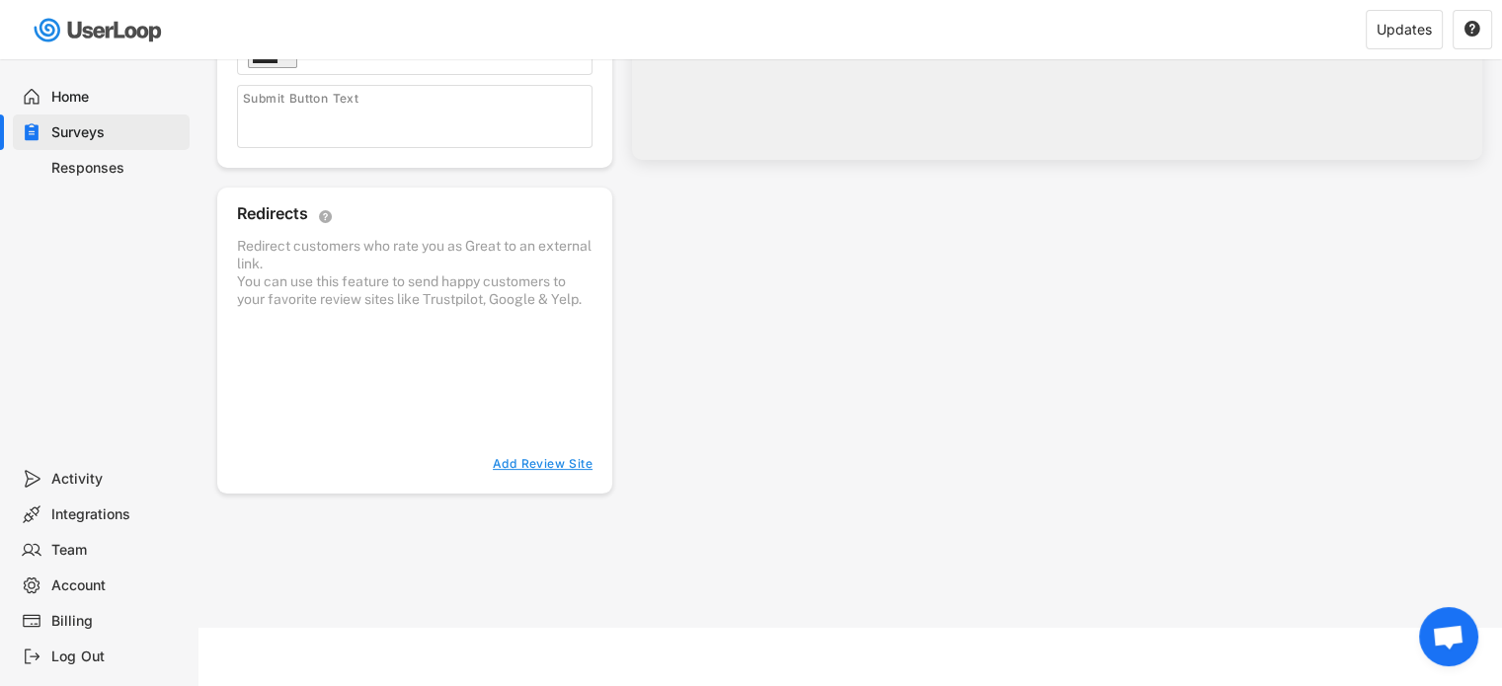
click at [485, 412] on div at bounding box center [414, 382] width 355 height 138
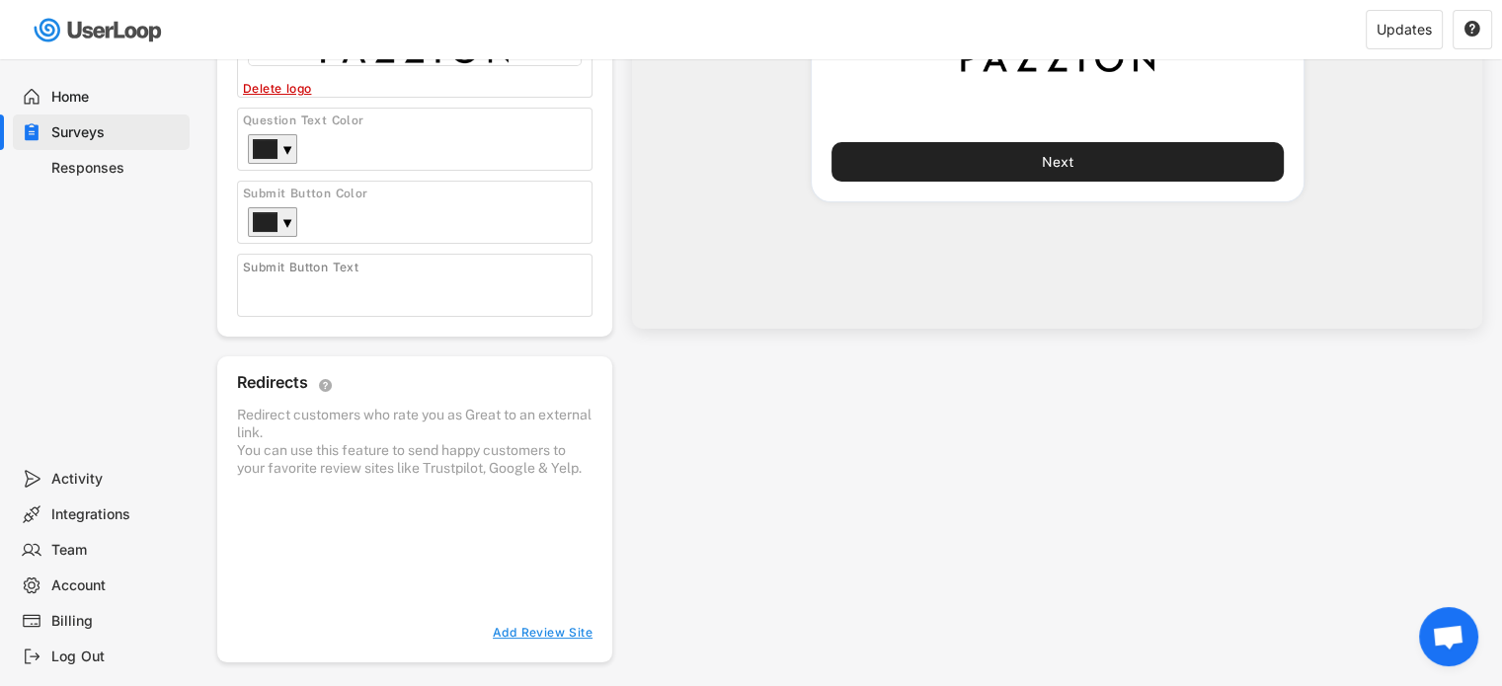
scroll to position [320, 0]
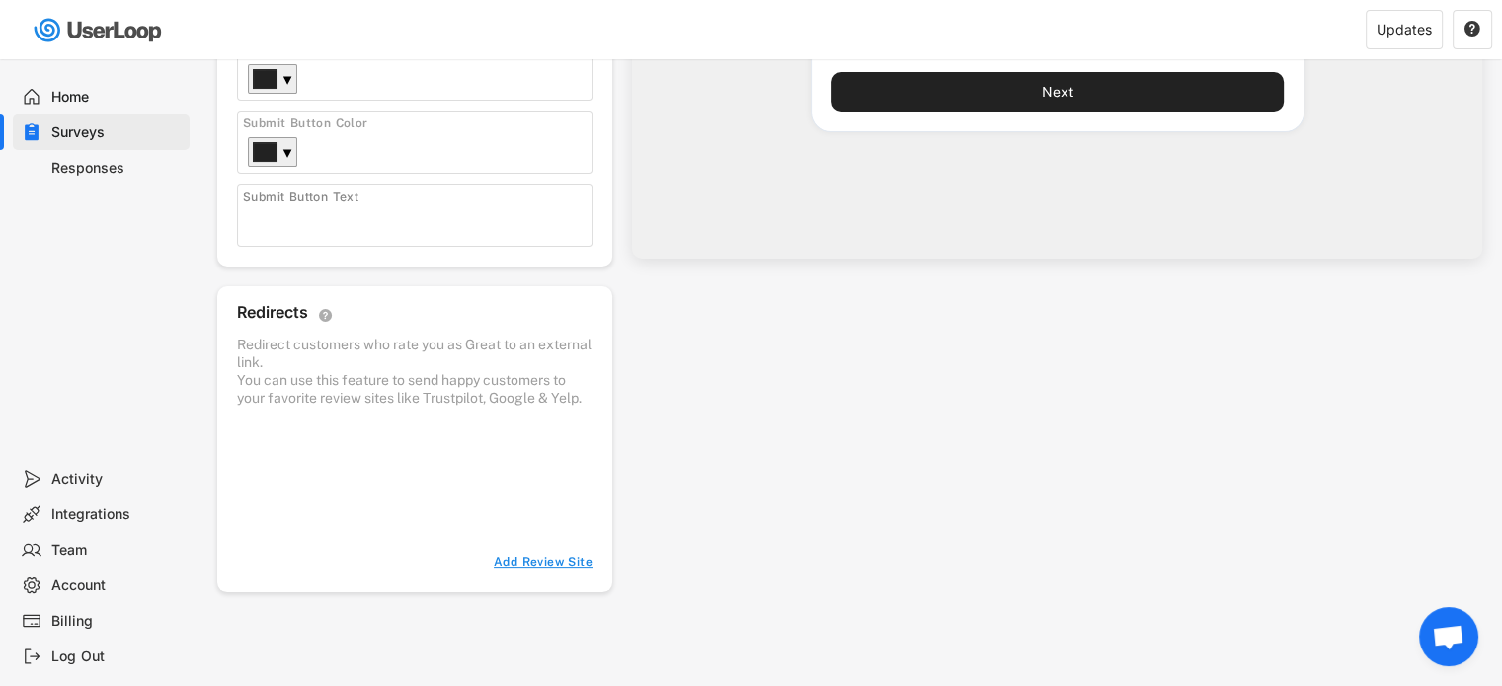
click at [537, 571] on div "Add Review Site" at bounding box center [535, 563] width 115 height 16
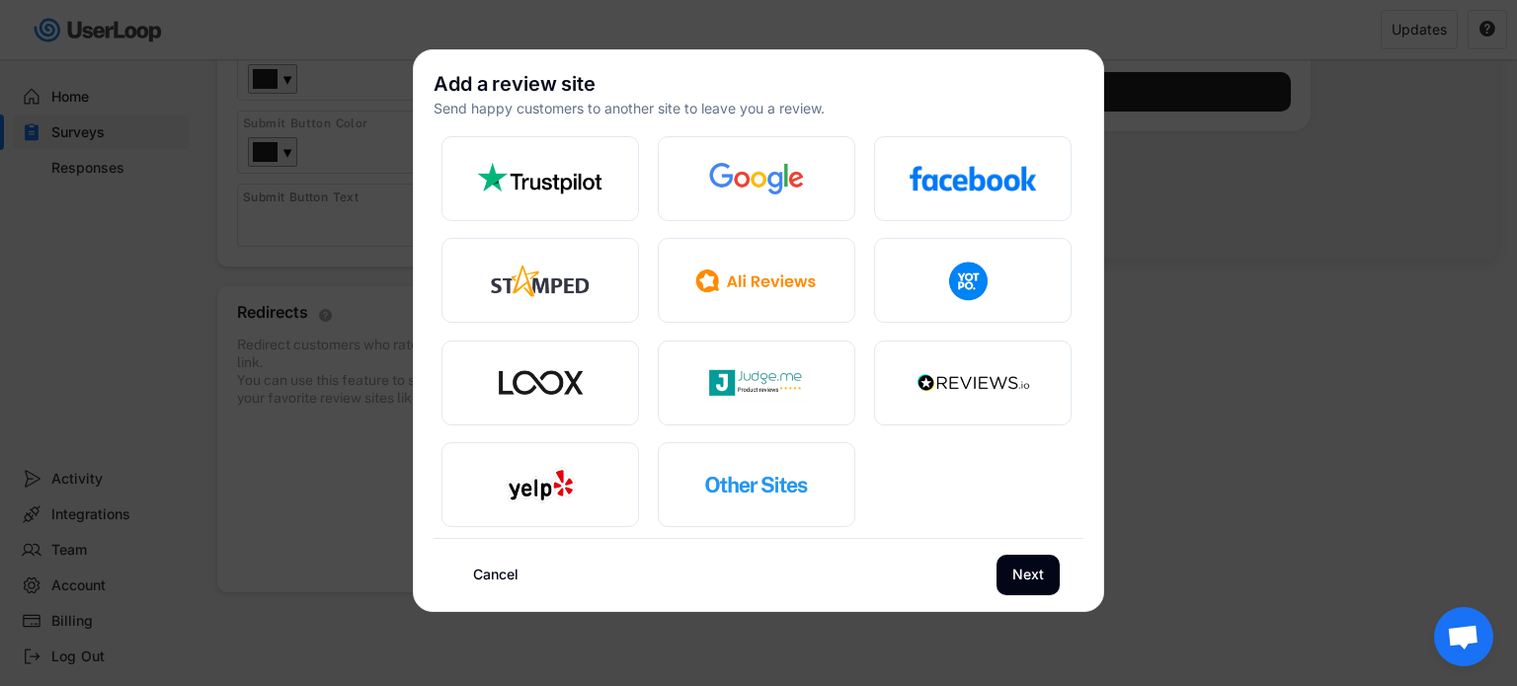
click at [1198, 404] on div at bounding box center [758, 343] width 1517 height 686
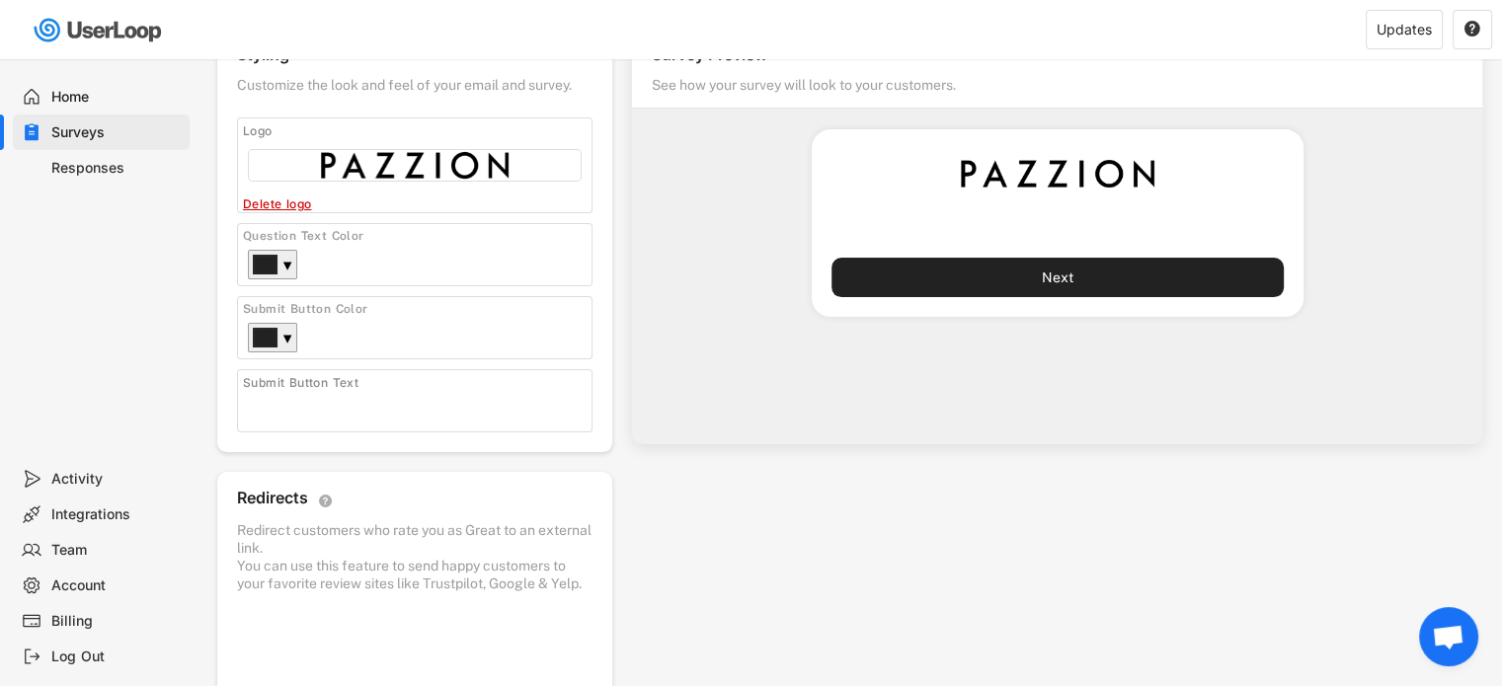
scroll to position [0, 0]
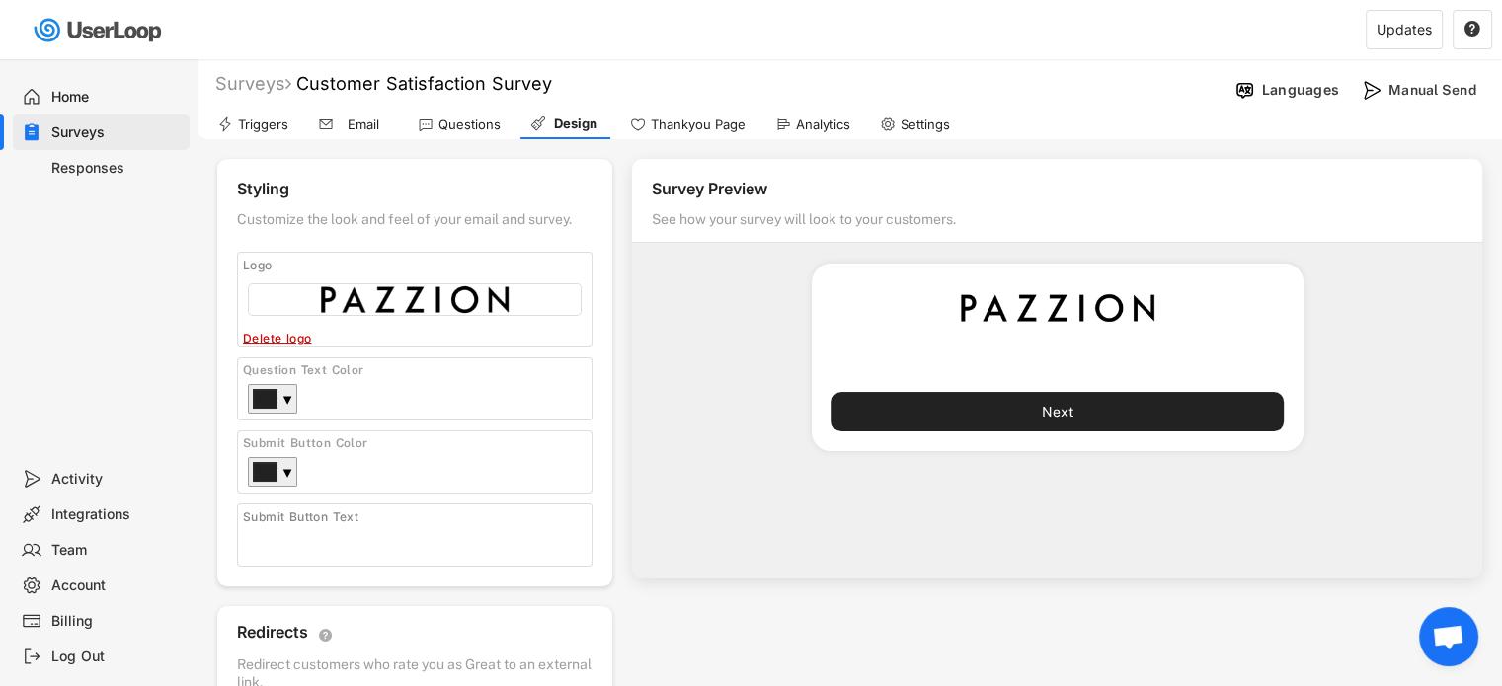
click at [667, 126] on div "Thankyou Page" at bounding box center [698, 125] width 95 height 17
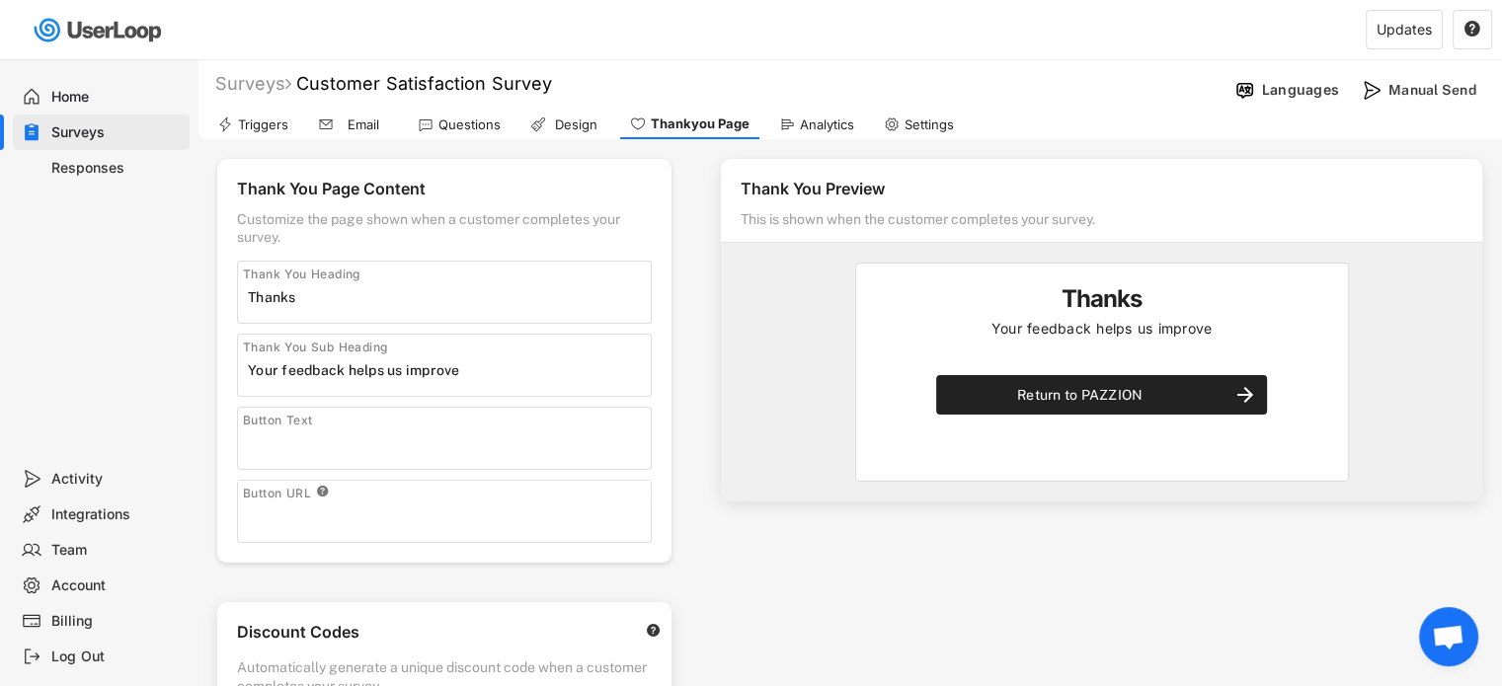
click at [347, 433] on input "input" at bounding box center [449, 444] width 403 height 30
click at [436, 510] on input "input" at bounding box center [449, 517] width 403 height 30
click at [419, 447] on input "input" at bounding box center [449, 444] width 403 height 30
click at [827, 124] on div "Analytics" at bounding box center [827, 125] width 54 height 17
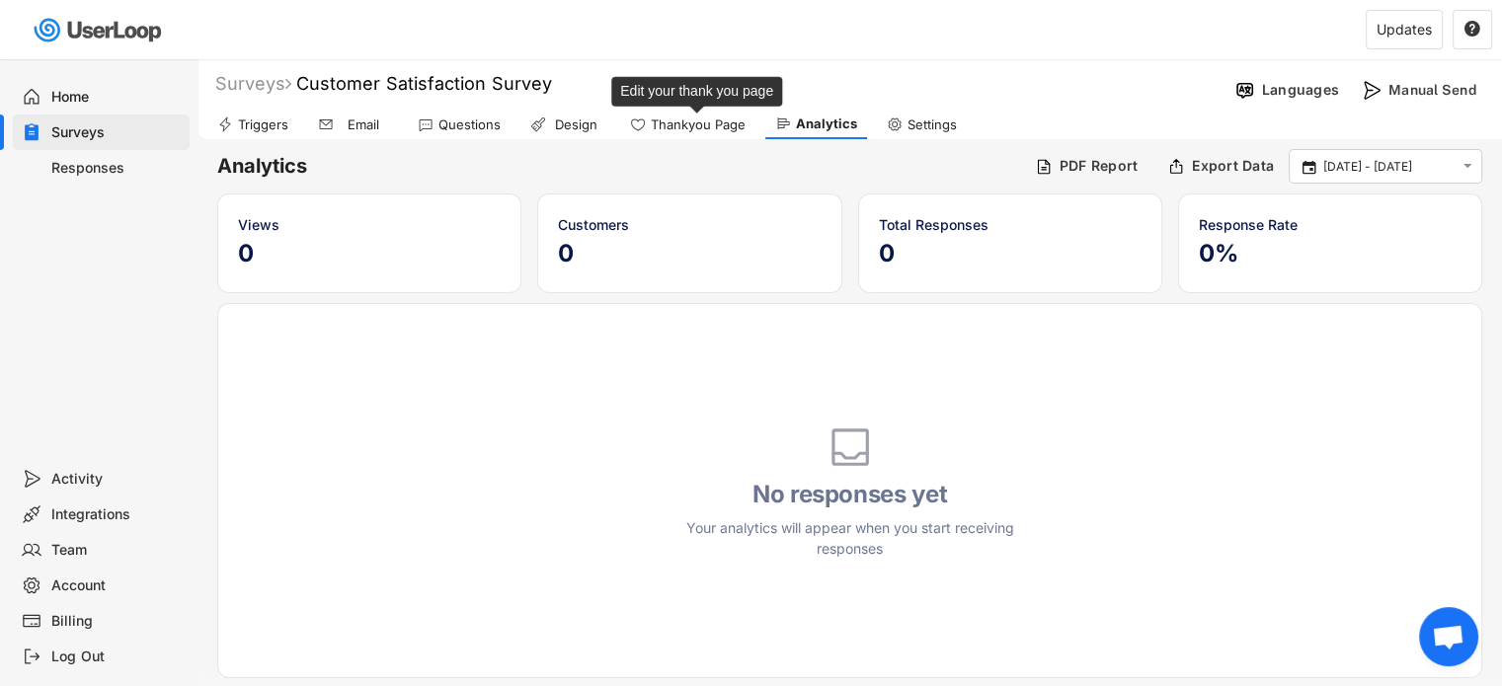
click at [719, 121] on div "Thankyou Page" at bounding box center [698, 125] width 95 height 17
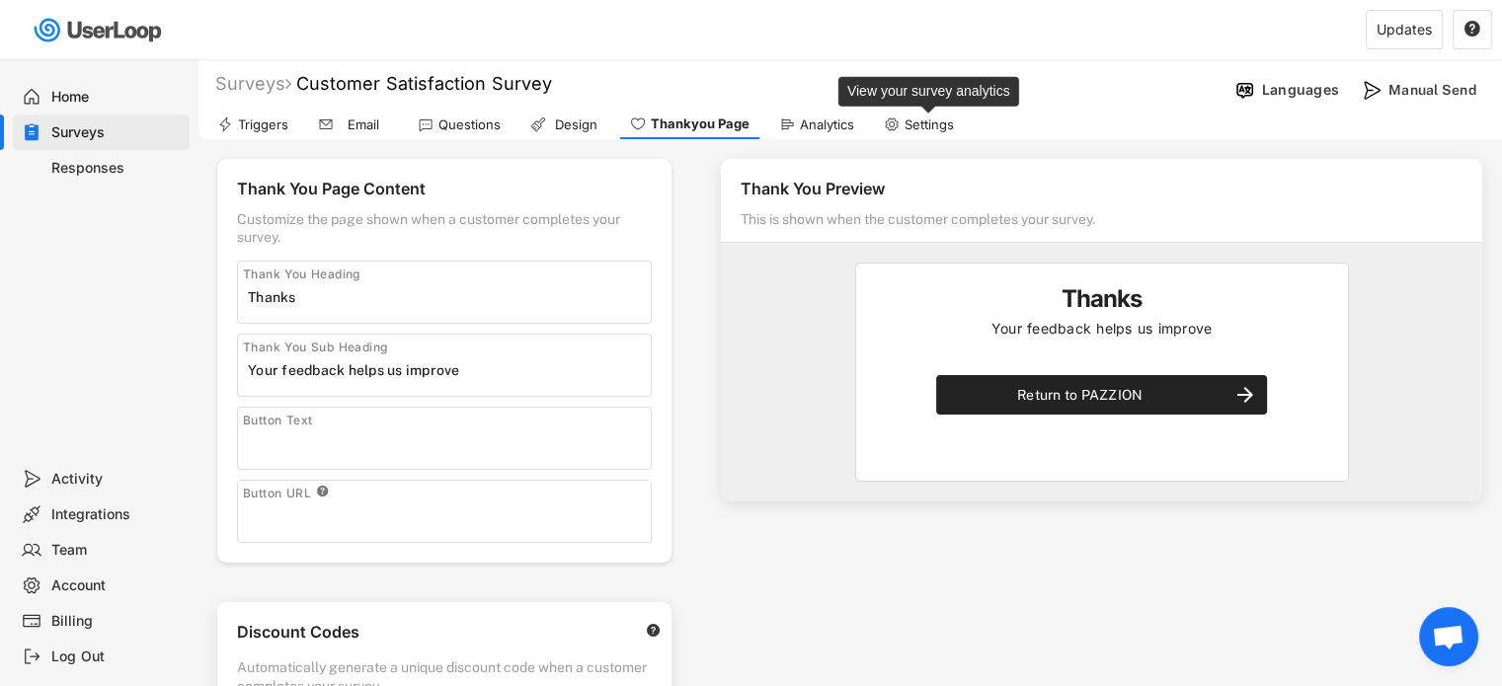
click at [917, 124] on div "Settings" at bounding box center [928, 125] width 49 height 17
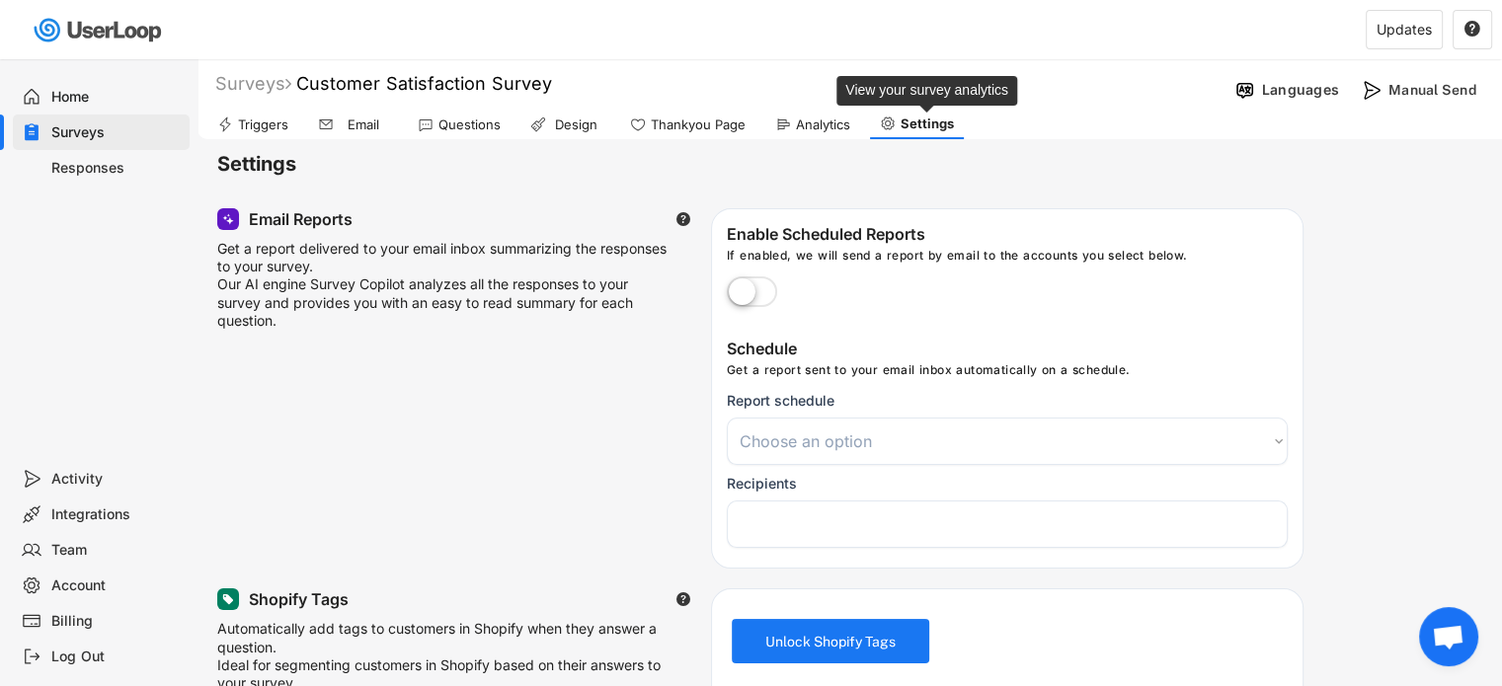
select select
click at [78, 37] on img at bounding box center [99, 30] width 139 height 40
